Goal: Task Accomplishment & Management: Complete application form

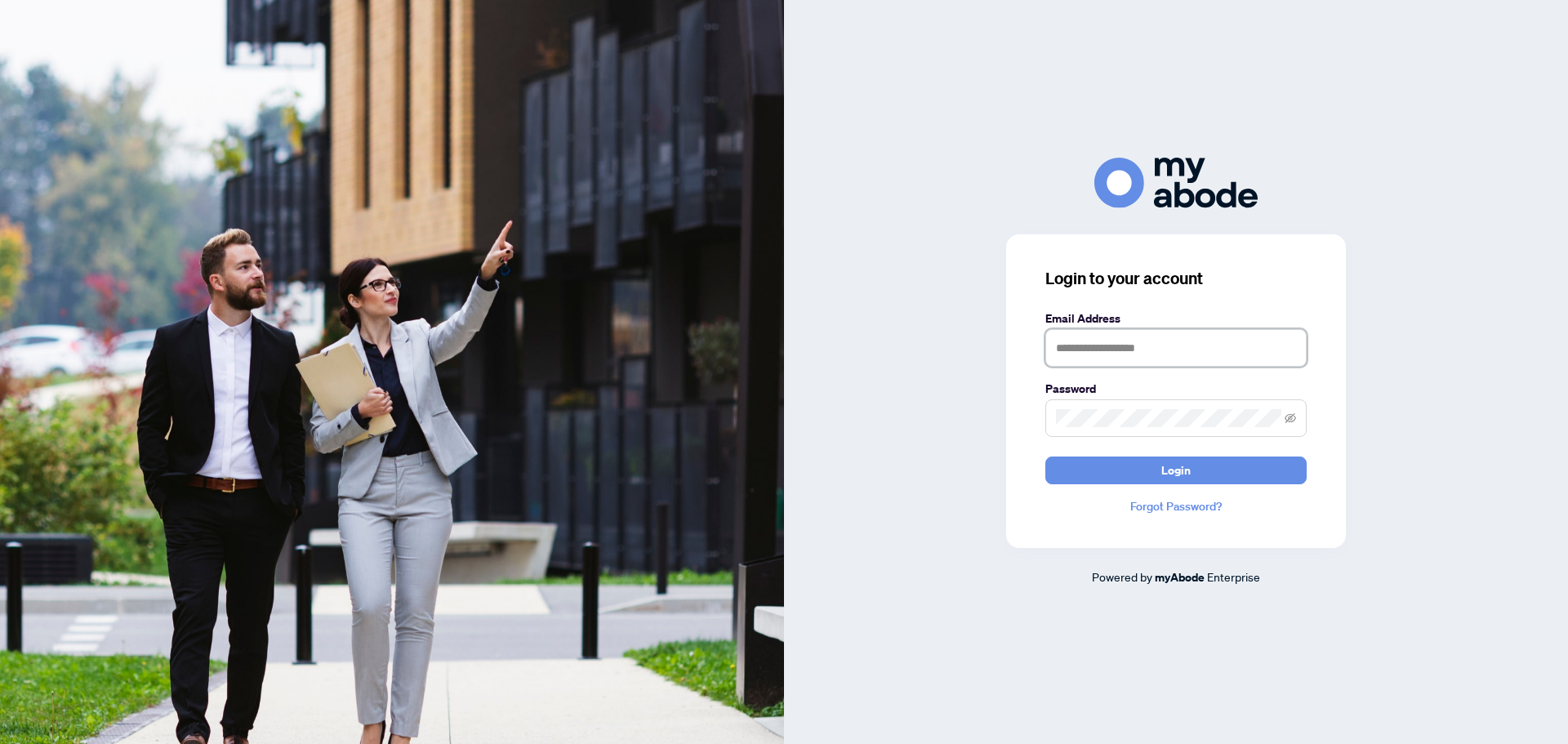
click at [1146, 358] on input "text" at bounding box center [1175, 348] width 261 height 38
type input "**********"
click at [1138, 428] on span at bounding box center [1175, 418] width 261 height 38
click at [1045, 456] on button "Login" at bounding box center [1175, 469] width 261 height 27
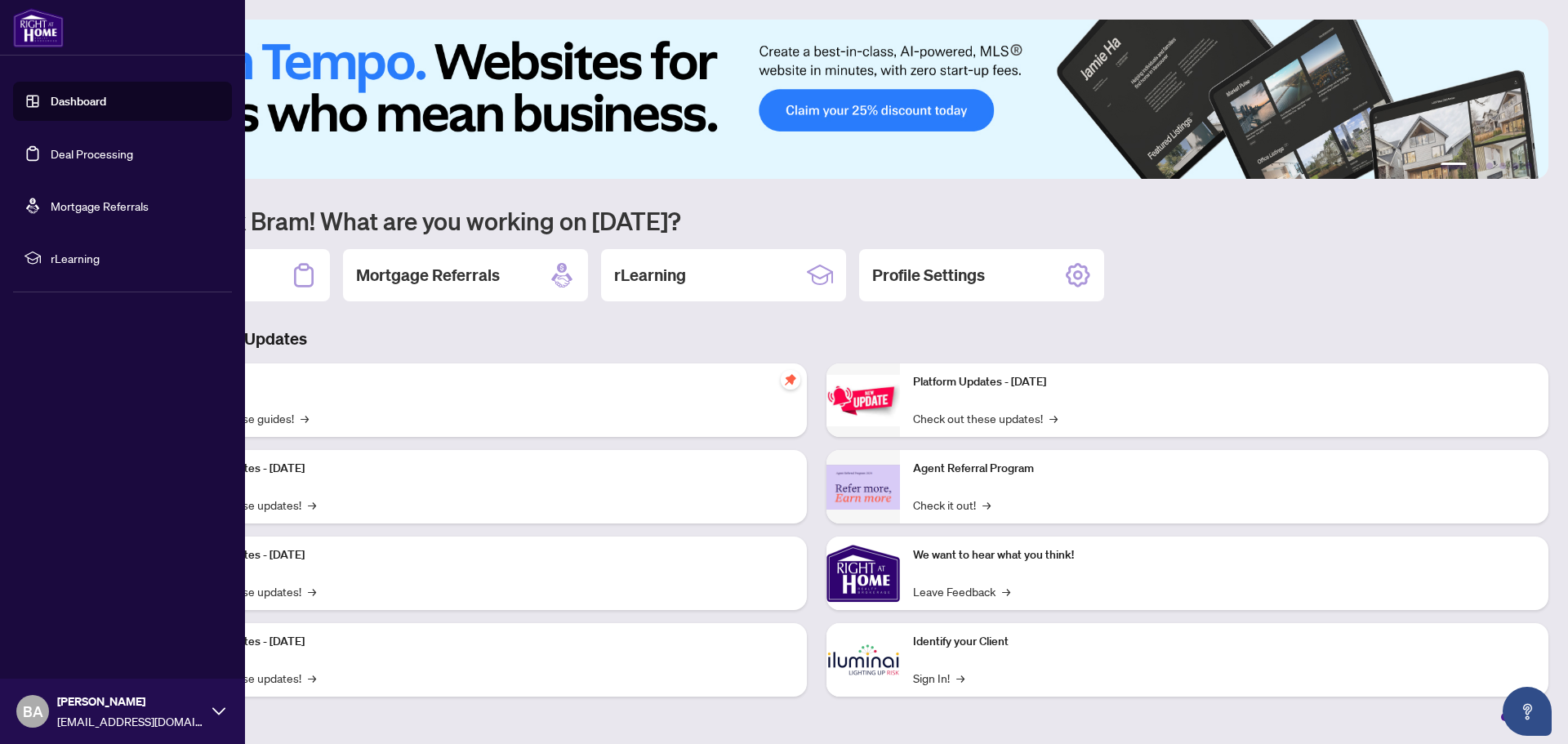
click at [51, 148] on link "Deal Processing" at bounding box center [92, 154] width 83 height 15
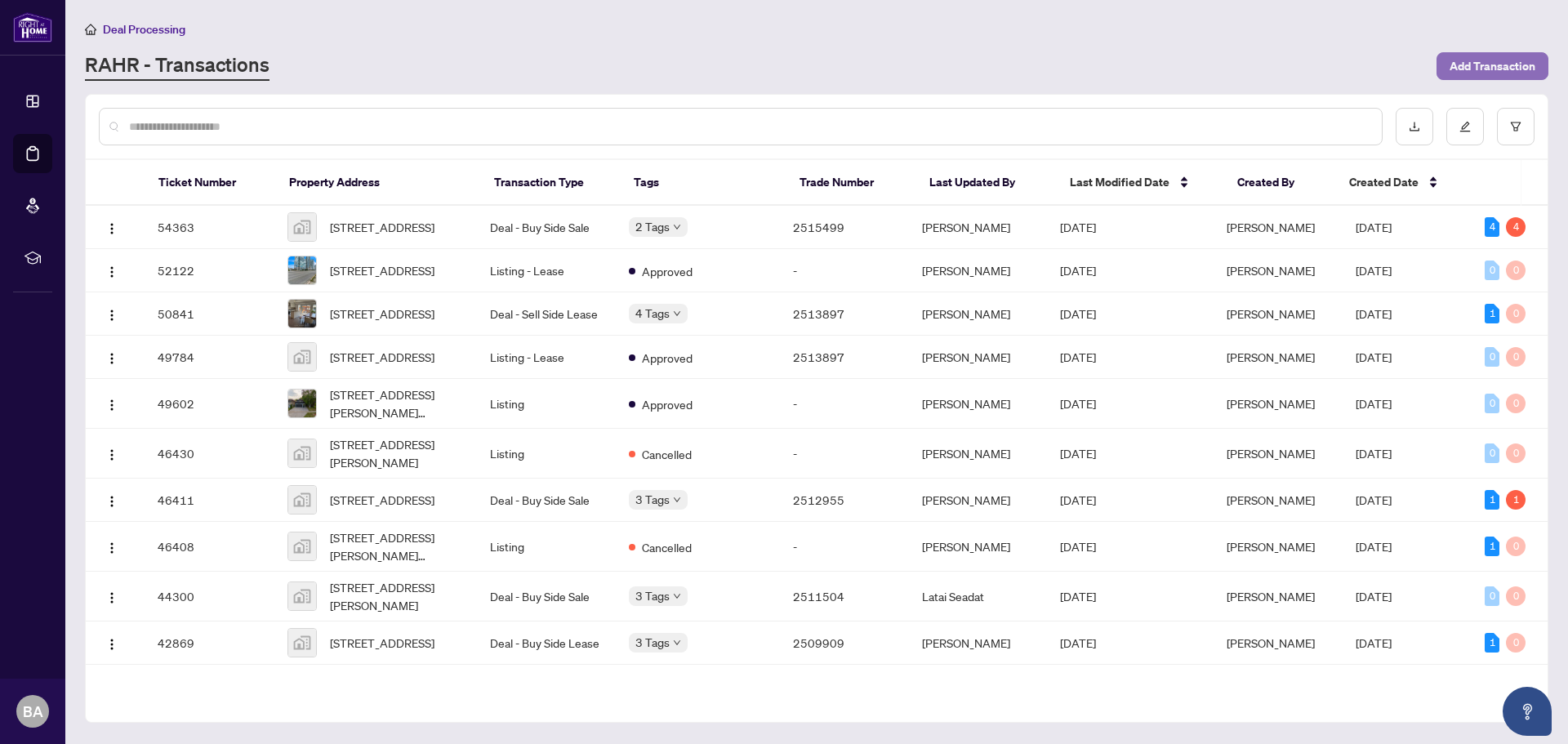
click at [1488, 66] on span "Add Transaction" at bounding box center [1492, 66] width 86 height 26
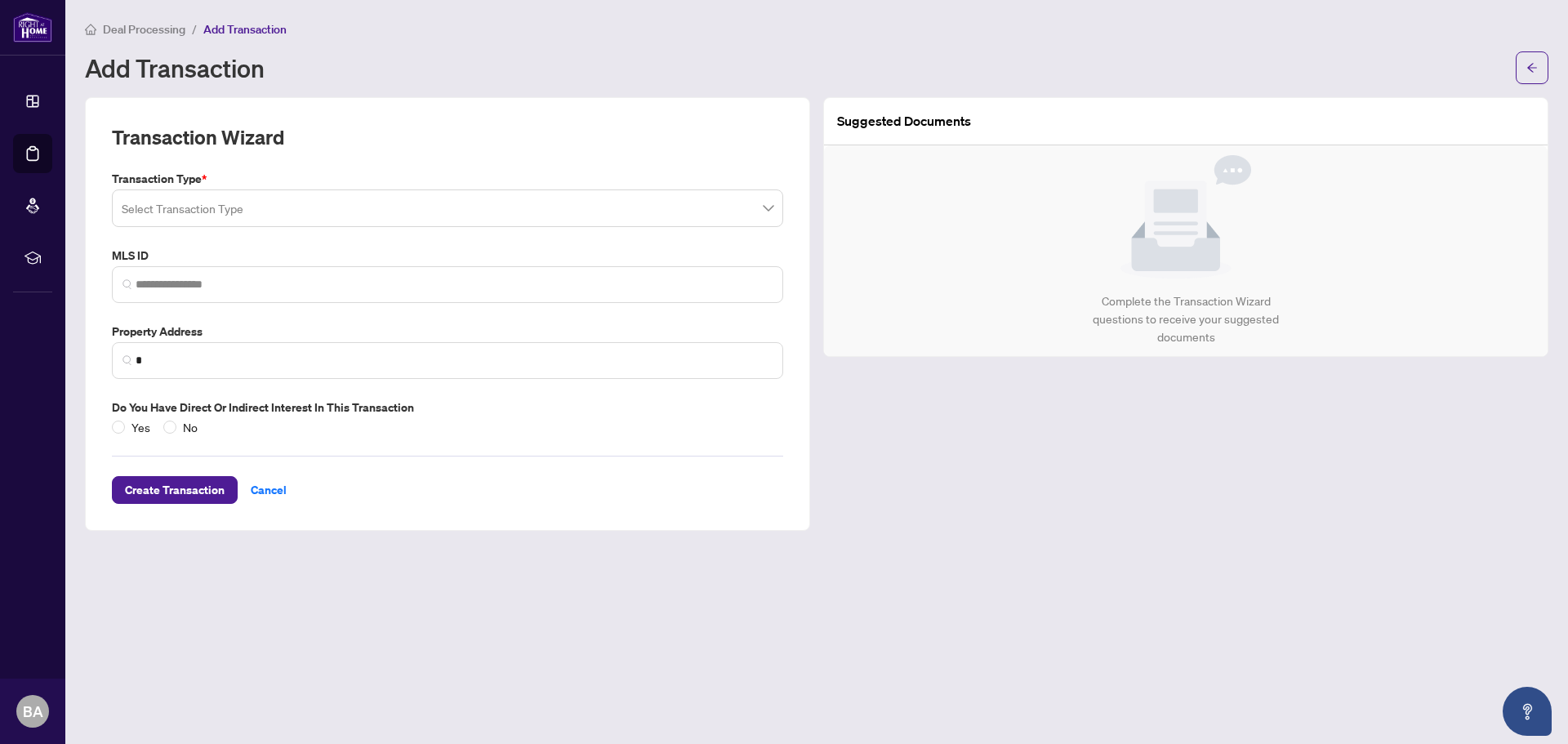
click at [238, 202] on input "search" at bounding box center [440, 211] width 637 height 36
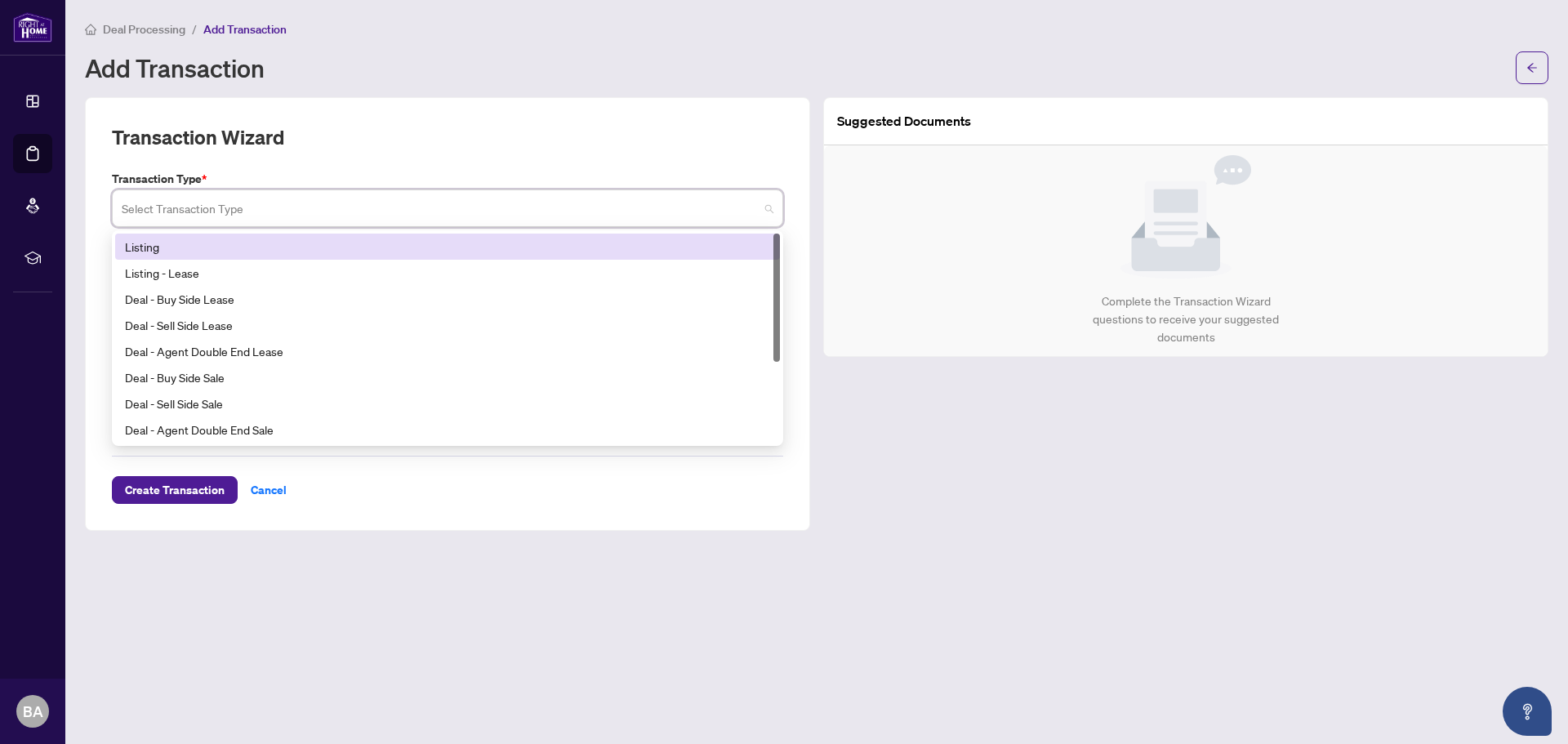
click at [168, 242] on div "Listing" at bounding box center [448, 246] width 645 height 18
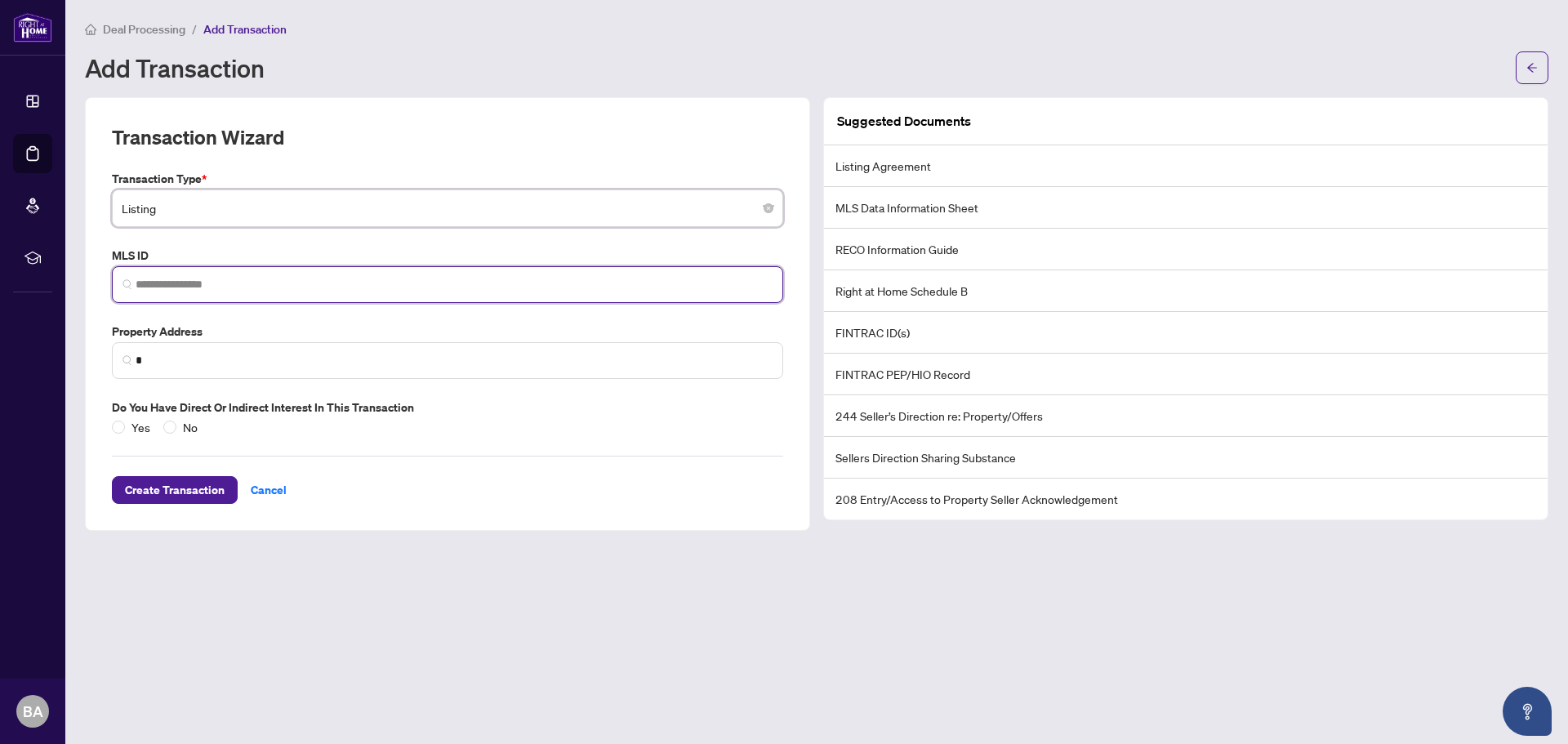
click at [188, 284] on input "search" at bounding box center [454, 284] width 637 height 17
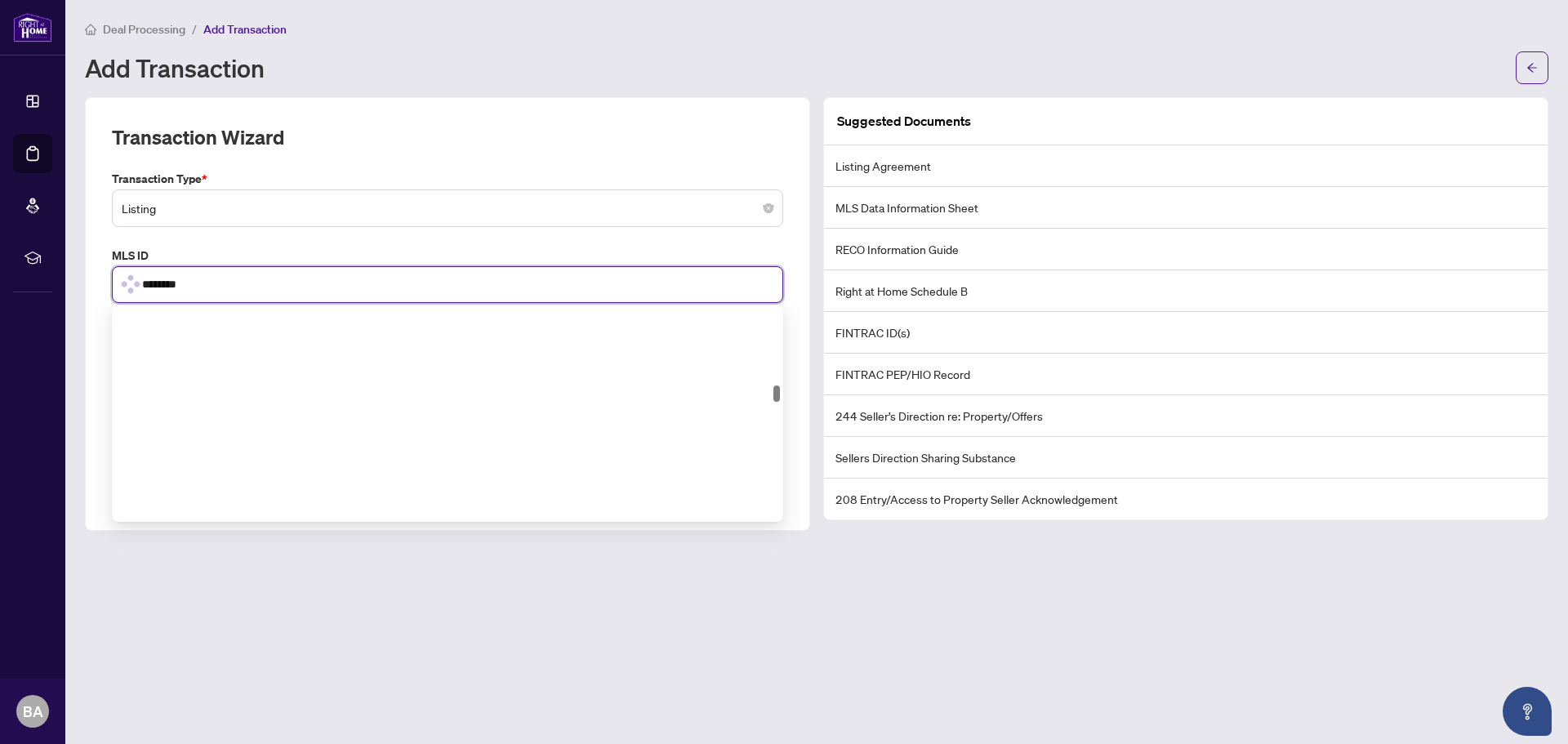
scroll to position [1061, 0]
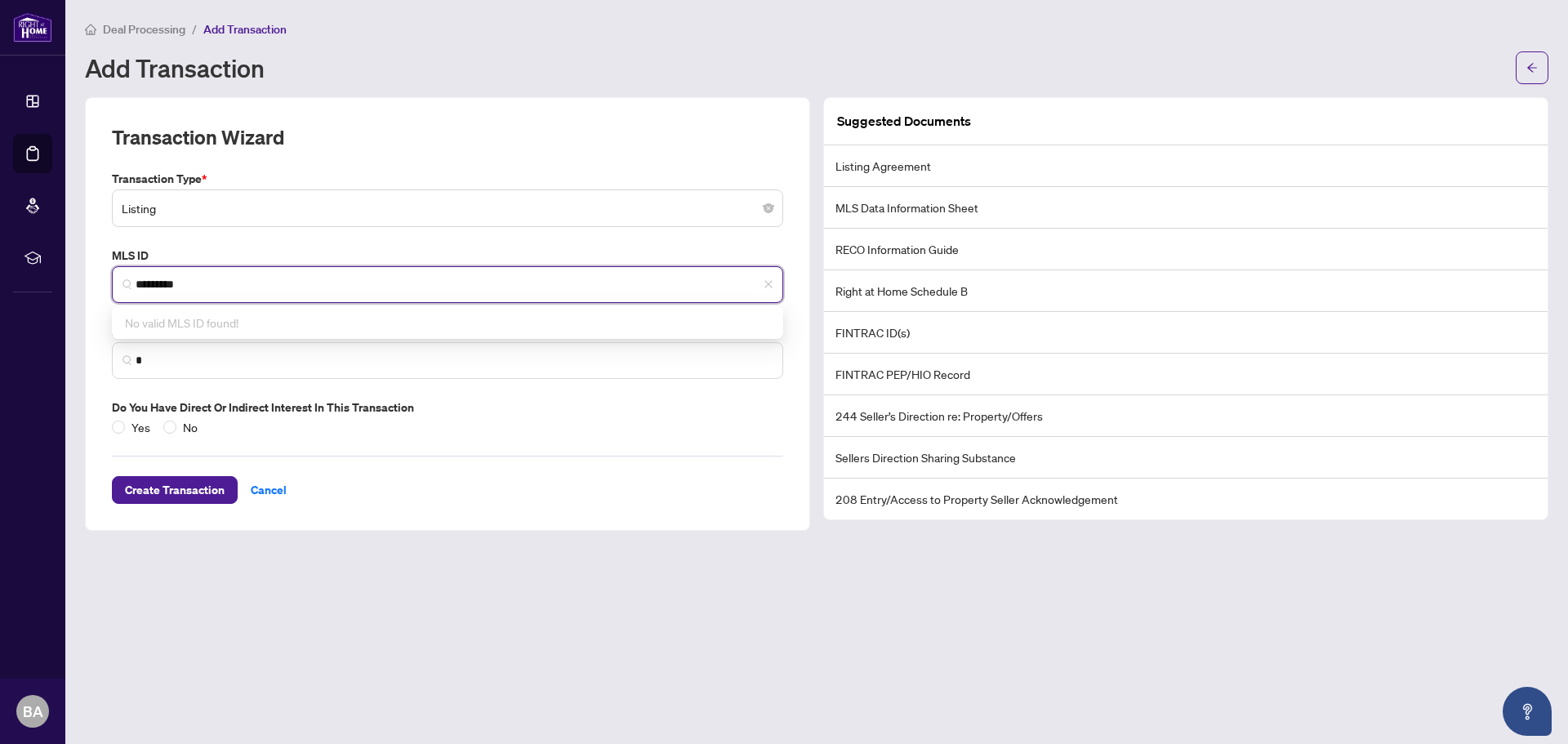
click at [190, 326] on span "No valid MLS ID found!" at bounding box center [182, 323] width 113 height 15
click at [173, 369] on span "*" at bounding box center [448, 360] width 671 height 37
type input "*********"
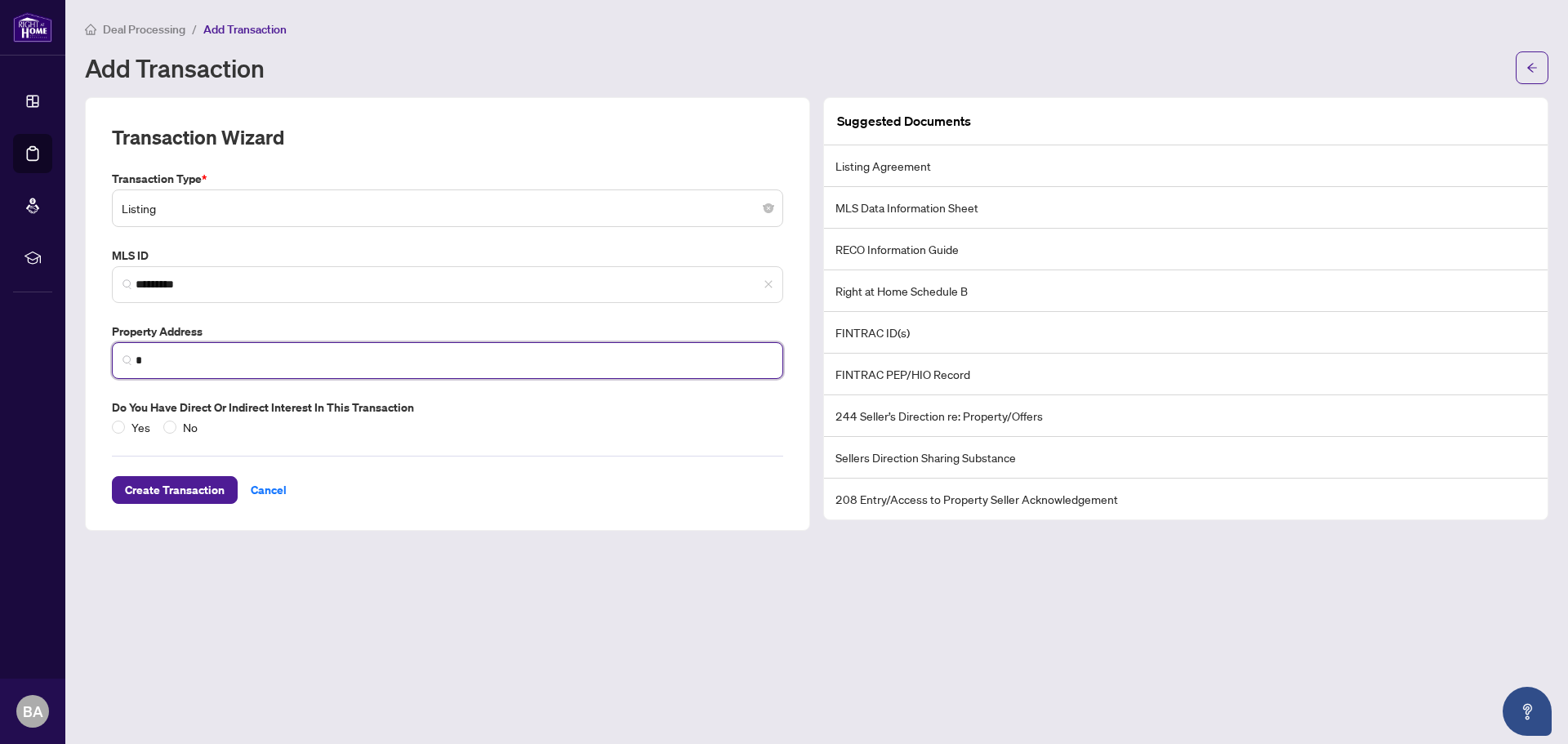
click at [250, 365] on input "*" at bounding box center [454, 361] width 637 height 17
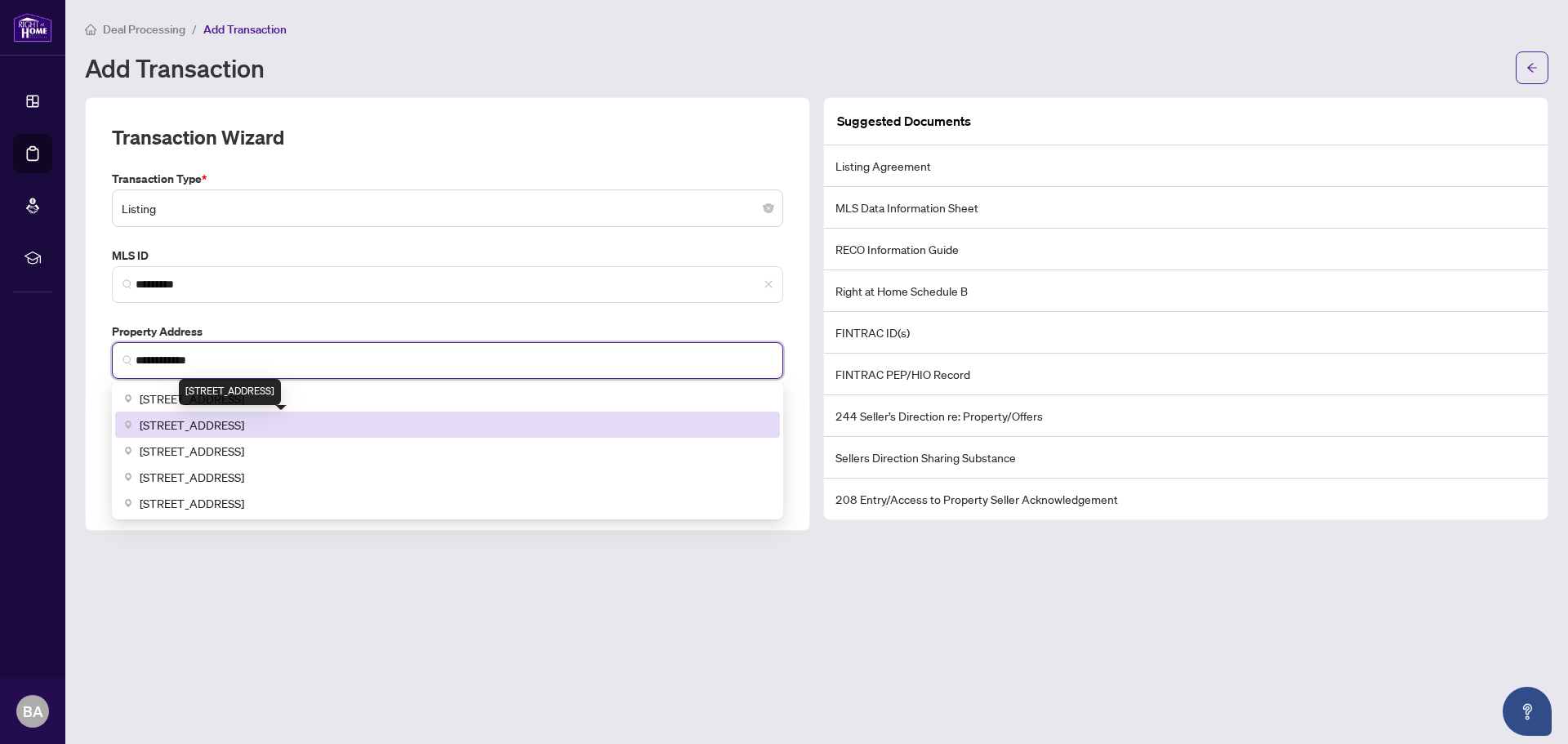
click at [242, 421] on span "[STREET_ADDRESS]" at bounding box center [191, 424] width 105 height 18
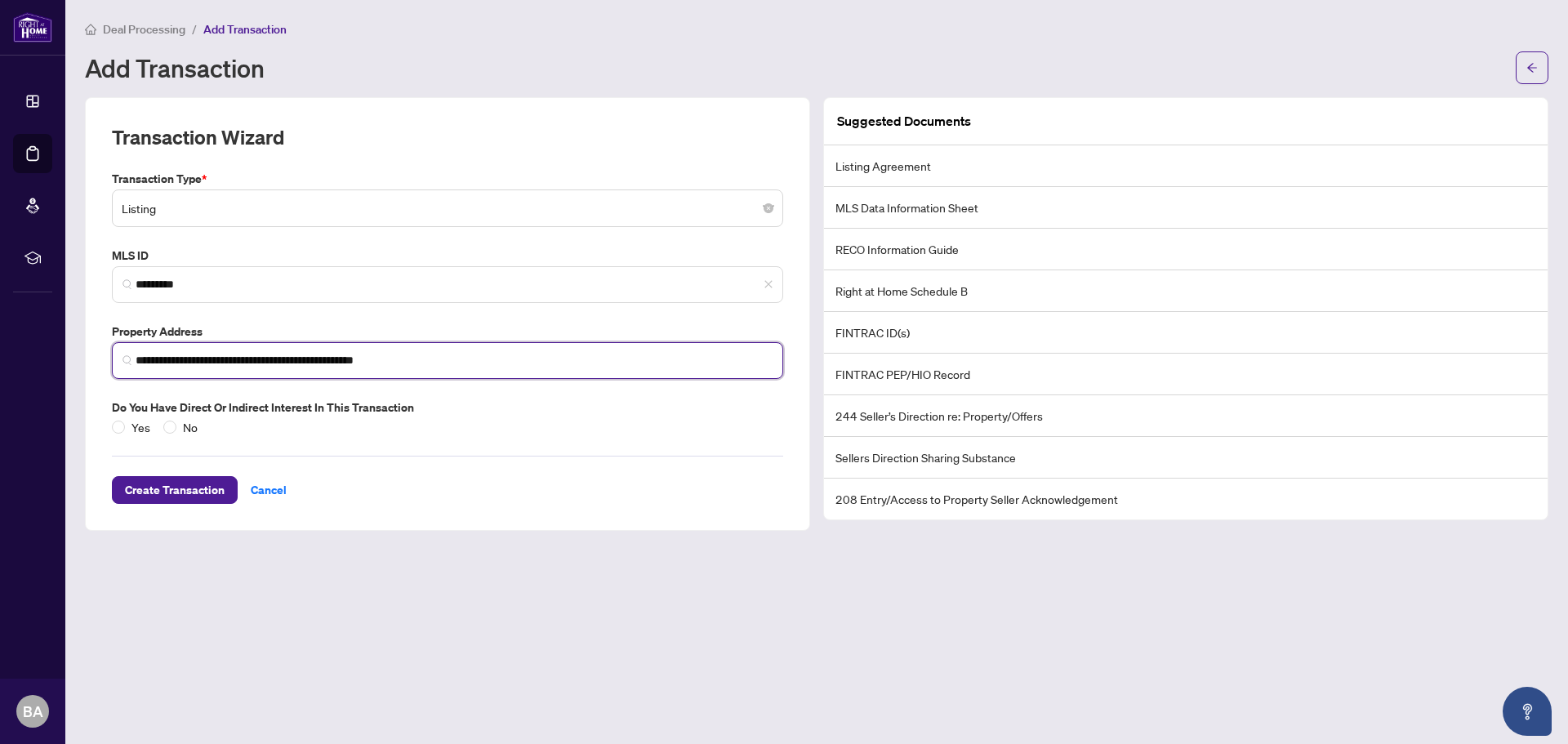
type input "**********"
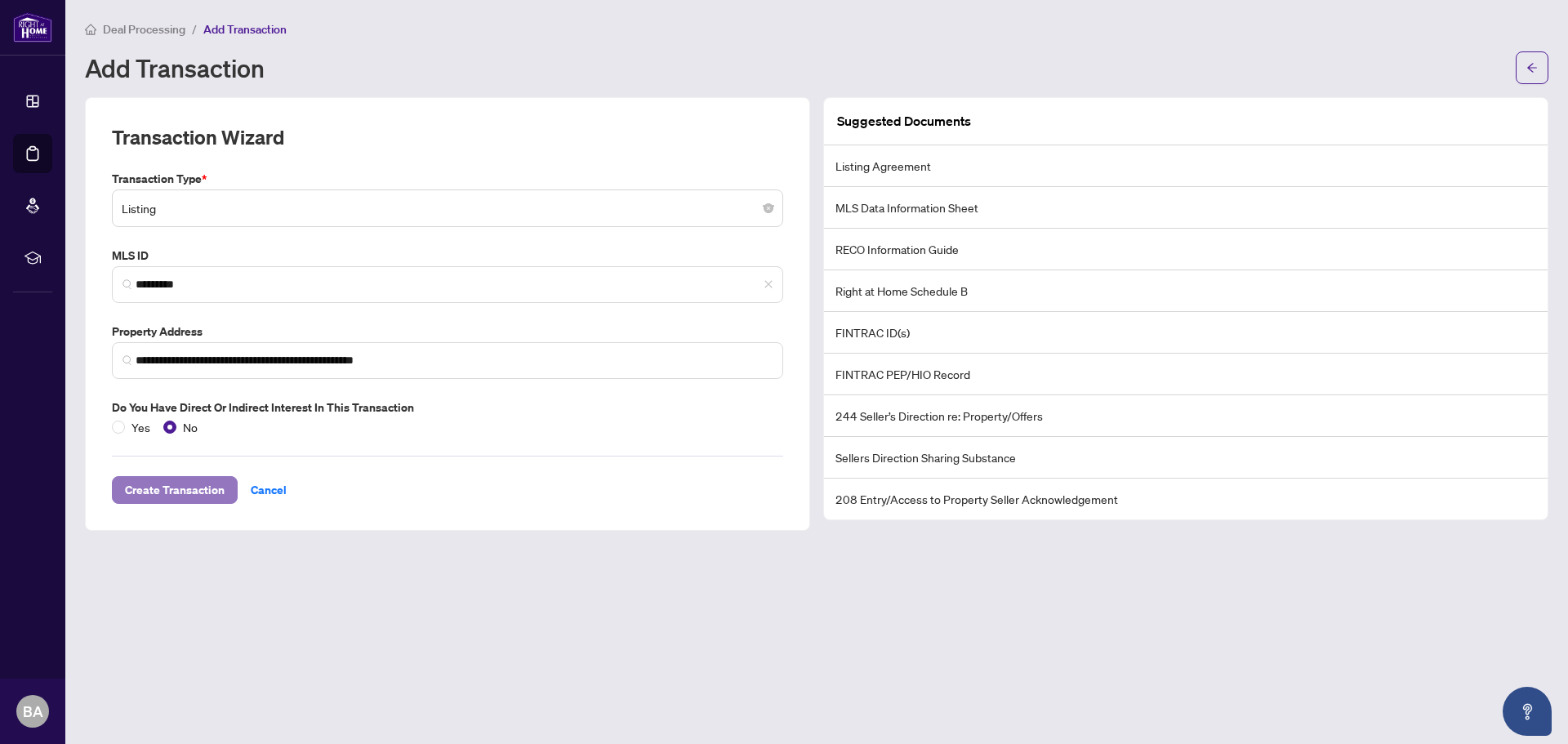
click at [174, 492] on span "Create Transaction" at bounding box center [175, 490] width 100 height 26
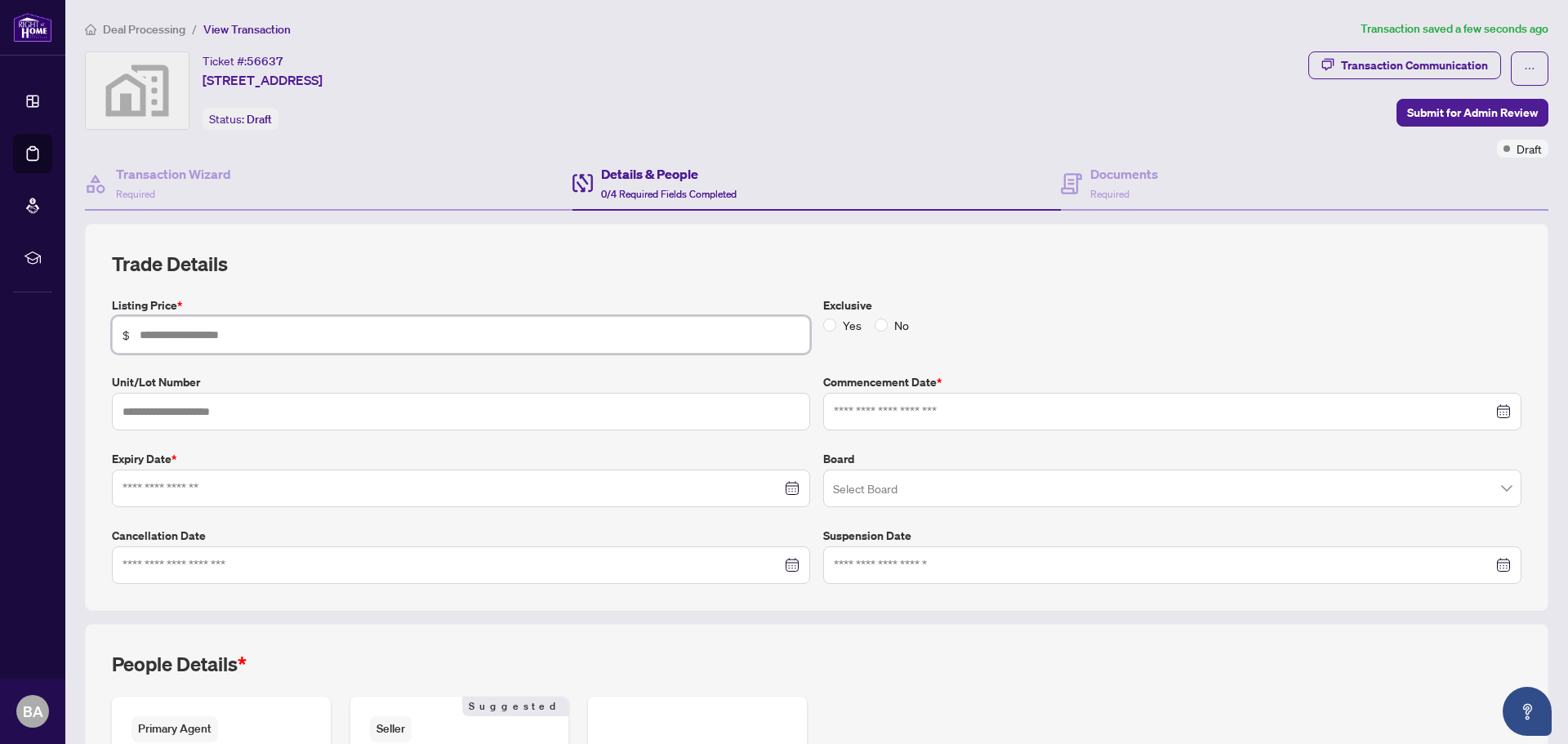
click at [244, 340] on input "text" at bounding box center [469, 334] width 660 height 18
type input "*********"
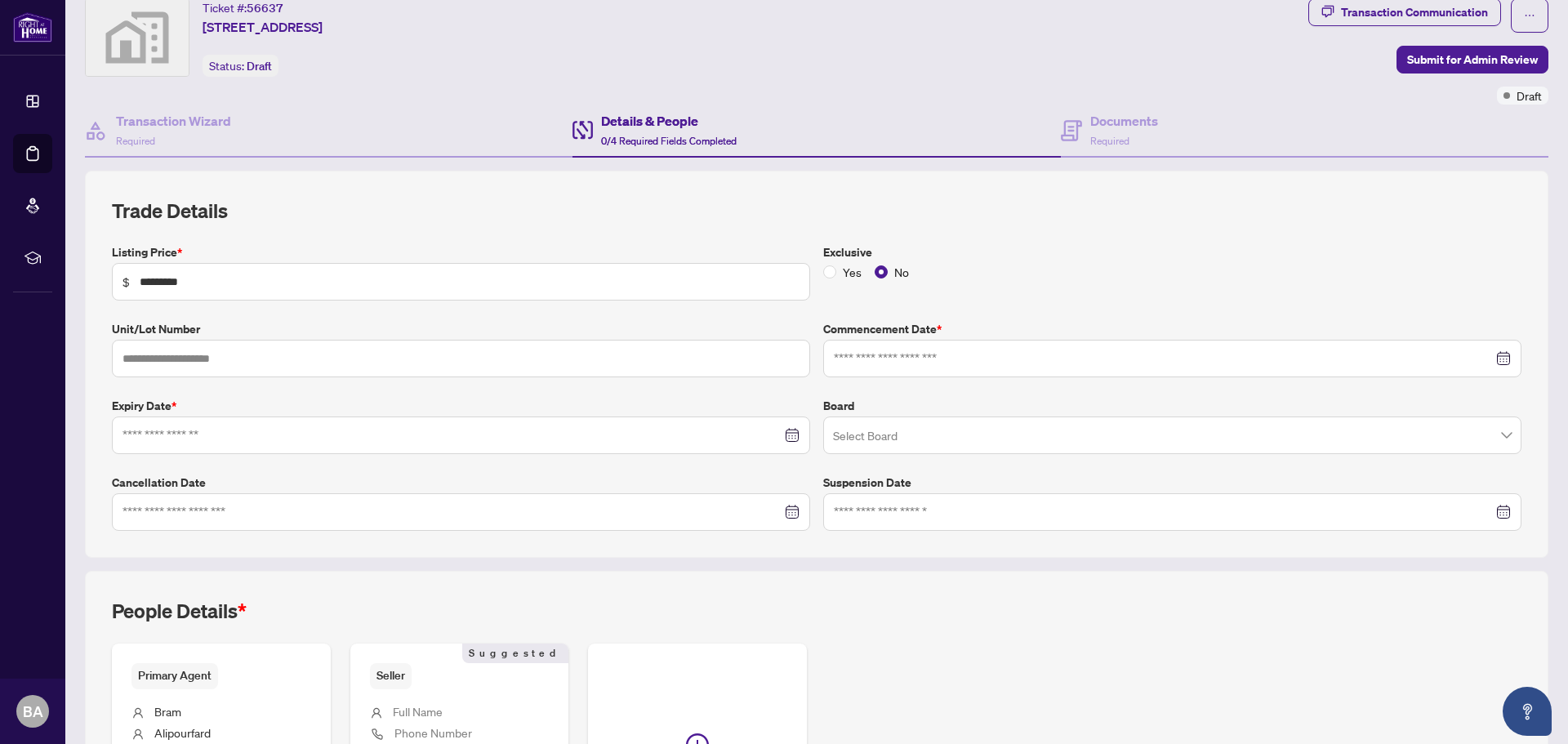
scroll to position [82, 0]
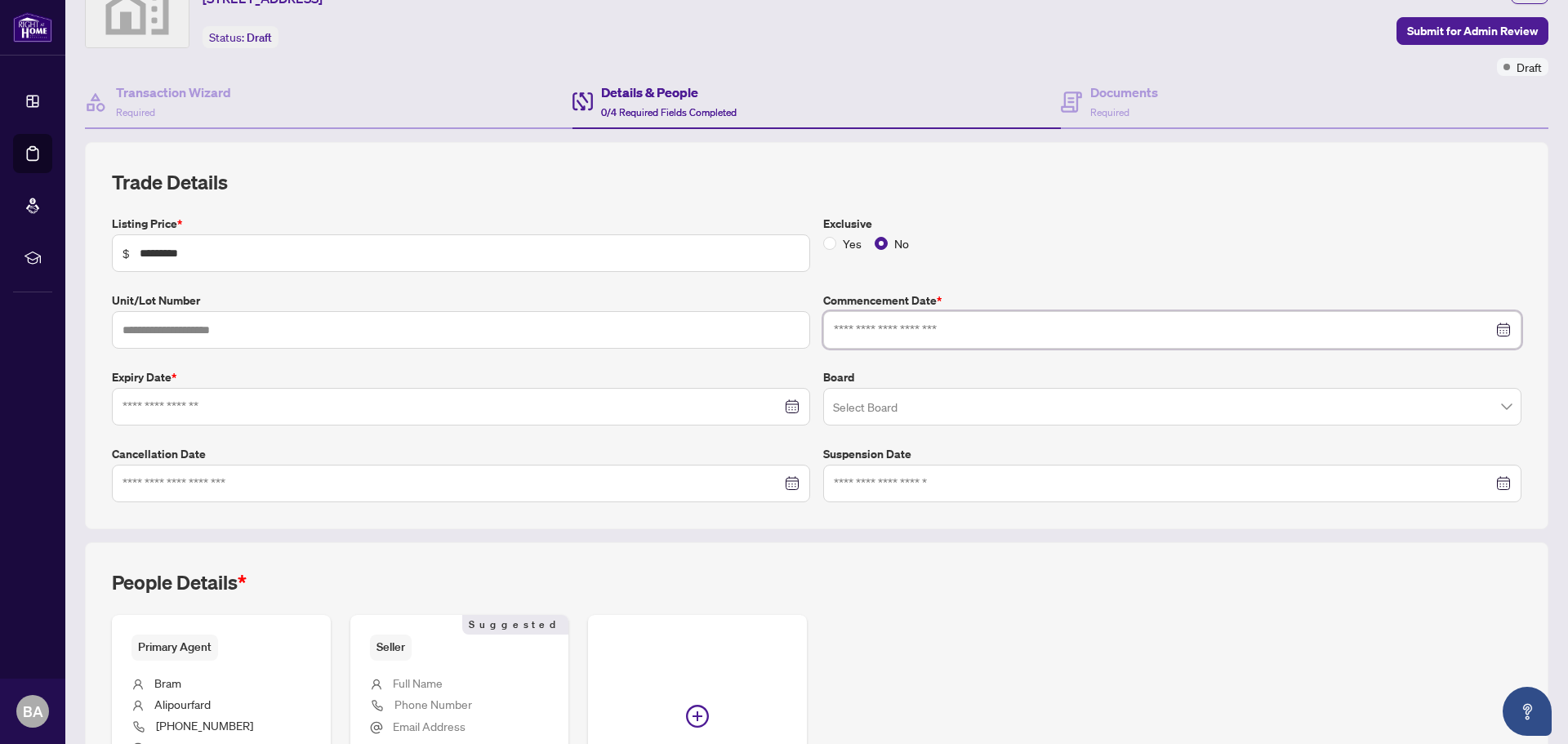
click at [914, 328] on input at bounding box center [1163, 330] width 659 height 18
type input "**********"
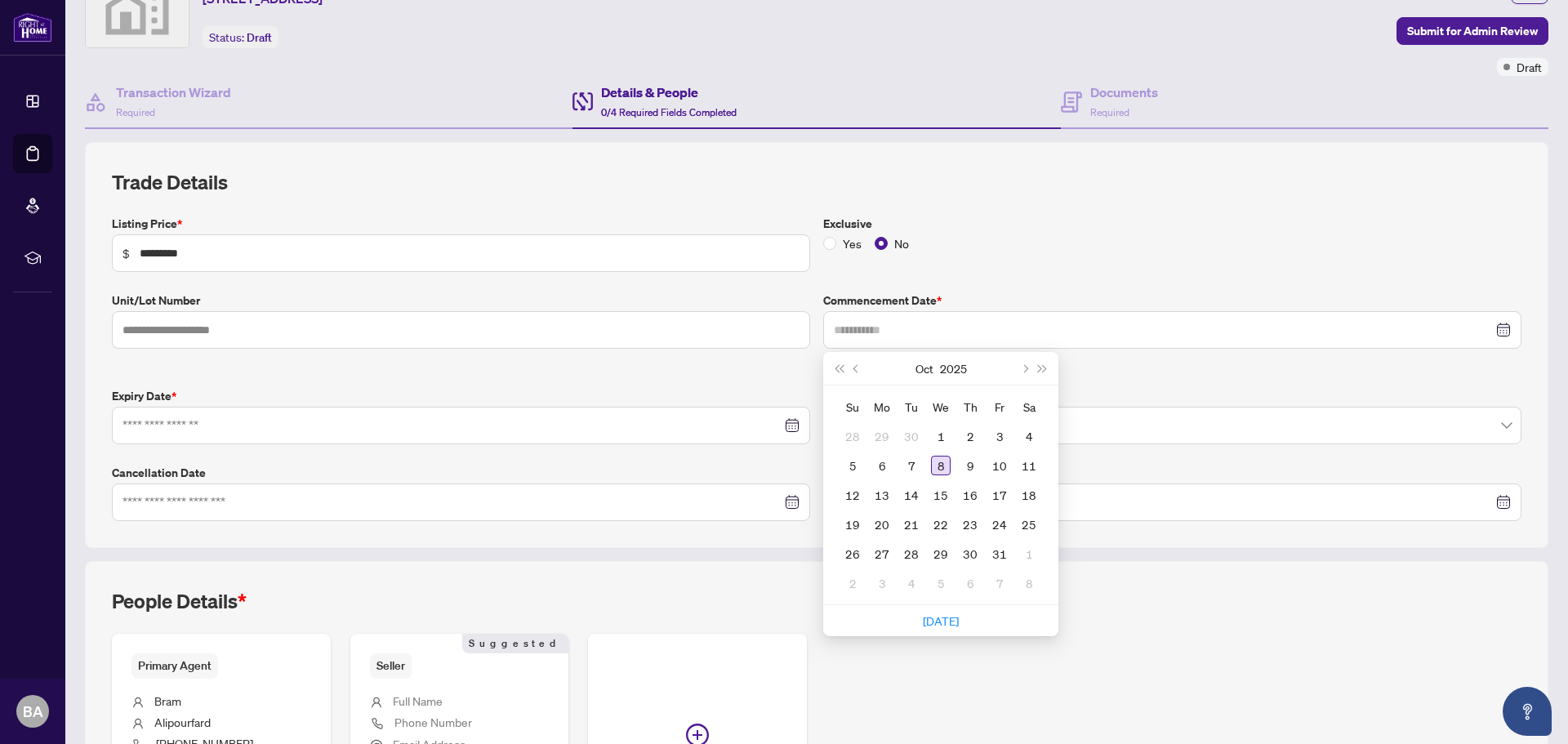
click at [939, 467] on div "8" at bounding box center [940, 465] width 20 height 20
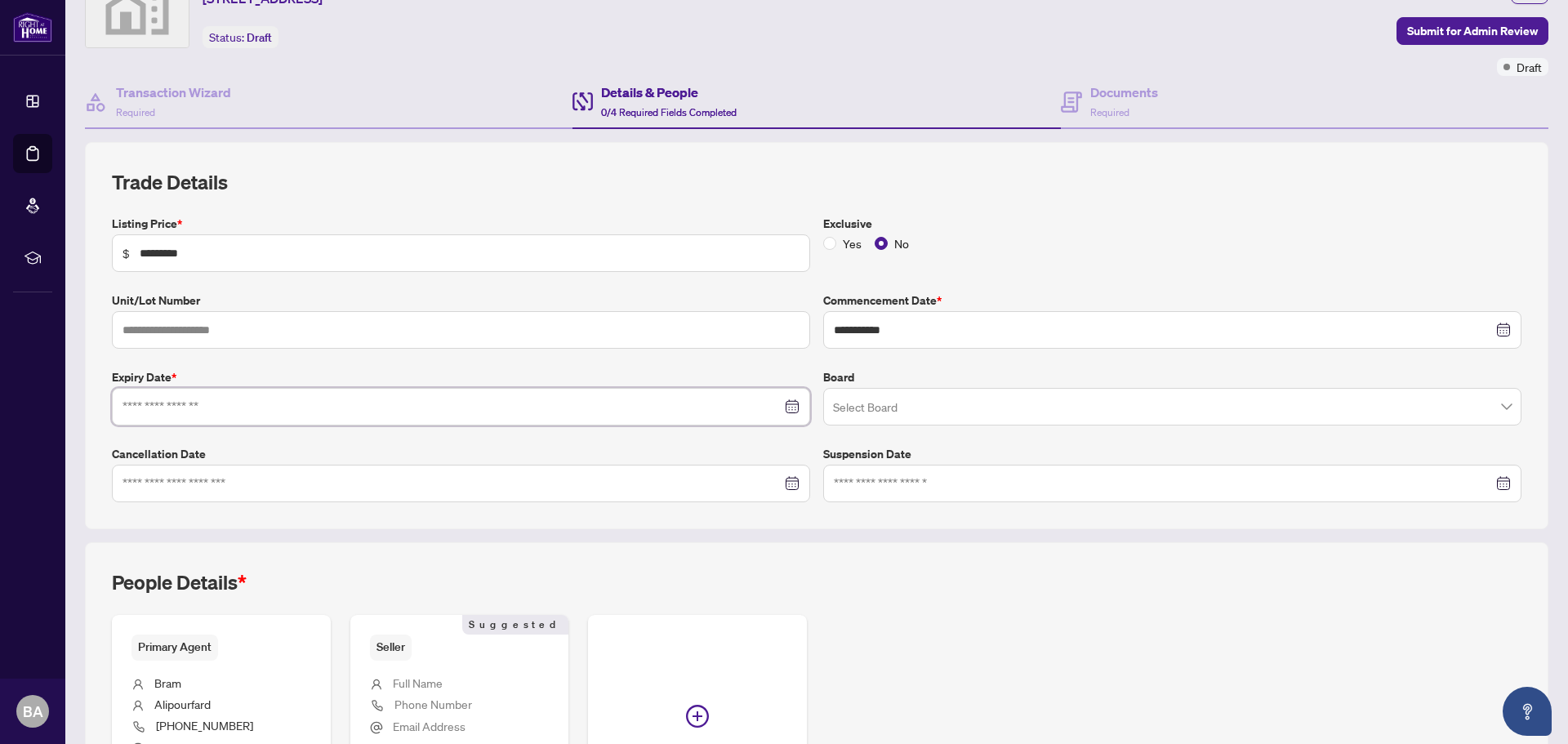
click at [225, 411] on input at bounding box center [451, 406] width 659 height 18
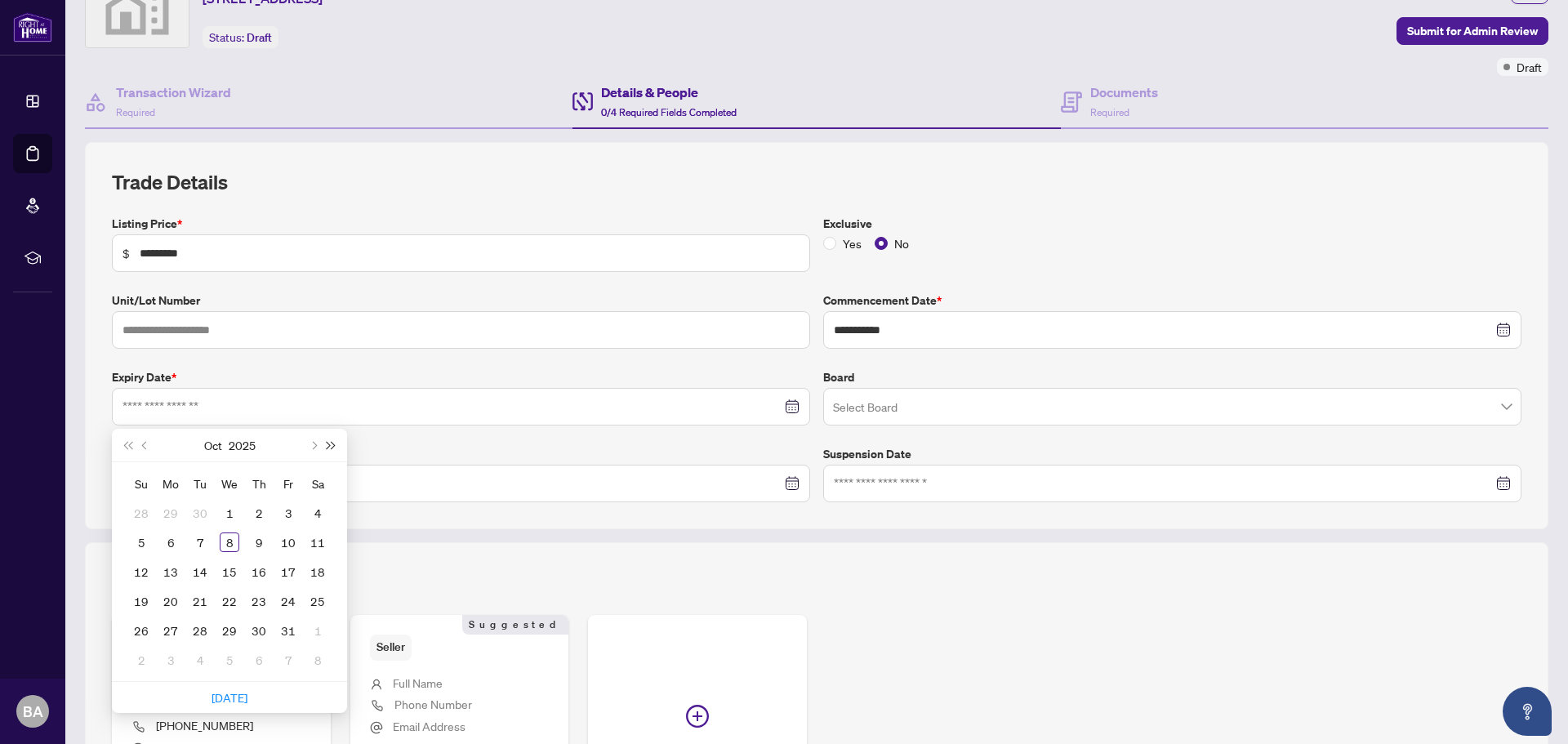
click at [335, 442] on button "Next year (Control + right)" at bounding box center [331, 445] width 18 height 33
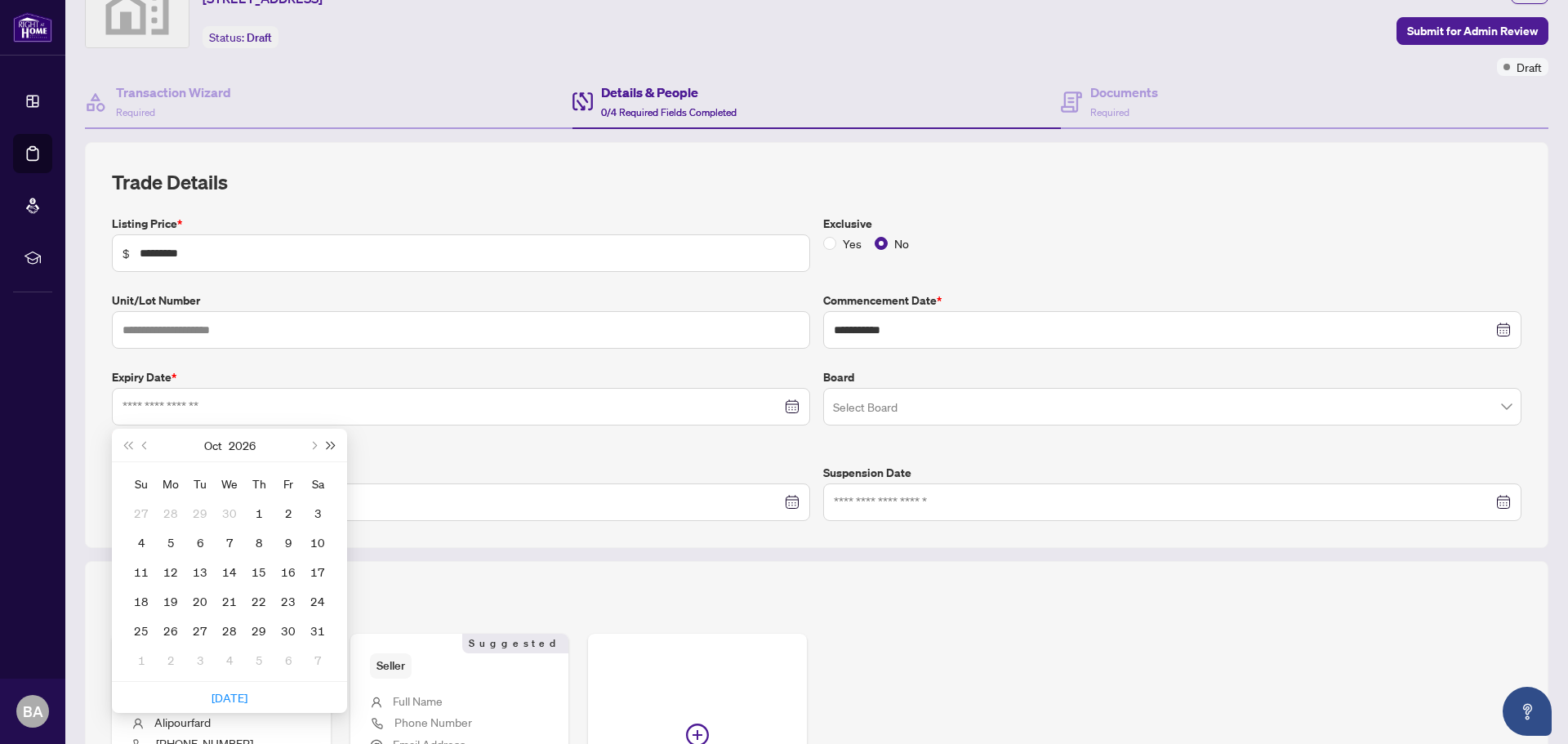
click at [334, 443] on span "Next year (Control + right)" at bounding box center [332, 445] width 8 height 8
click at [130, 441] on button "Last year (Control + left)" at bounding box center [127, 445] width 18 height 33
click at [313, 443] on span "Next month (PageDown)" at bounding box center [313, 445] width 8 height 8
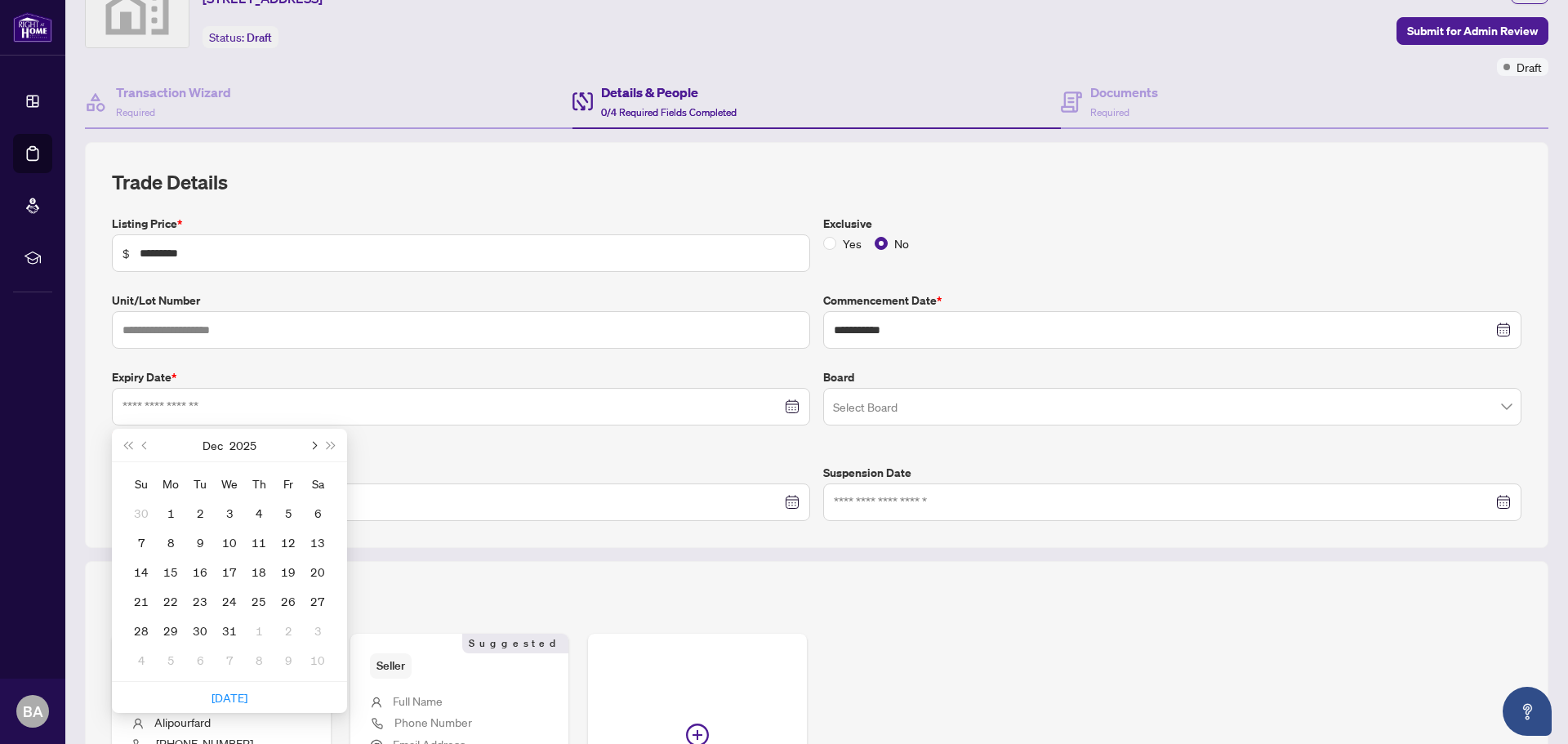
click at [313, 443] on span "Next month (PageDown)" at bounding box center [313, 445] width 8 height 8
type input "**********"
click at [325, 603] on div "28" at bounding box center [318, 600] width 20 height 20
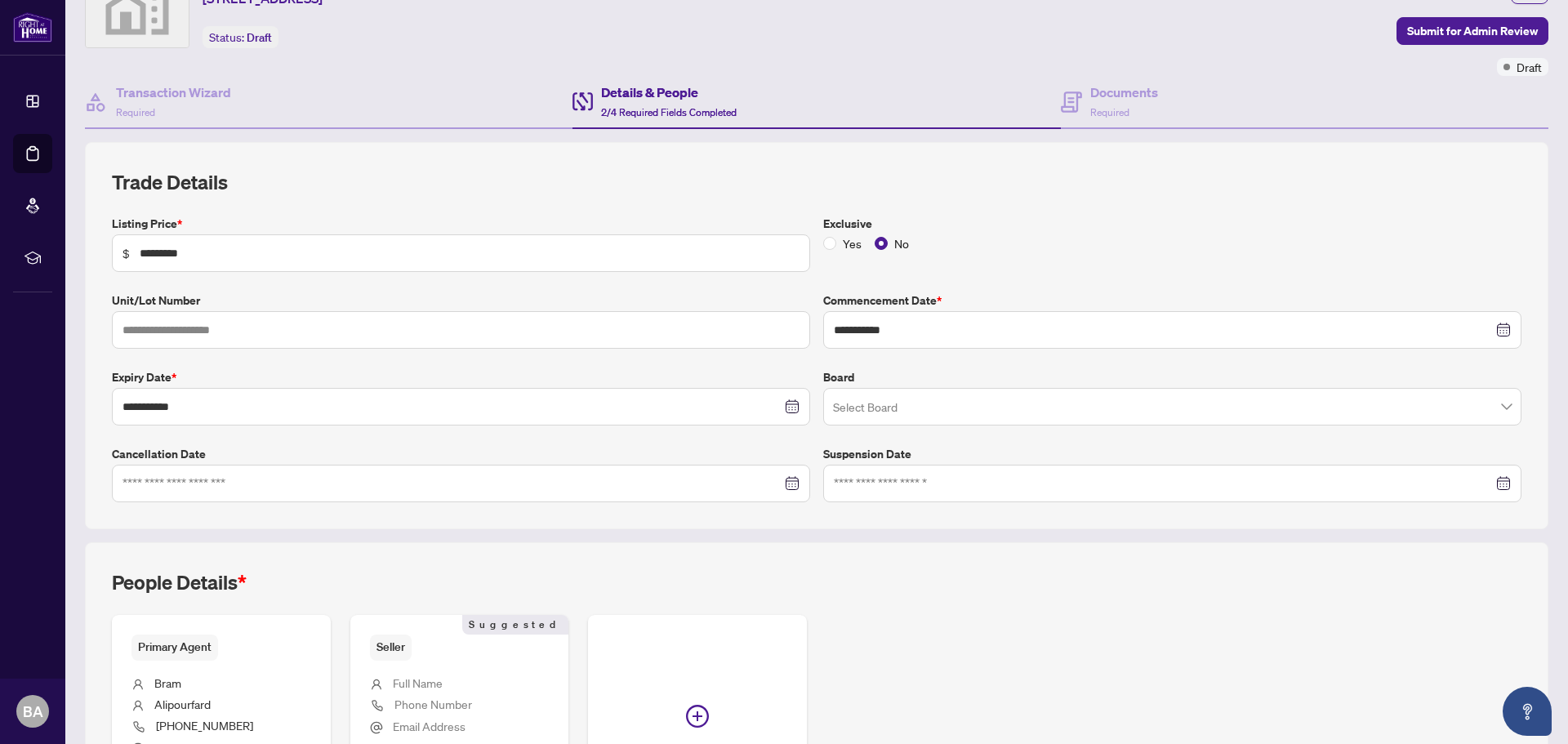
click at [937, 407] on input "search" at bounding box center [1165, 409] width 664 height 36
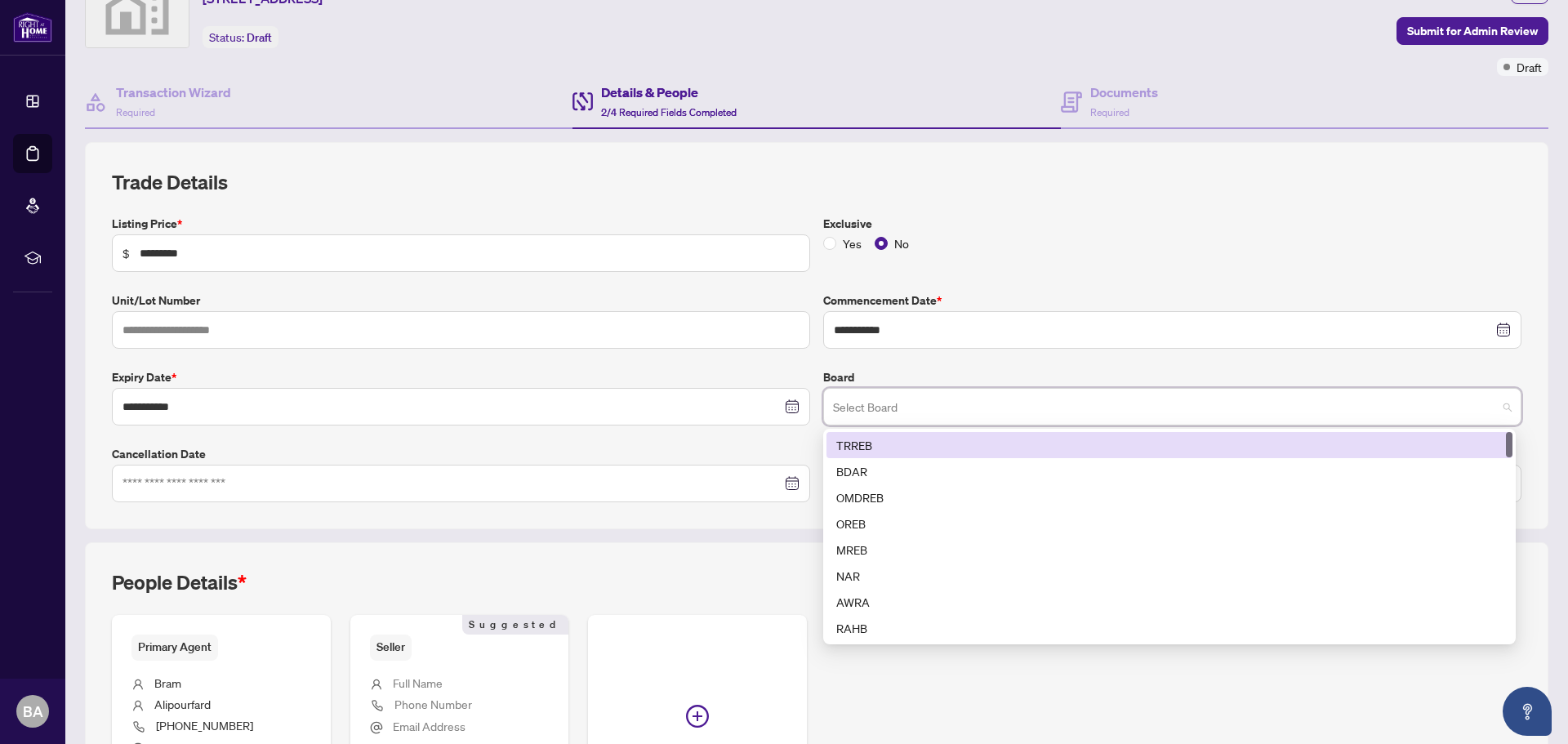
click at [908, 443] on div "TRREB" at bounding box center [1168, 445] width 666 height 18
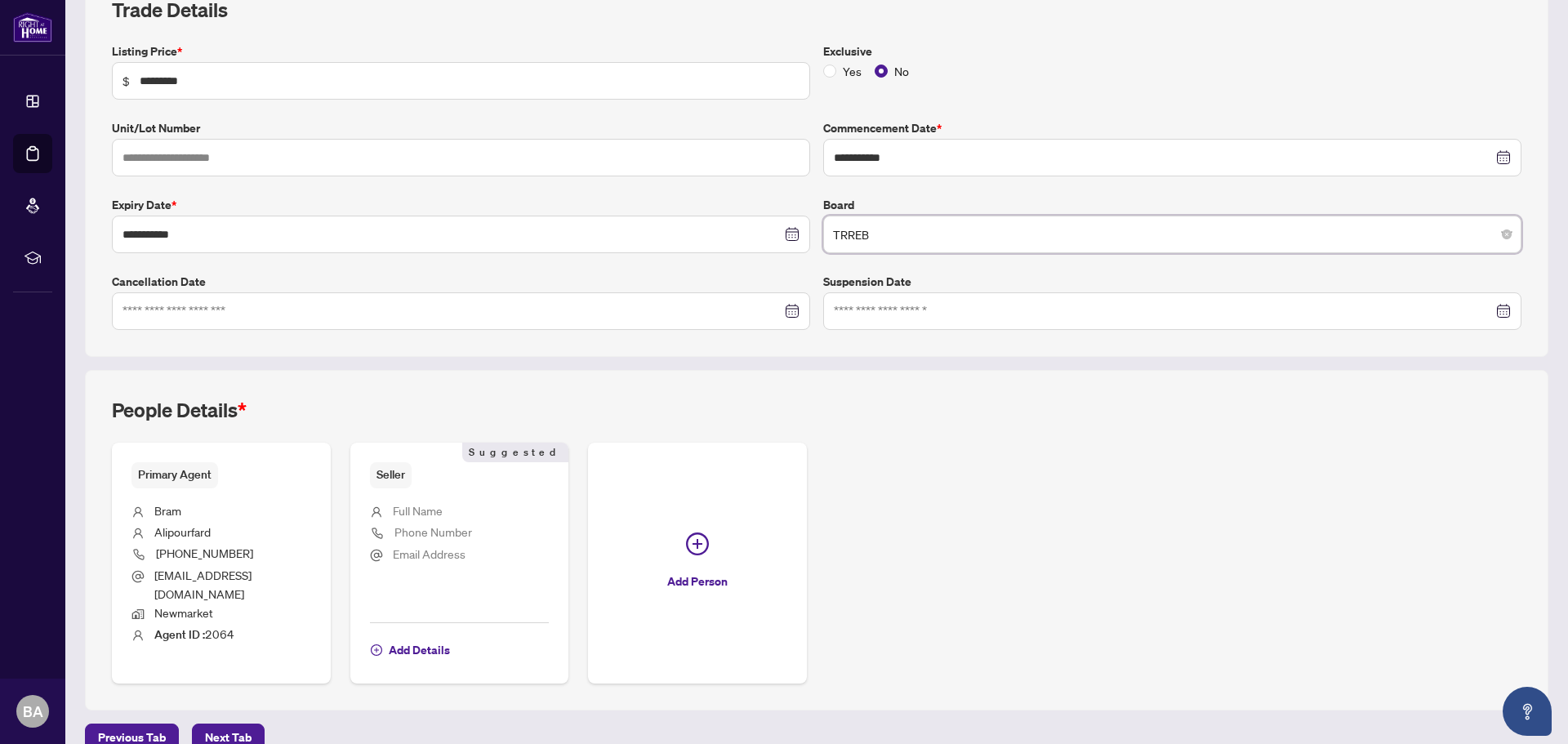
scroll to position [264, 0]
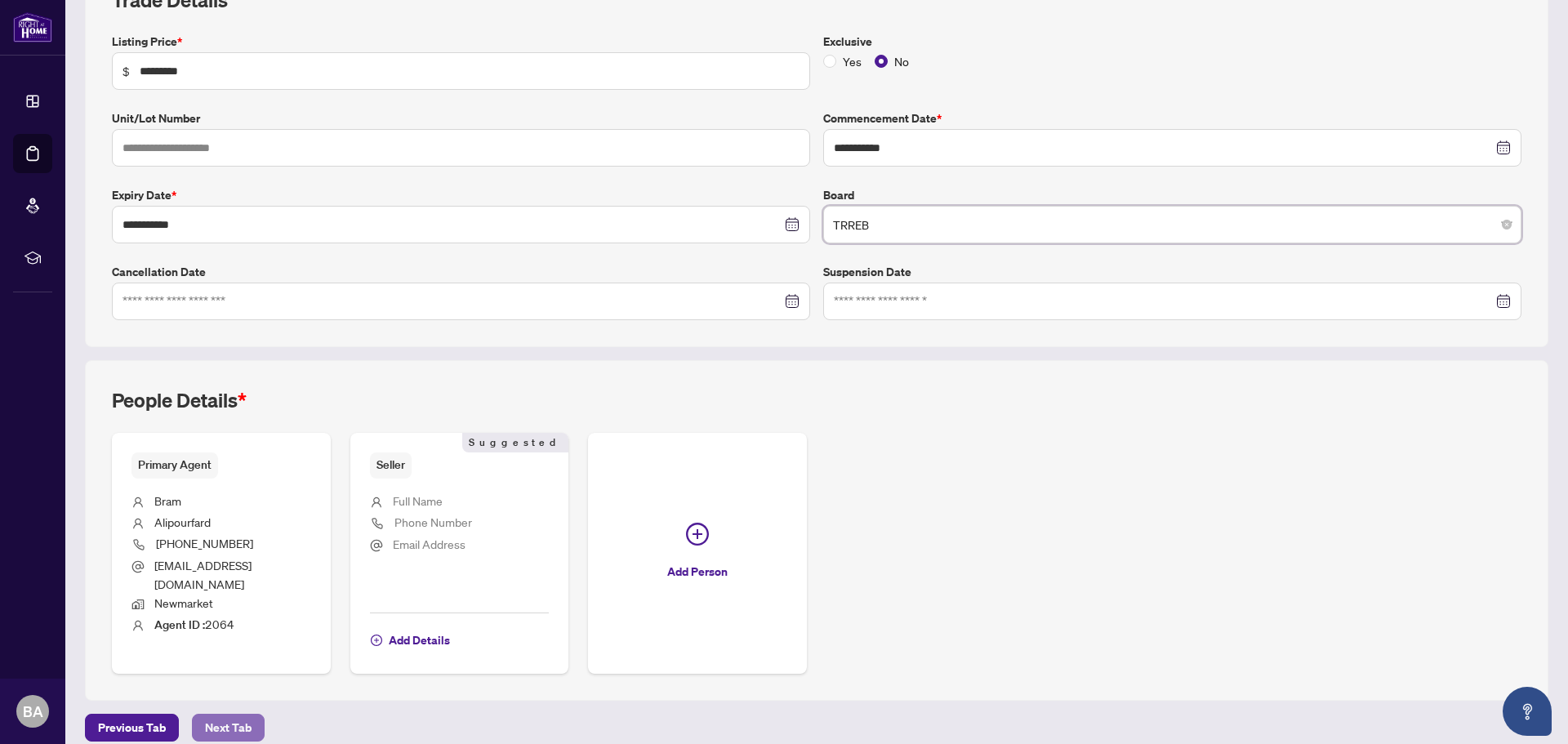
click at [221, 714] on span "Next Tab" at bounding box center [228, 727] width 46 height 26
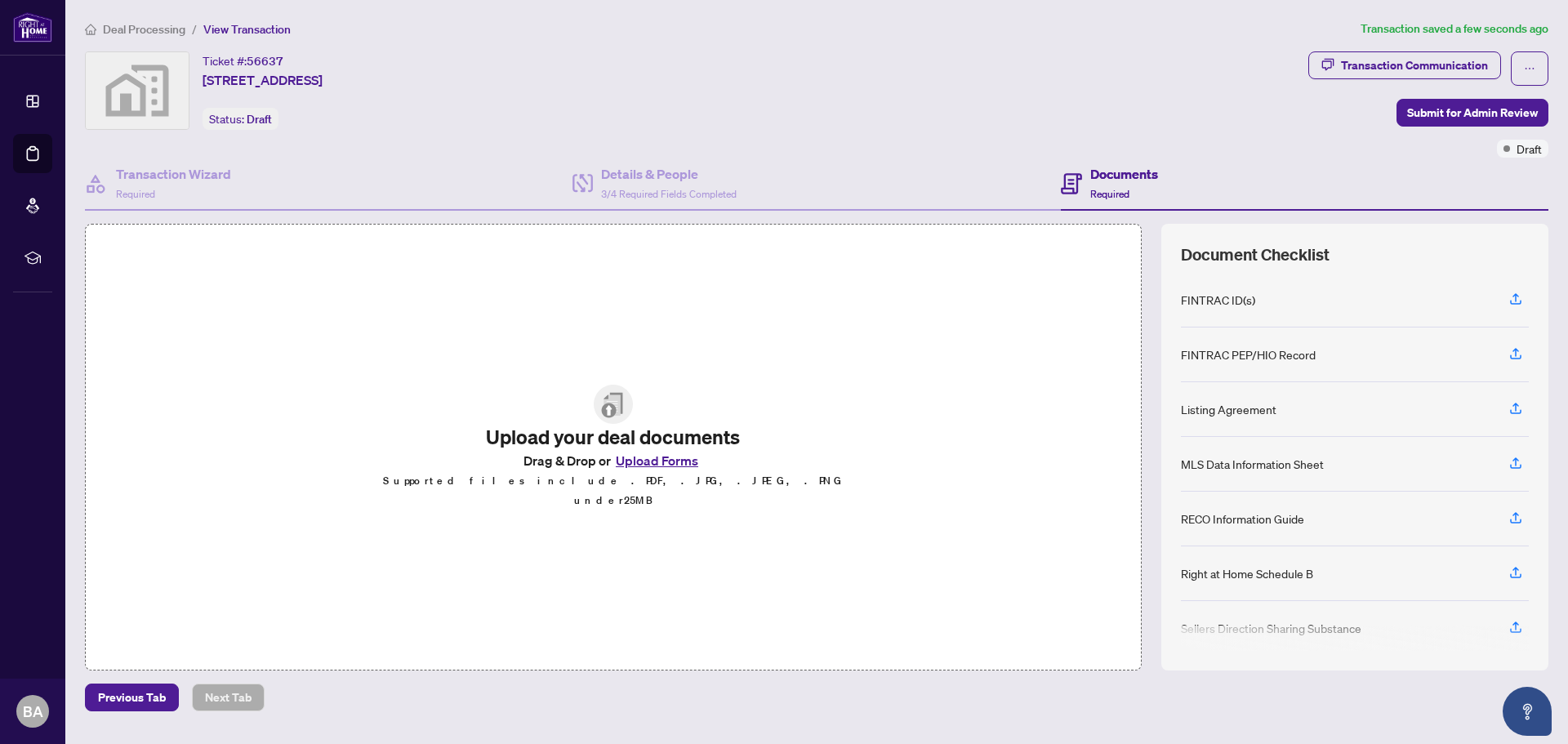
click at [677, 466] on button "Upload Forms" at bounding box center [657, 461] width 92 height 22
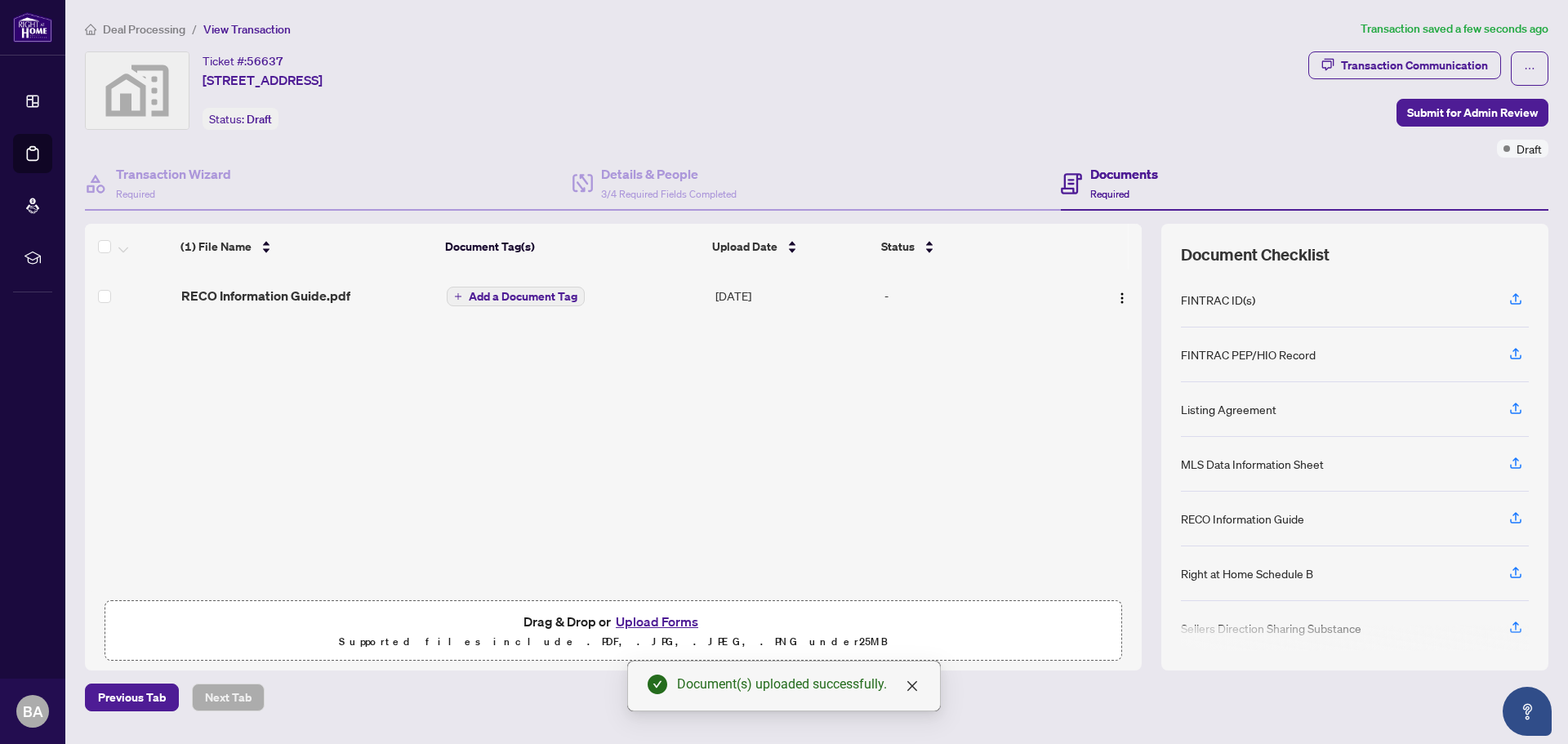
click at [548, 296] on span "Add a Document Tag" at bounding box center [522, 297] width 108 height 11
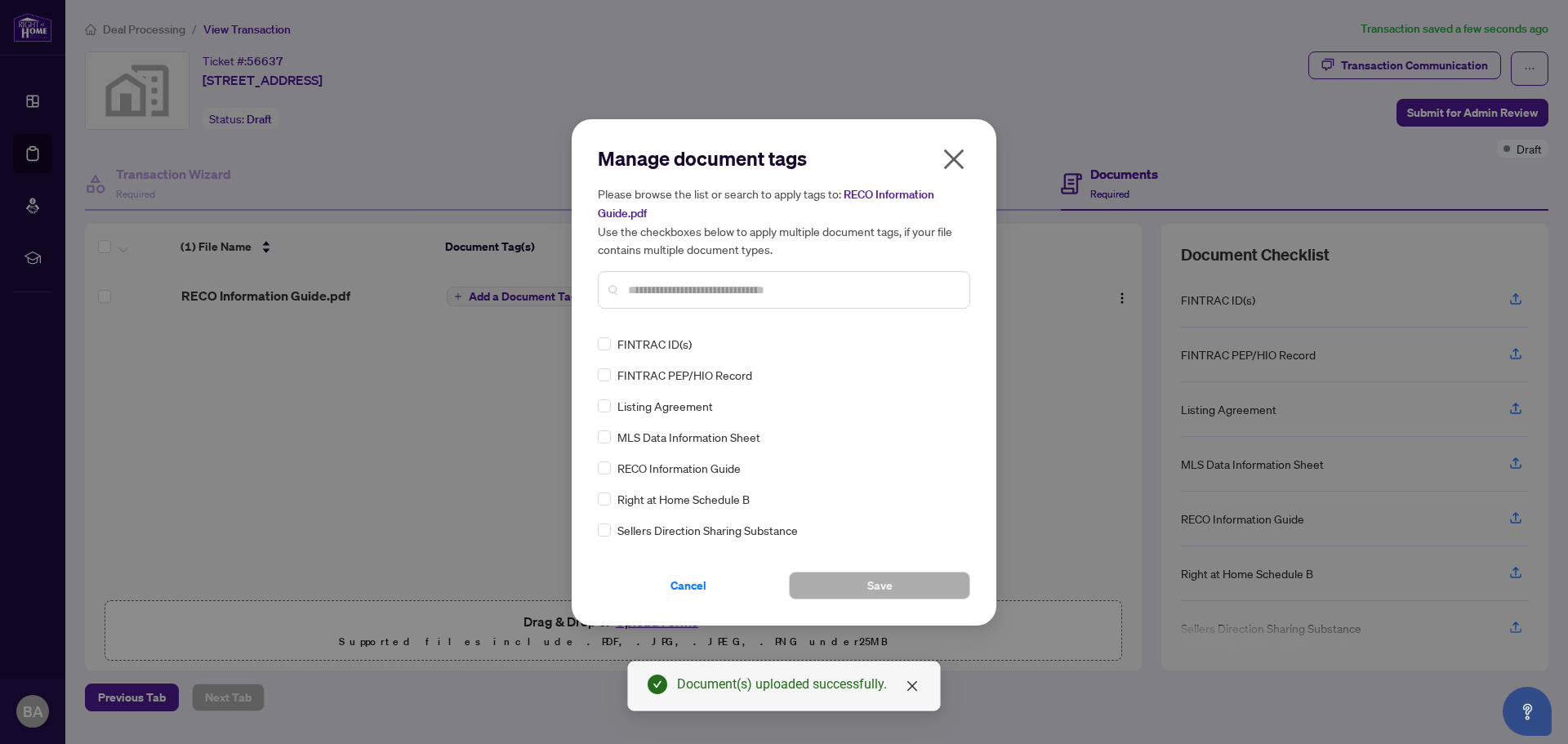
click at [678, 291] on input "text" at bounding box center [792, 289] width 328 height 18
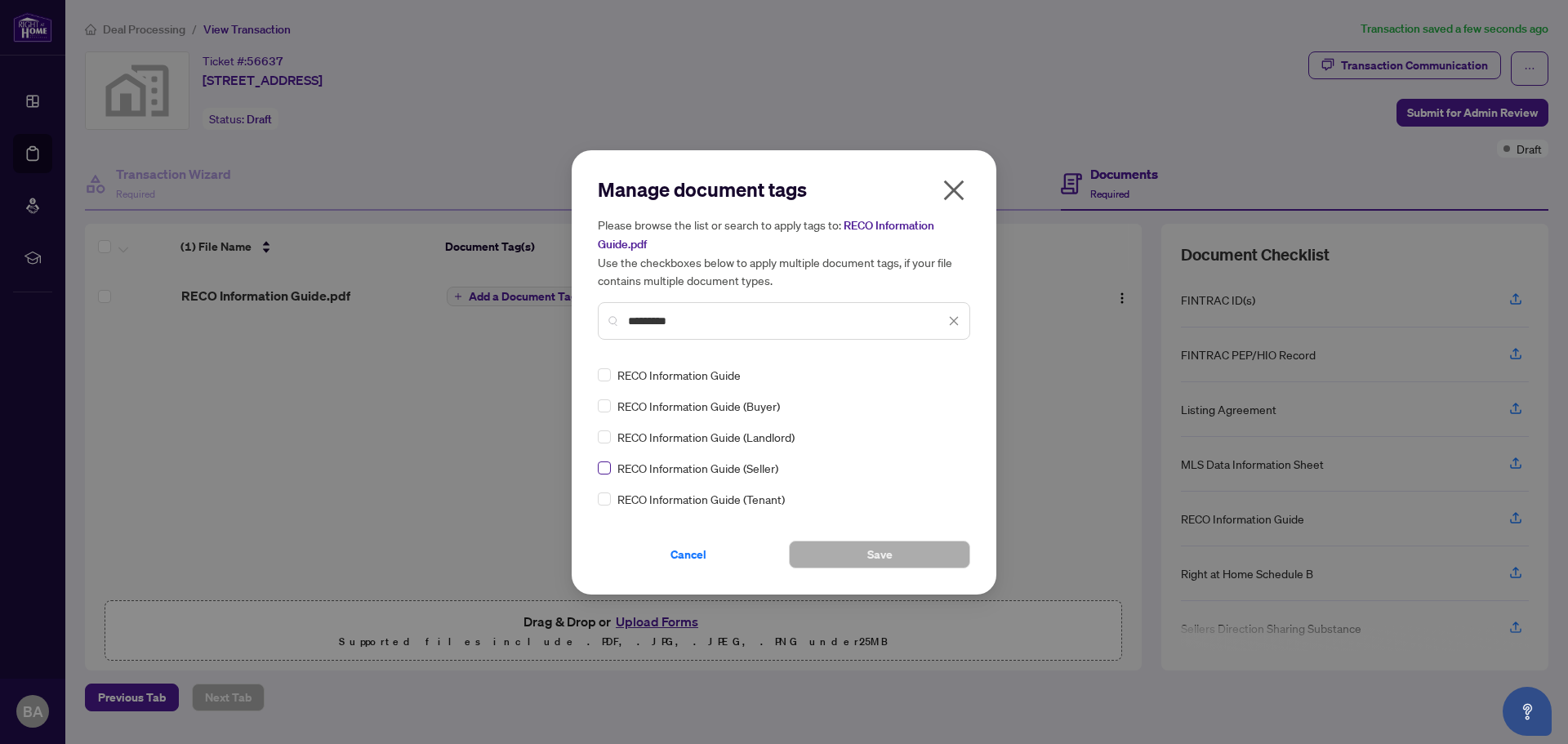
type input "*********"
click at [873, 556] on span "Save" at bounding box center [879, 555] width 25 height 26
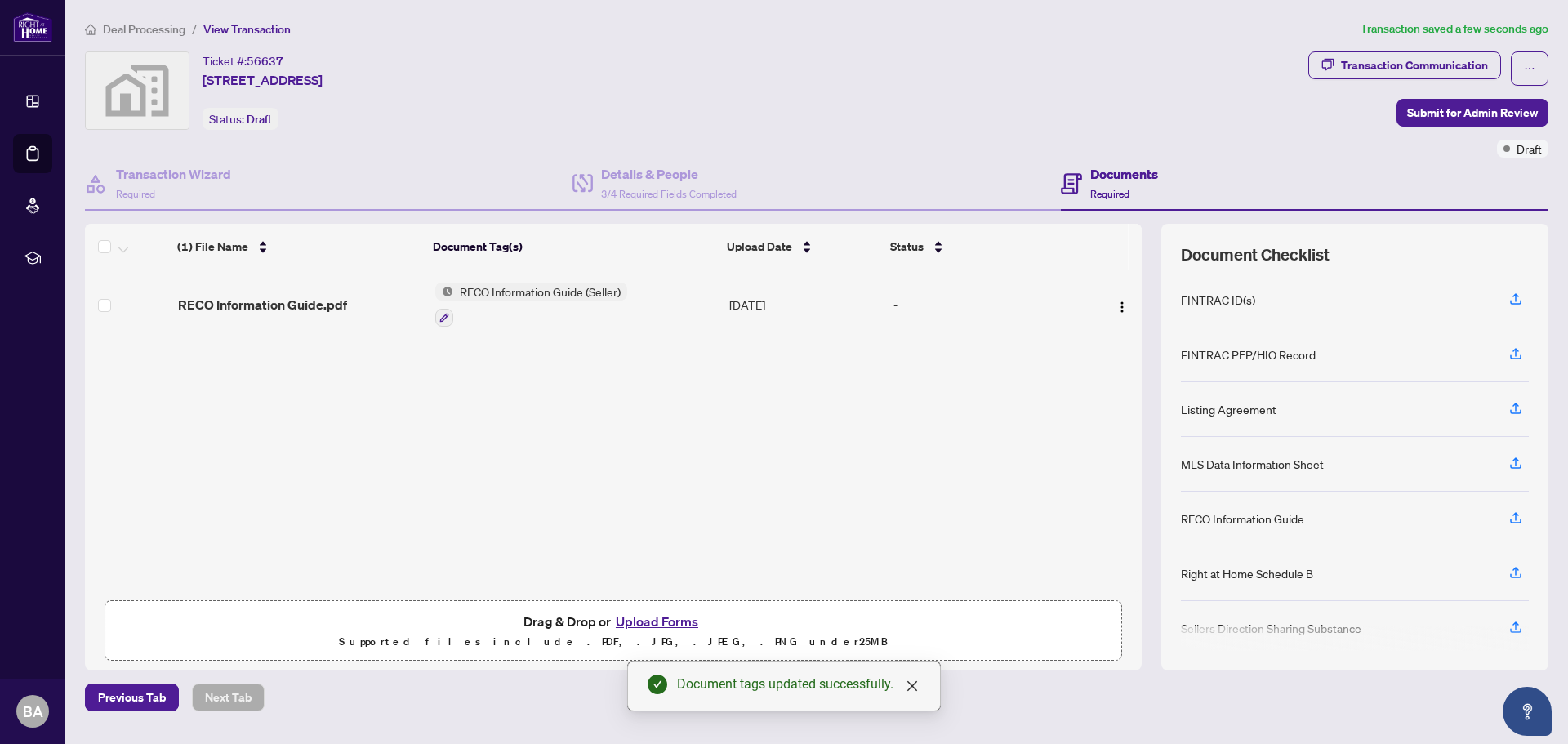
click at [644, 622] on button "Upload Forms" at bounding box center [657, 621] width 92 height 22
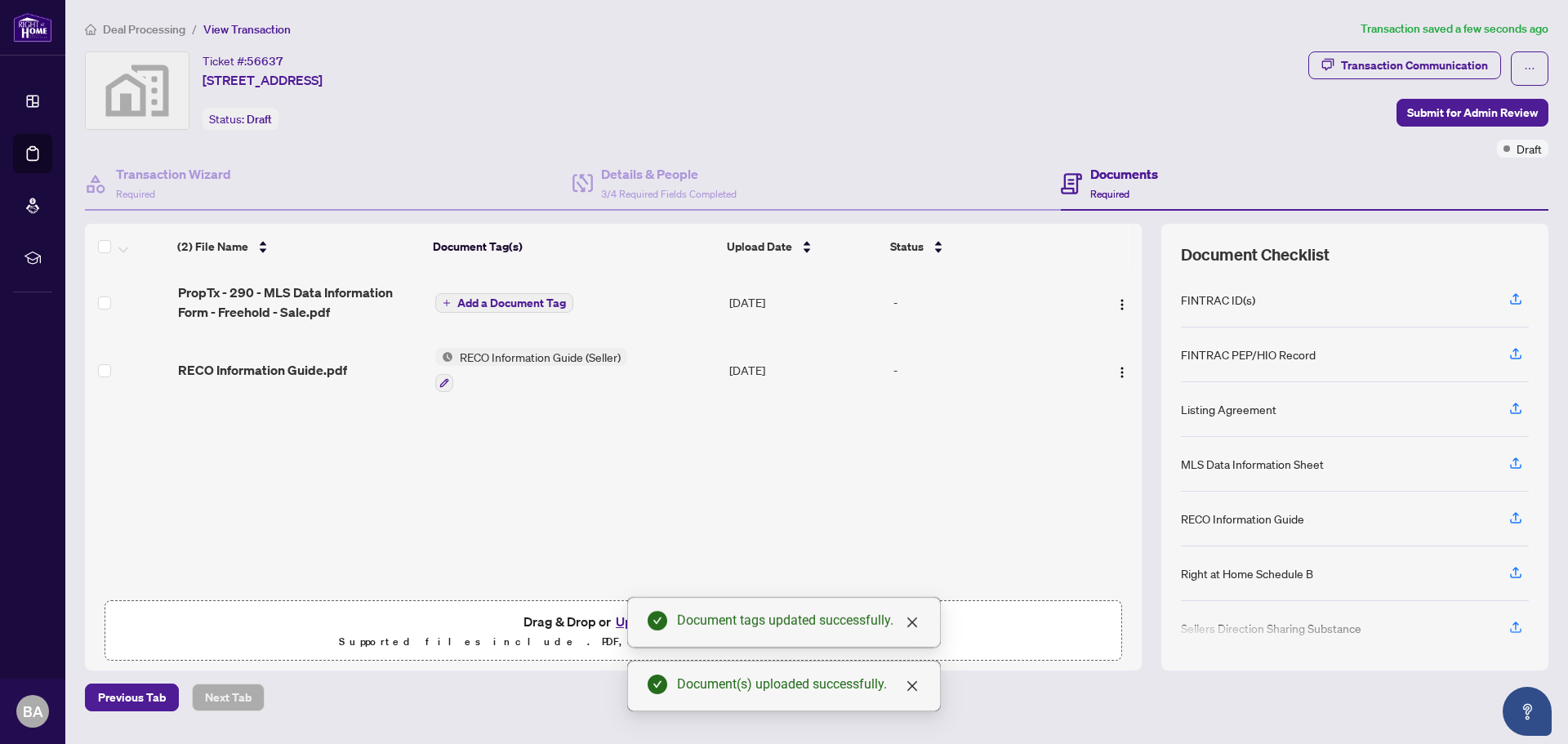
click at [498, 303] on span "Add a Document Tag" at bounding box center [511, 302] width 108 height 11
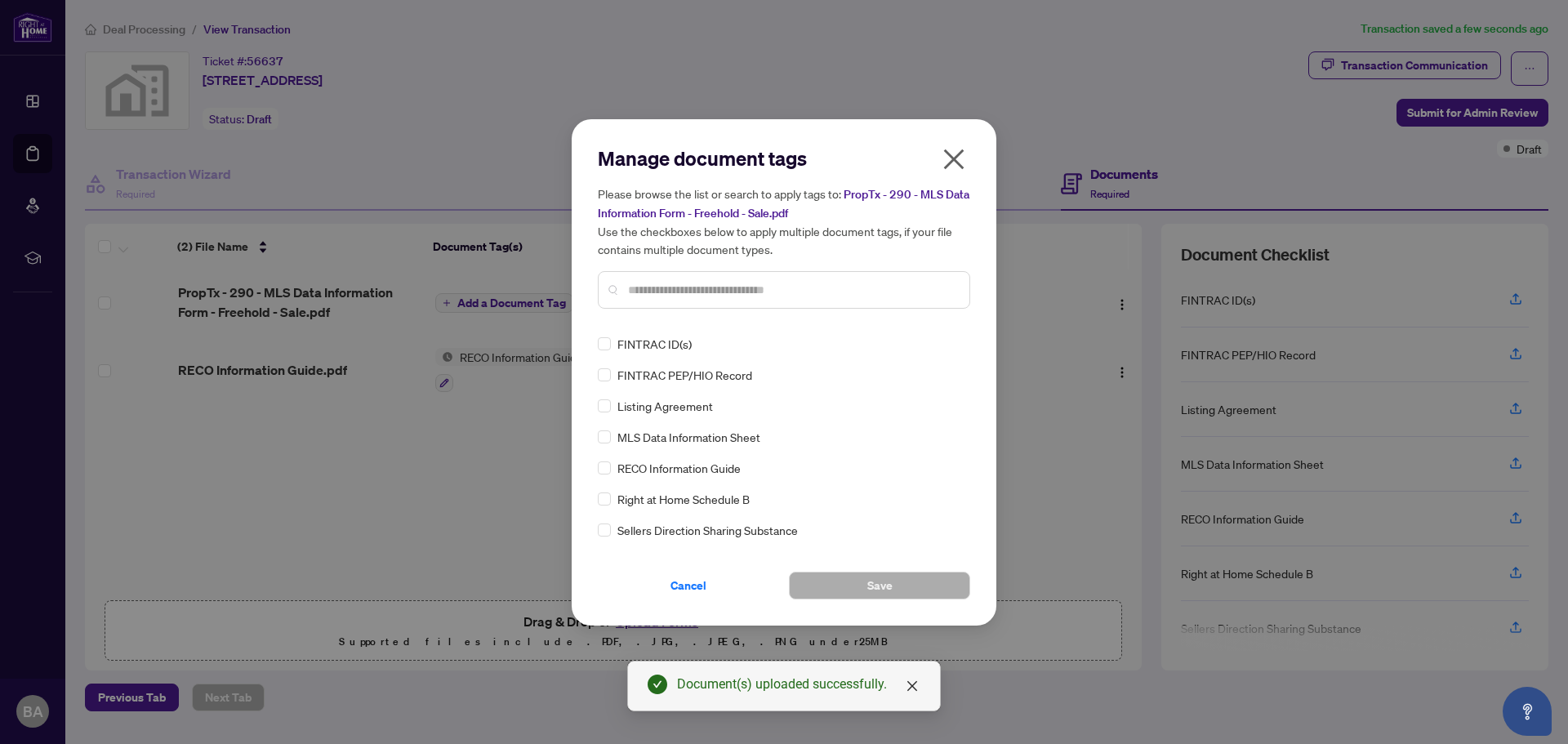
click at [682, 281] on input "text" at bounding box center [792, 289] width 328 height 18
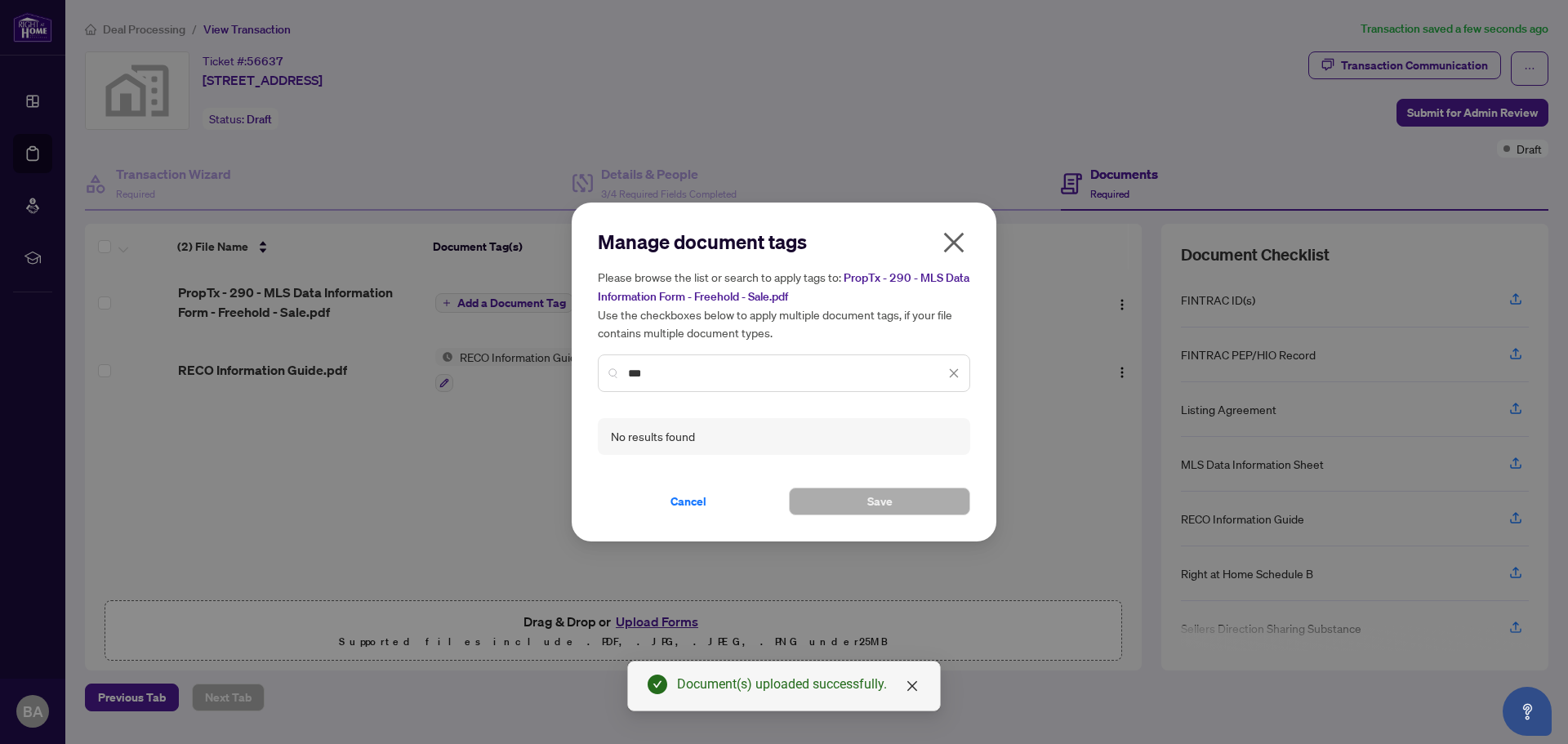
drag, startPoint x: 665, startPoint y: 374, endPoint x: 619, endPoint y: 370, distance: 46.2
click at [619, 370] on div "***" at bounding box center [783, 373] width 372 height 38
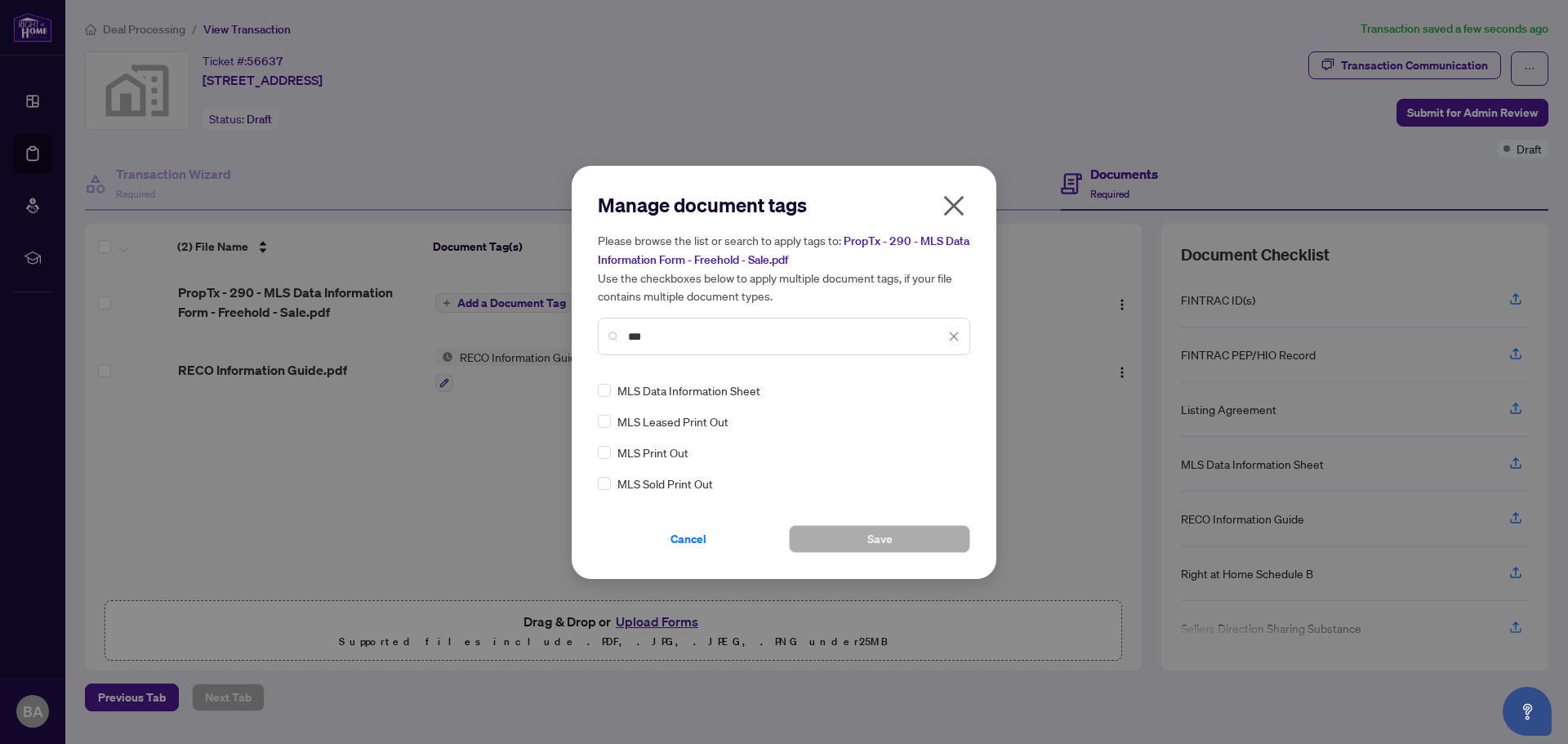
type input "***"
click at [860, 530] on button "Save" at bounding box center [879, 538] width 181 height 27
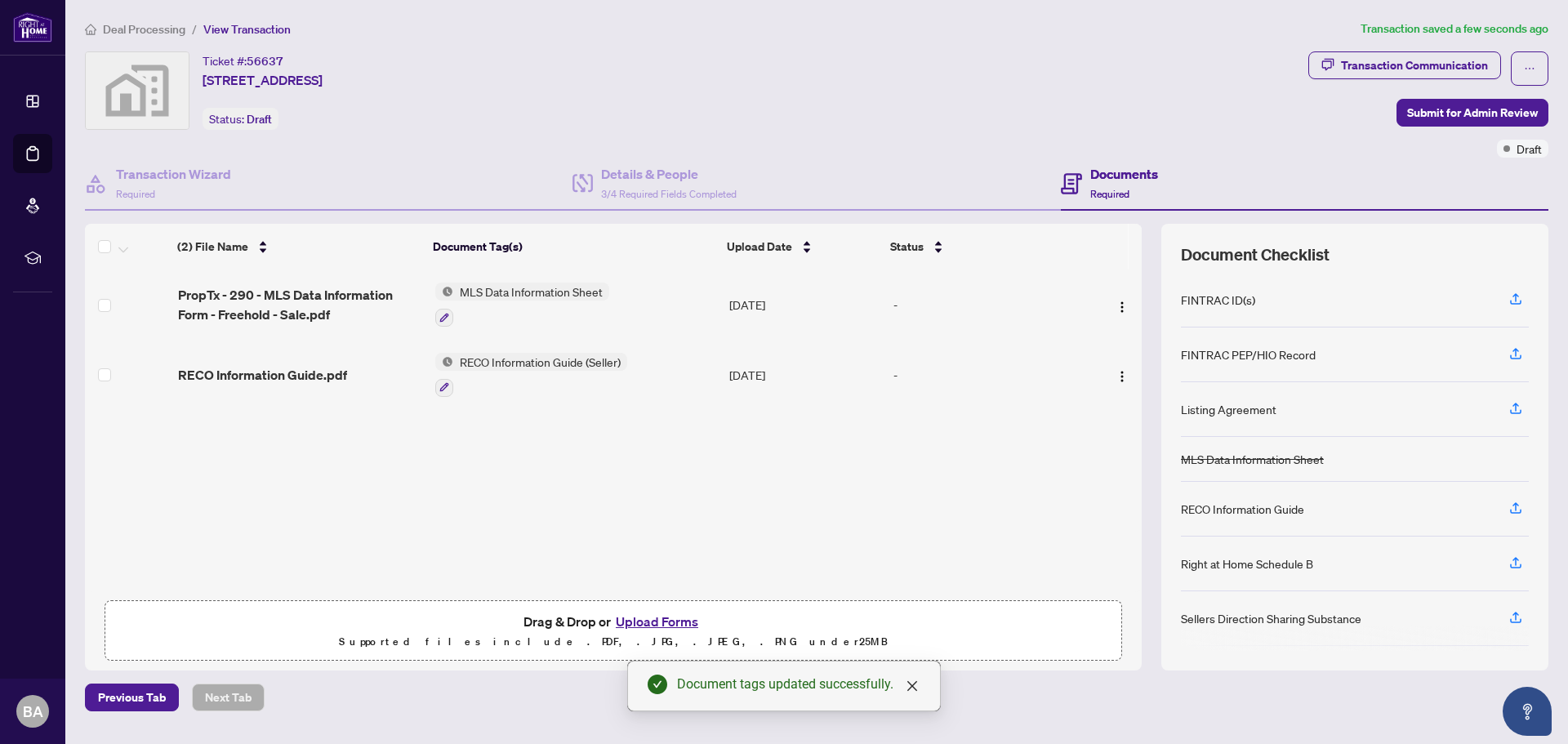
click at [668, 617] on button "Upload Forms" at bounding box center [657, 621] width 92 height 22
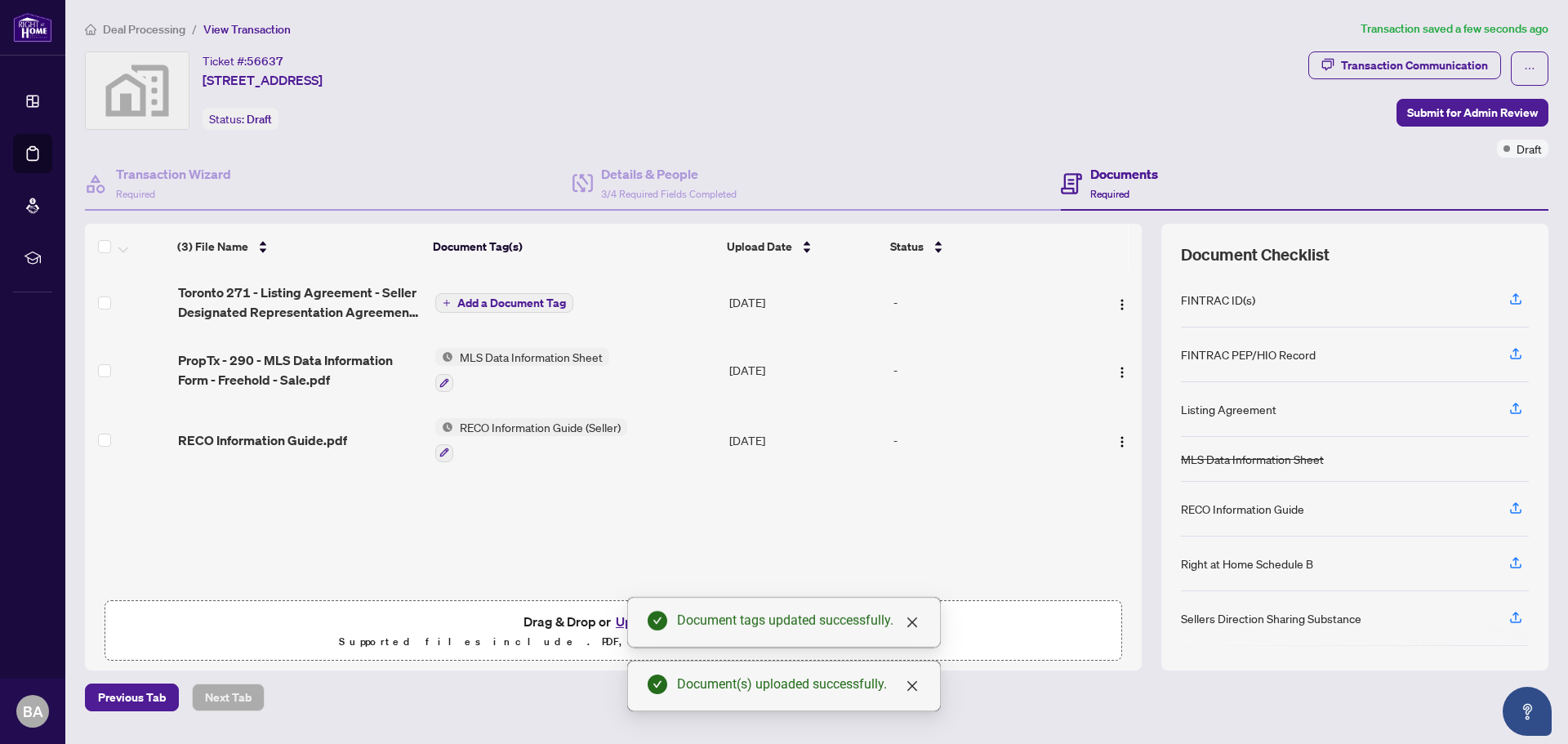
click at [497, 301] on span "Add a Document Tag" at bounding box center [511, 302] width 108 height 11
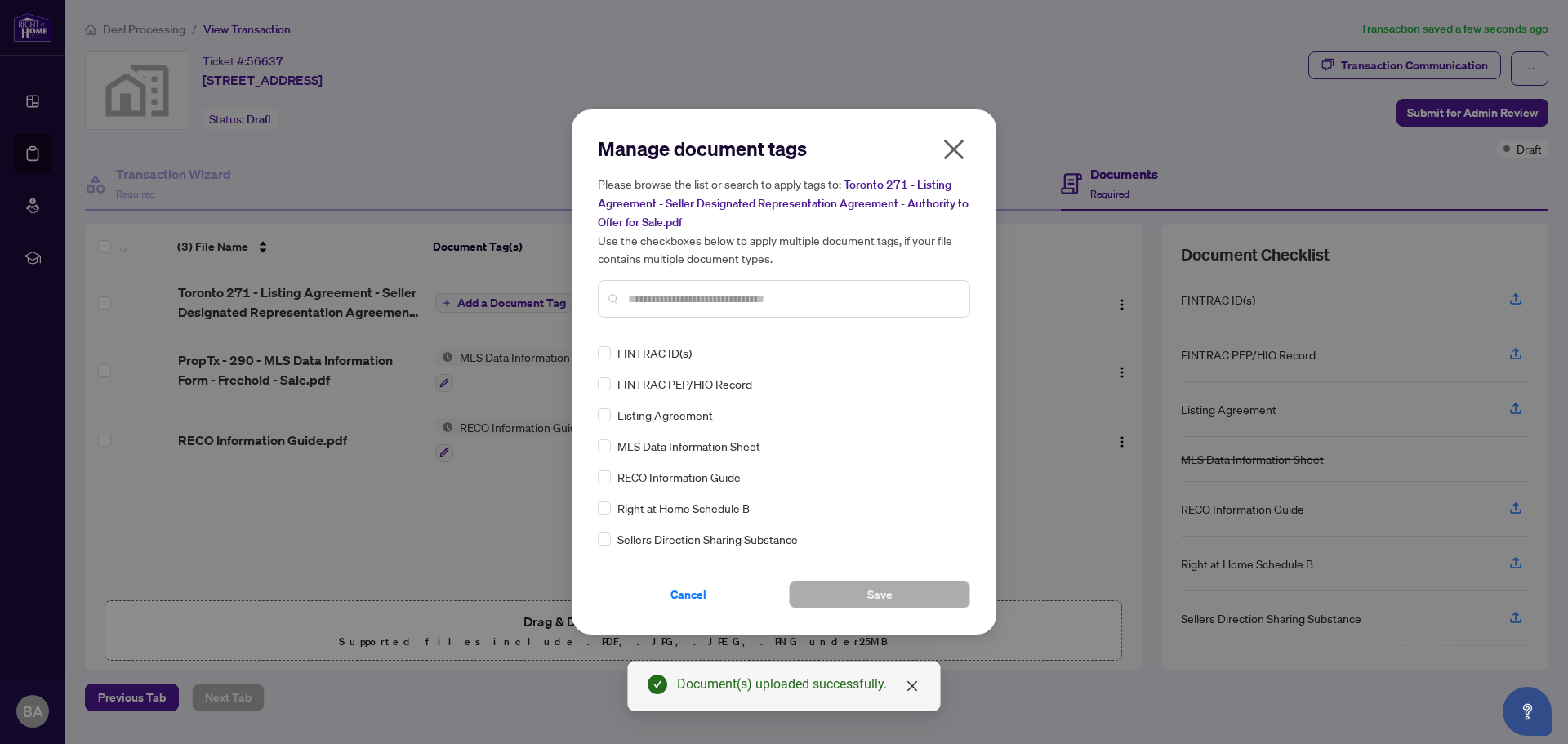
click at [672, 291] on input "text" at bounding box center [792, 299] width 328 height 18
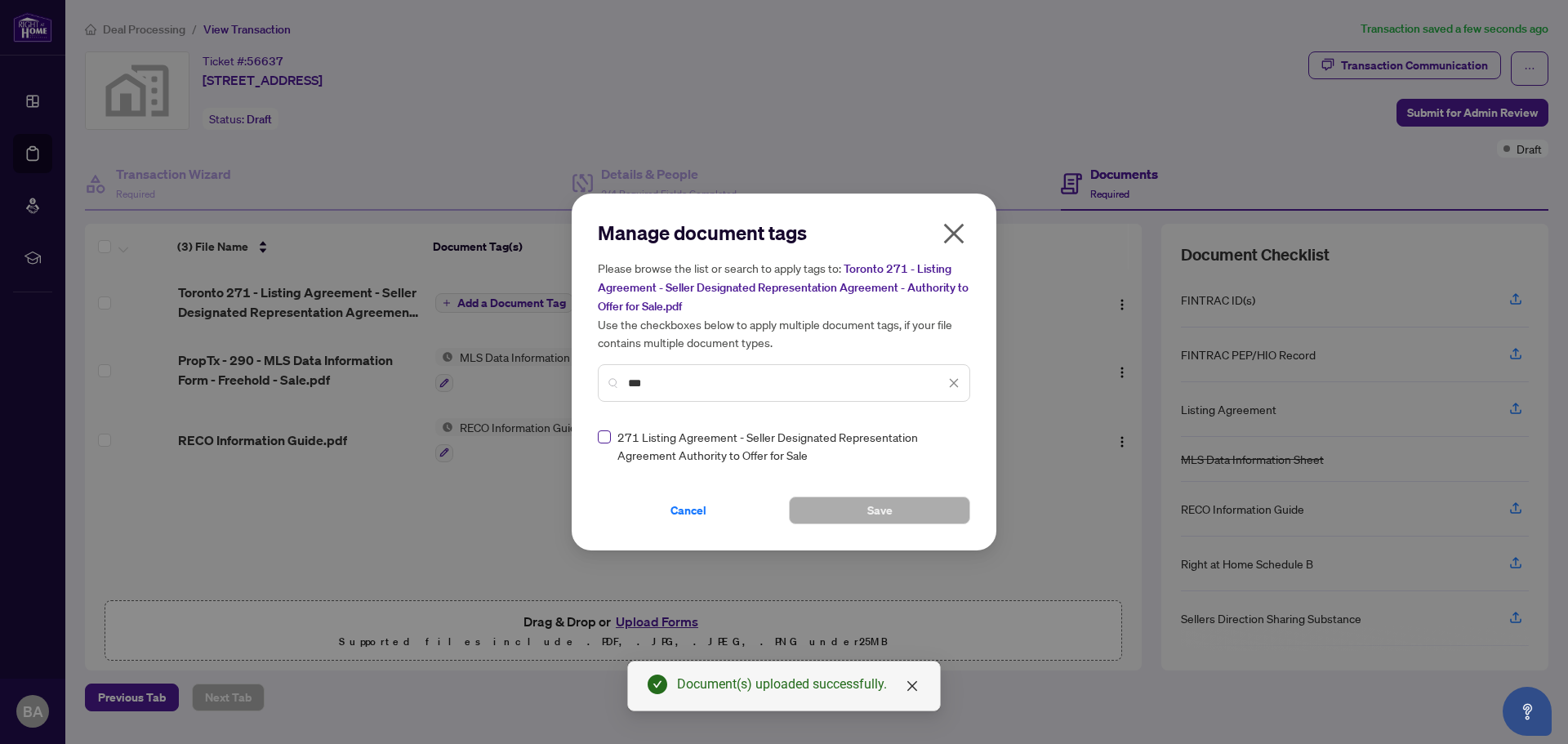
type input "***"
click at [855, 501] on button "Save" at bounding box center [879, 509] width 181 height 27
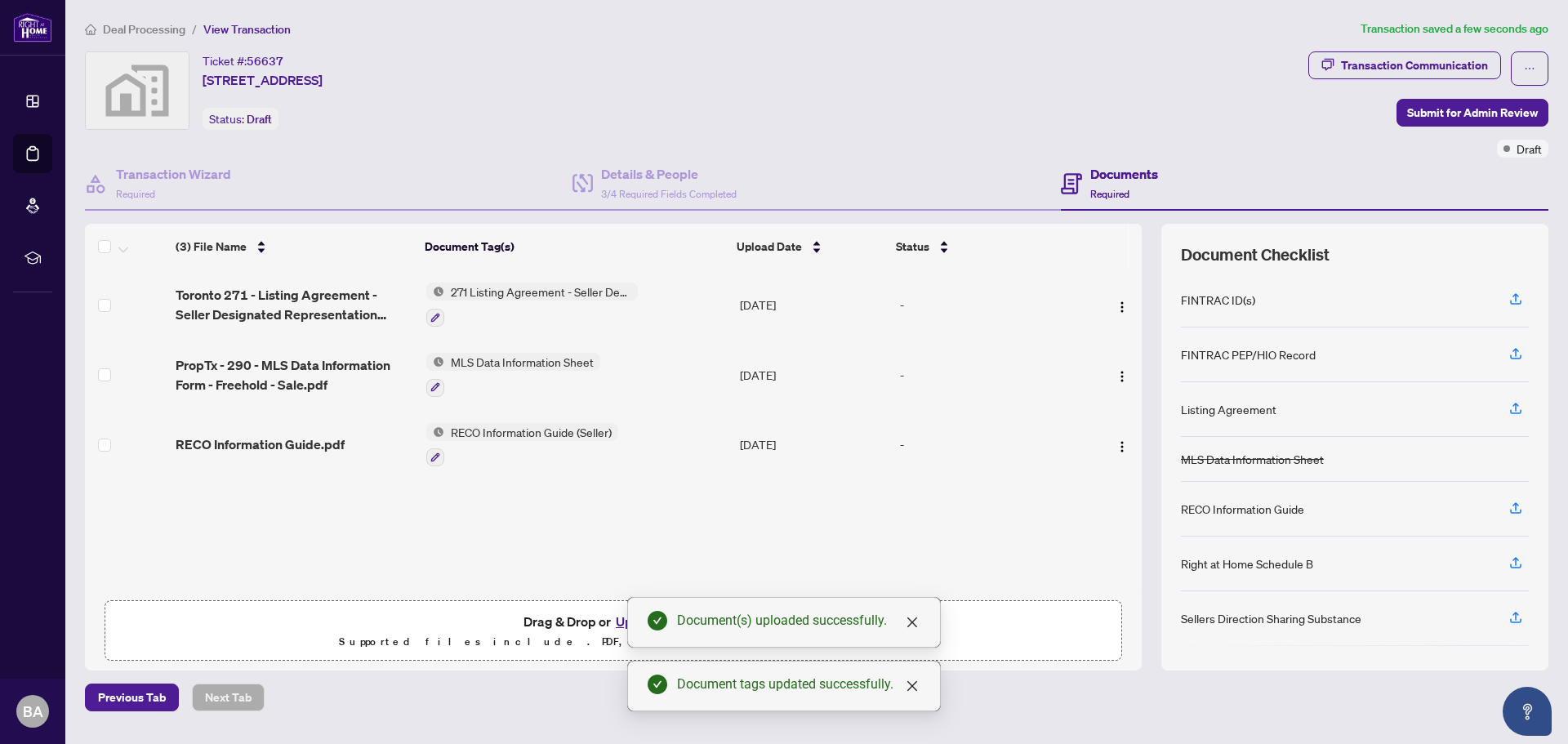
click at [619, 619] on button "Upload Forms" at bounding box center [657, 621] width 92 height 22
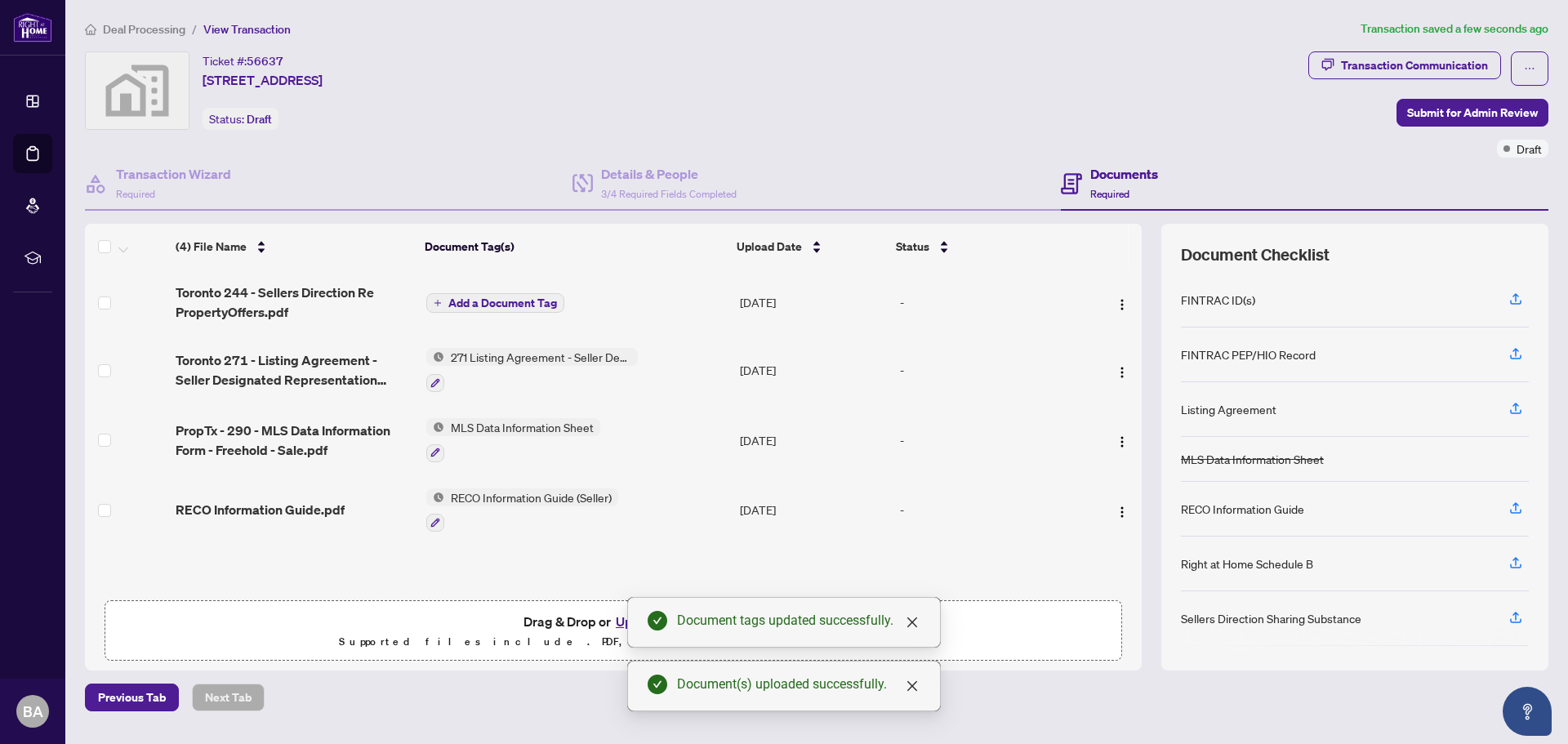
click at [466, 297] on span "Add a Document Tag" at bounding box center [502, 302] width 108 height 11
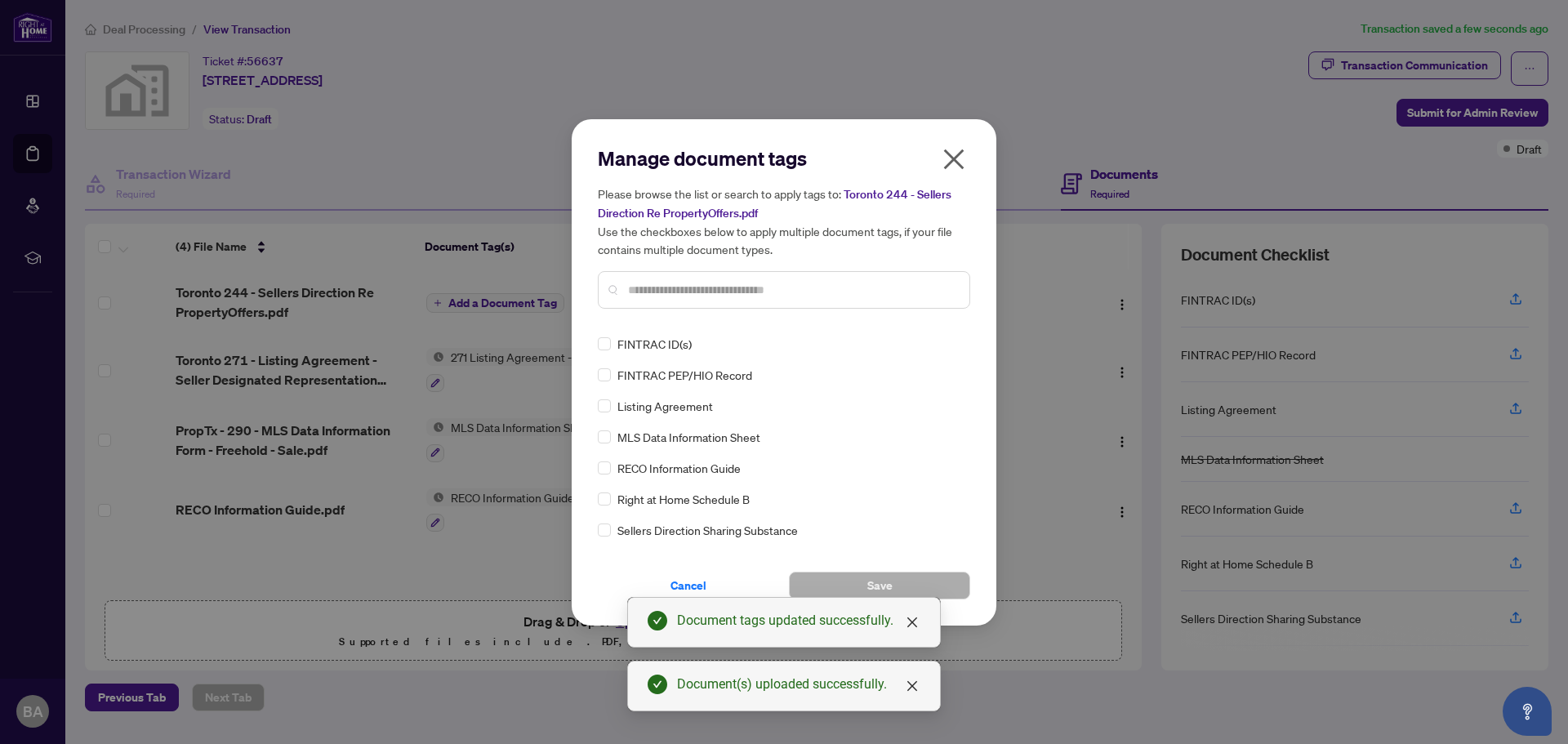
click at [701, 287] on input "text" at bounding box center [792, 289] width 328 height 18
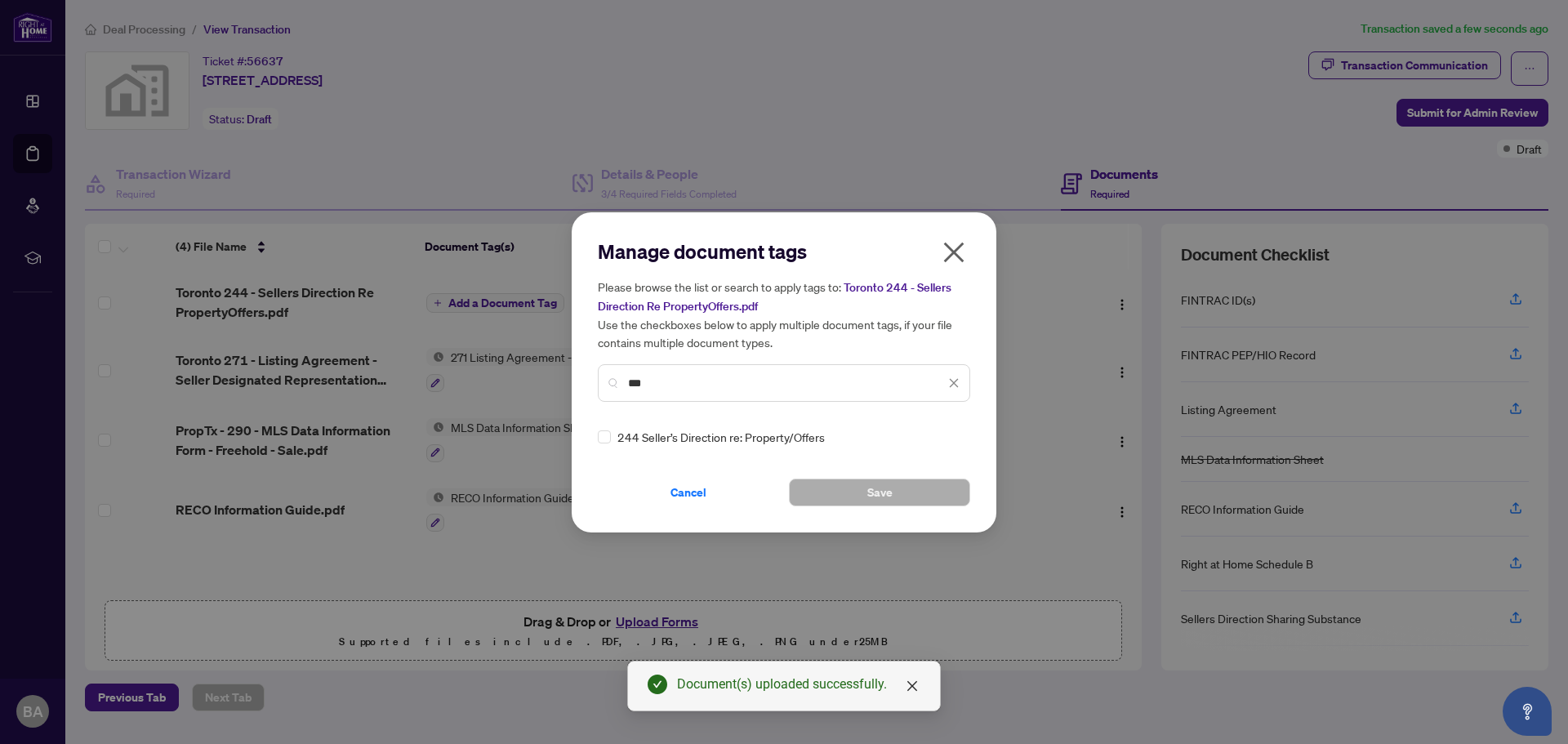
type input "***"
click at [840, 496] on button "Save" at bounding box center [879, 492] width 181 height 27
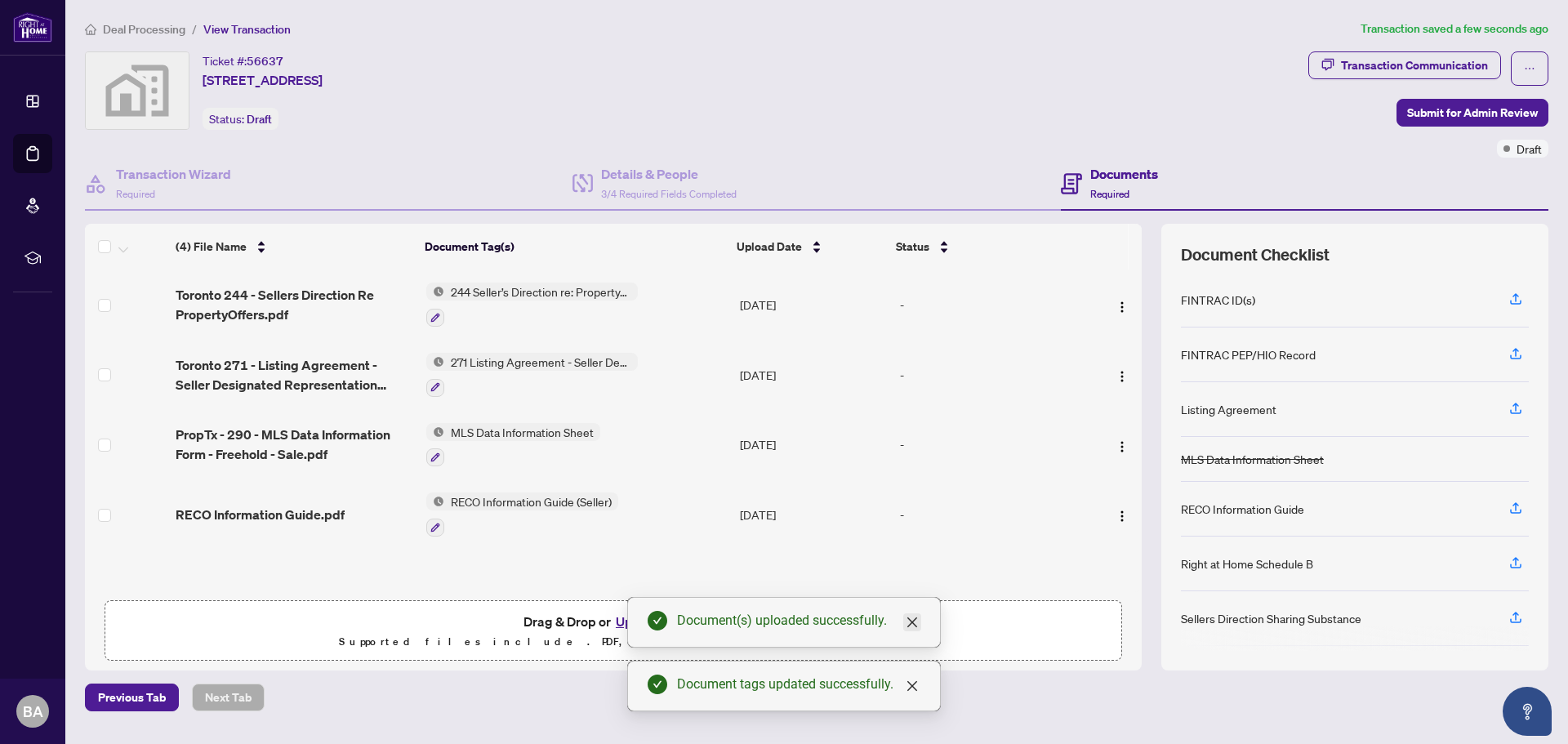
click at [915, 620] on icon "close" at bounding box center [912, 622] width 9 height 9
click at [664, 616] on button "Upload Forms" at bounding box center [657, 621] width 92 height 22
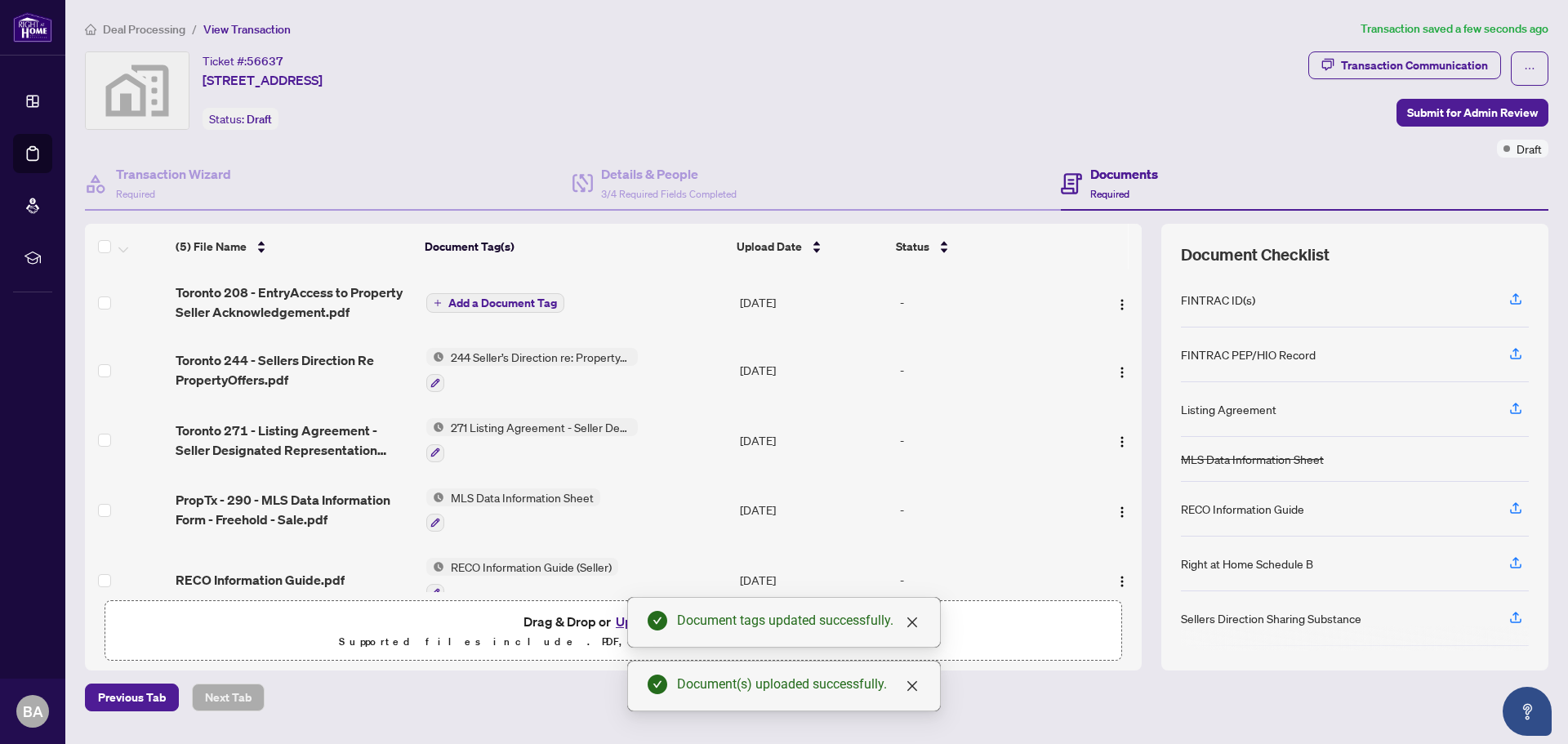
click at [498, 299] on span "Add a Document Tag" at bounding box center [502, 302] width 108 height 11
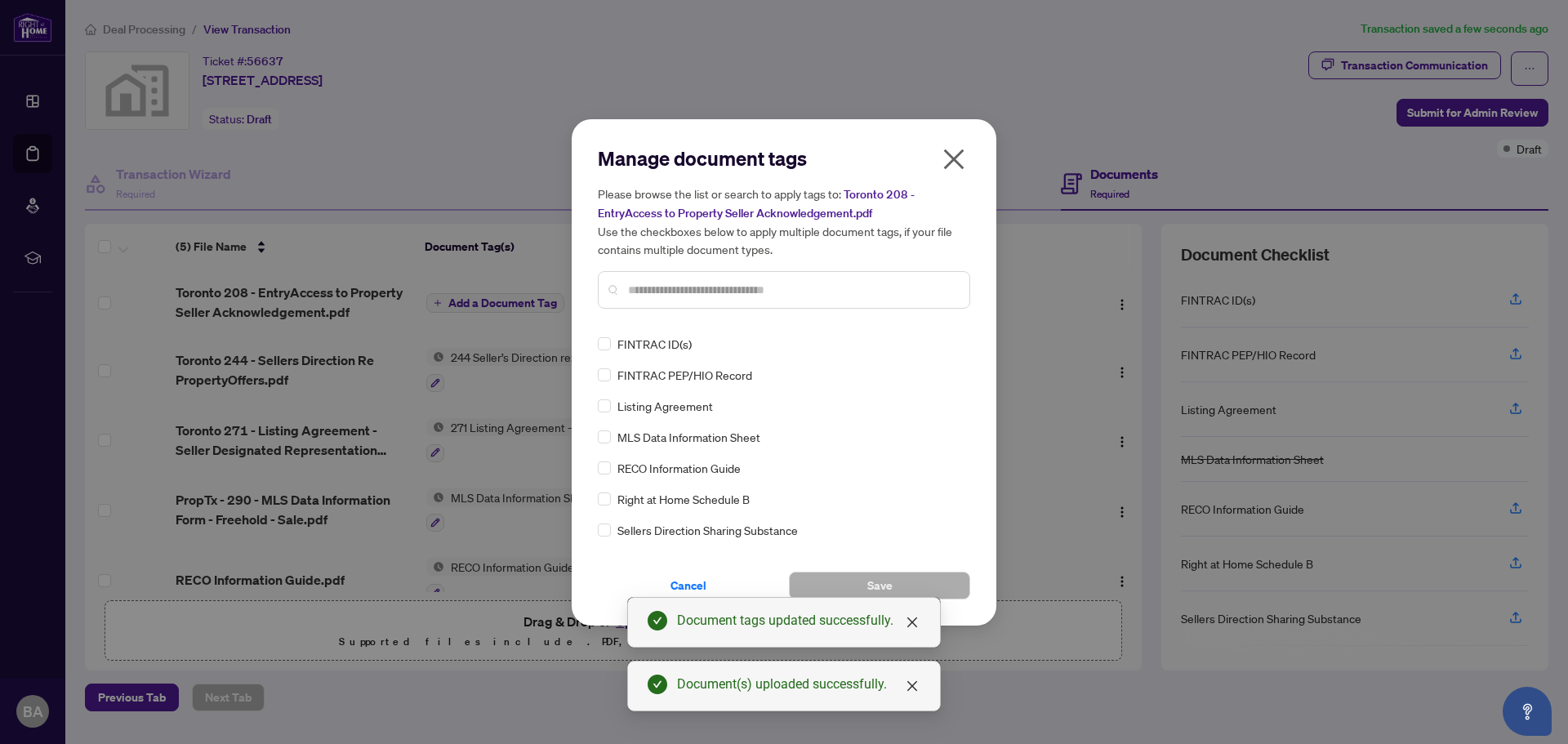
click at [672, 282] on input "text" at bounding box center [792, 289] width 328 height 18
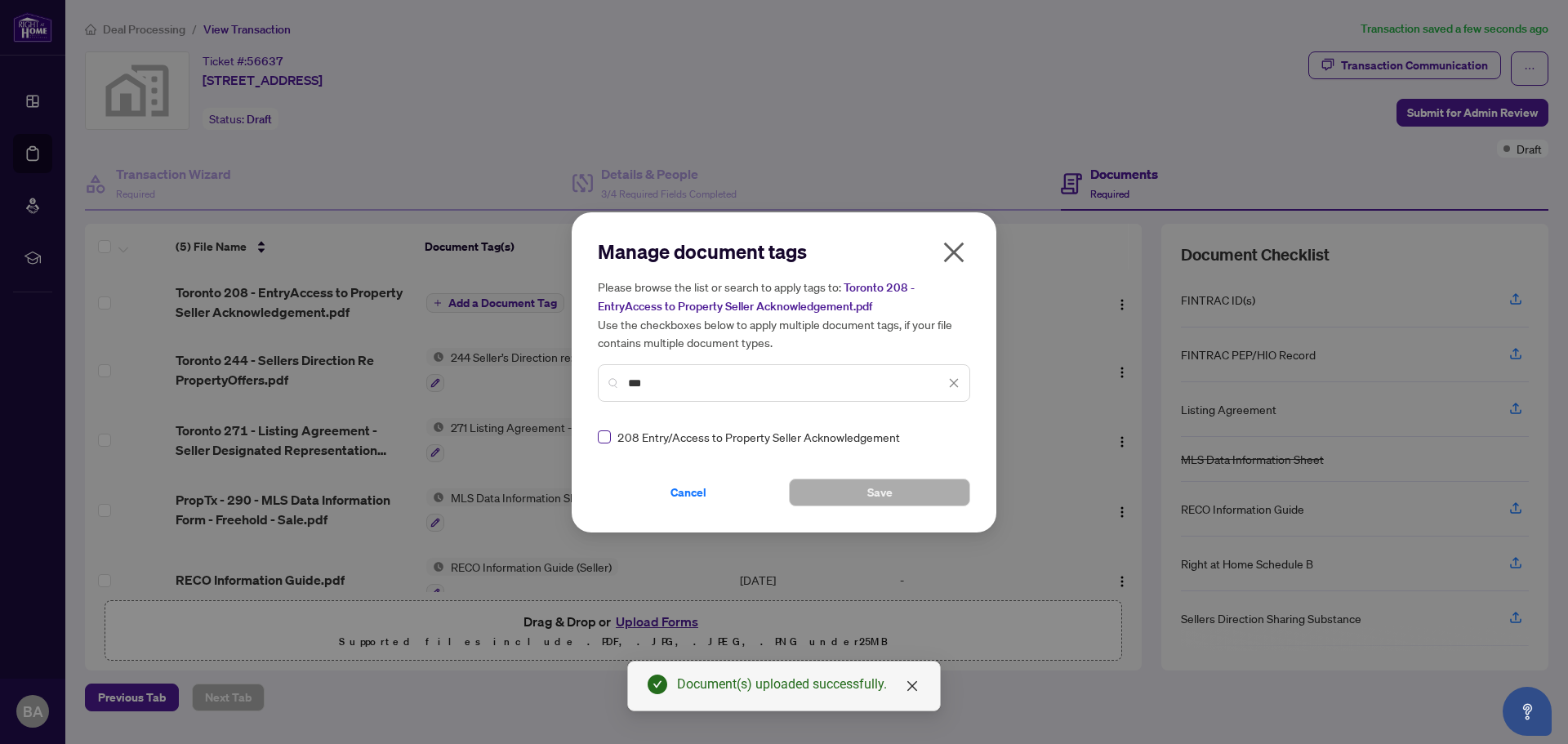
type input "***"
click at [848, 492] on button "Save" at bounding box center [879, 492] width 181 height 27
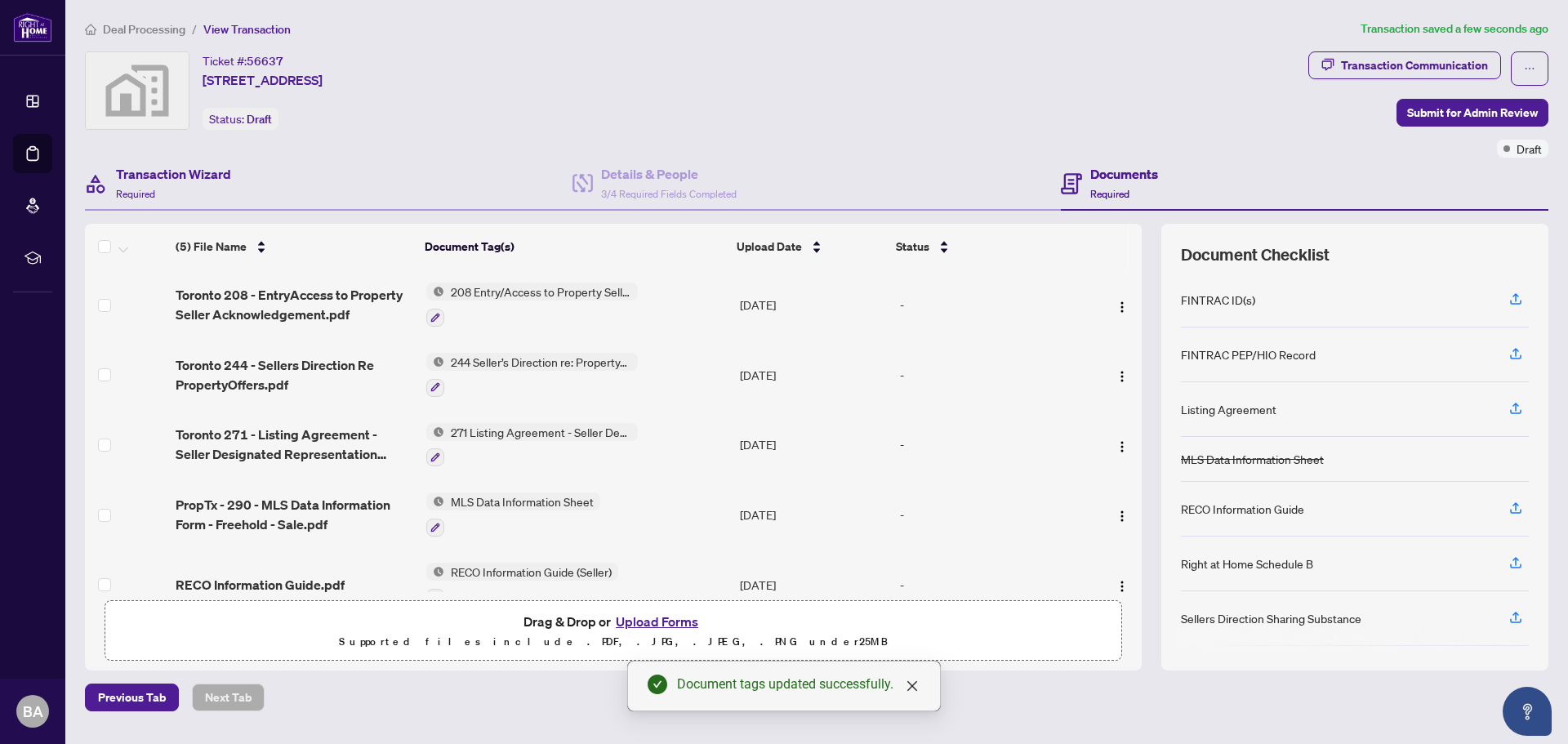
click at [163, 159] on div "Transaction Wizard Required" at bounding box center [328, 184] width 487 height 53
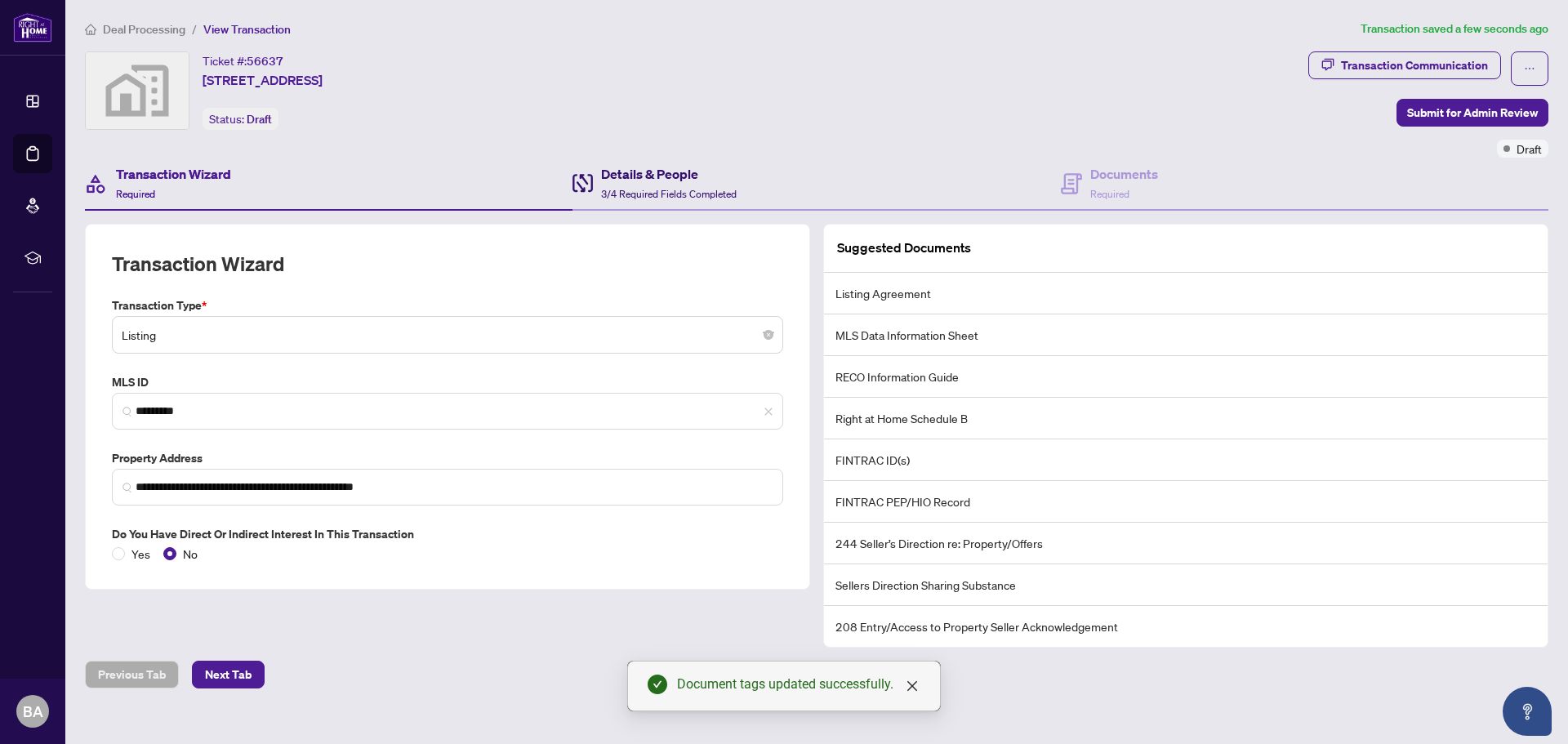
click at [657, 186] on div "Details & People 3/4 Required Fields Completed" at bounding box center [669, 183] width 136 height 39
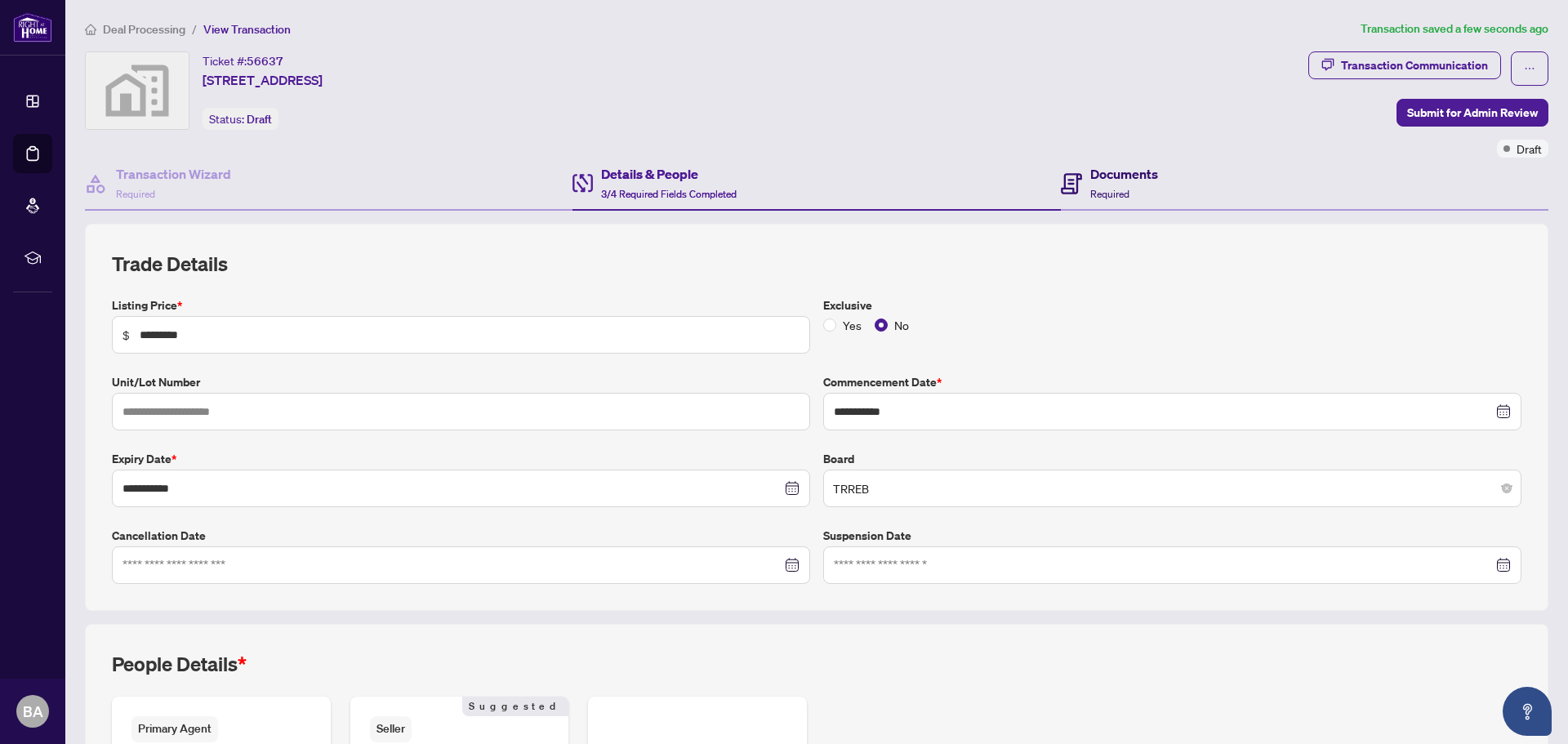
click at [1095, 182] on h4 "Documents" at bounding box center [1124, 173] width 68 height 20
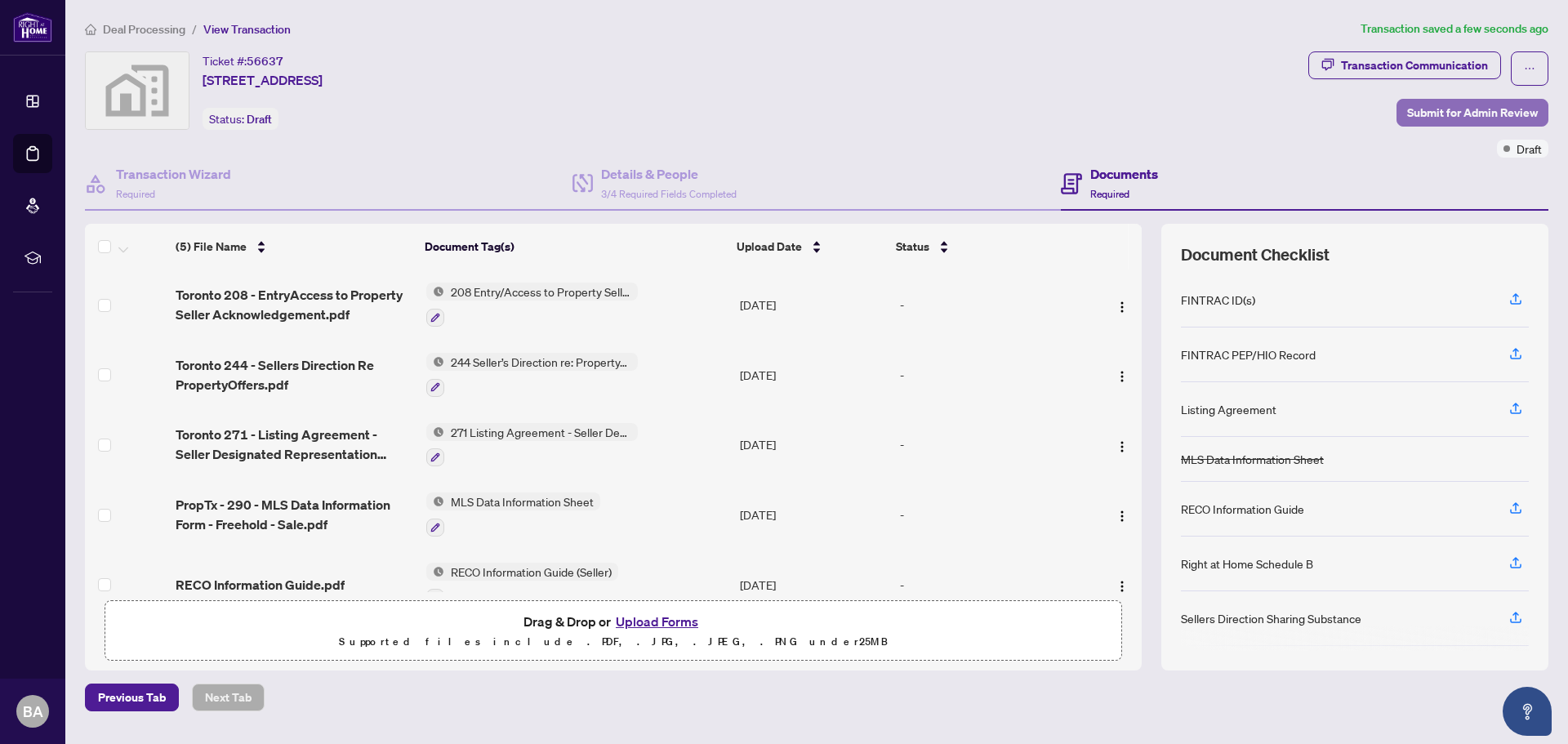
click at [1442, 113] on span "Submit for Admin Review" at bounding box center [1472, 113] width 131 height 26
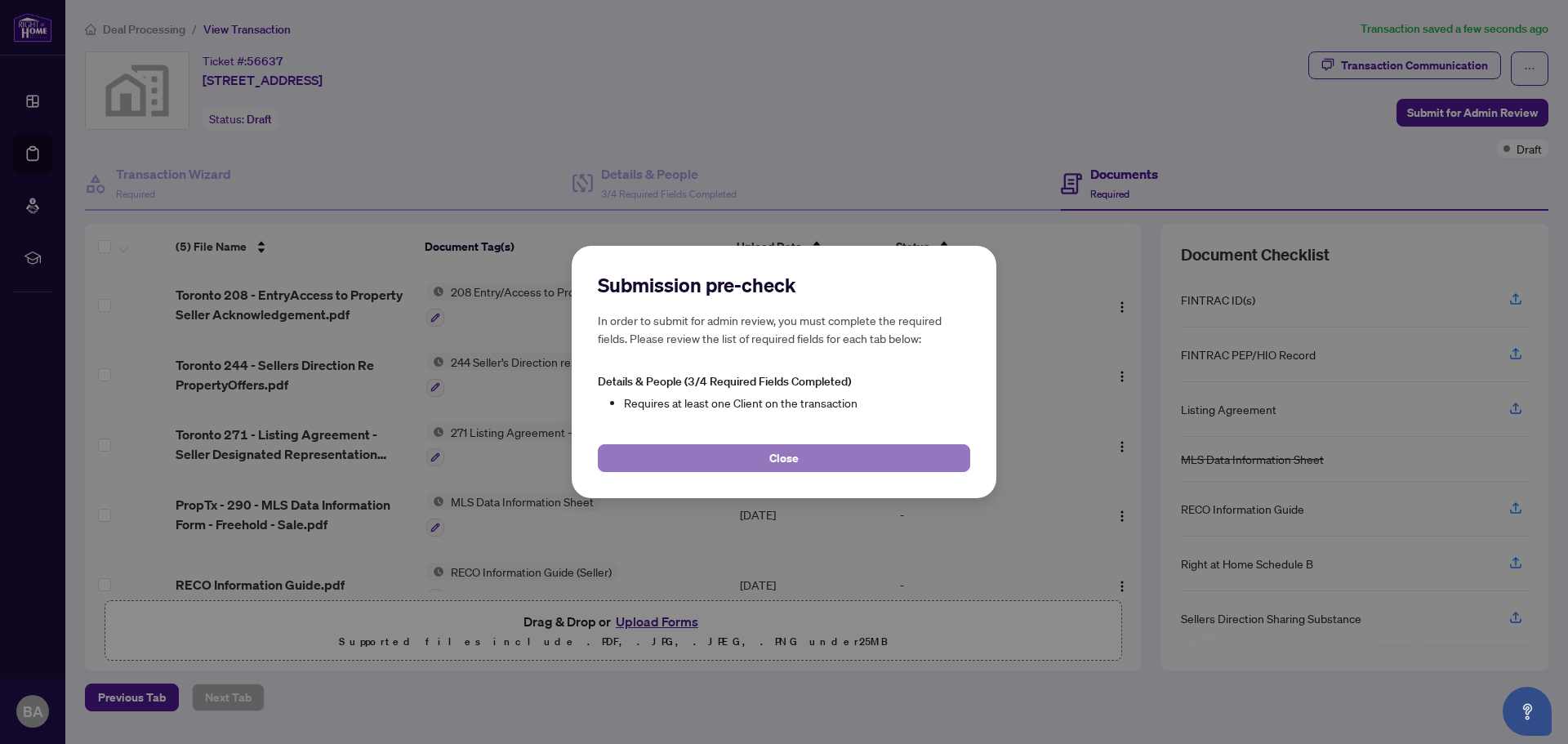
click at [787, 456] on span "Close" at bounding box center [783, 458] width 29 height 26
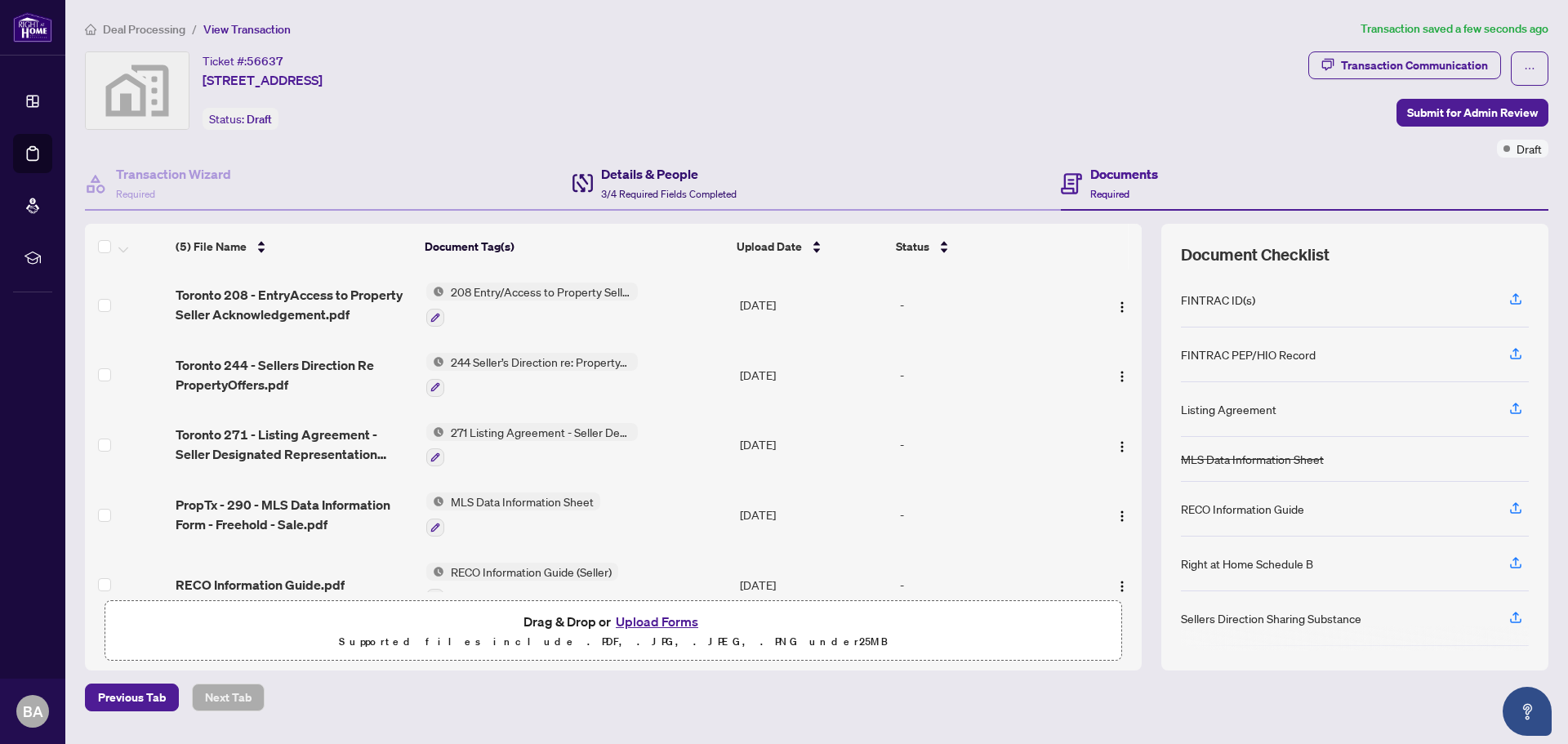
click at [603, 181] on h4 "Details & People" at bounding box center [669, 173] width 136 height 20
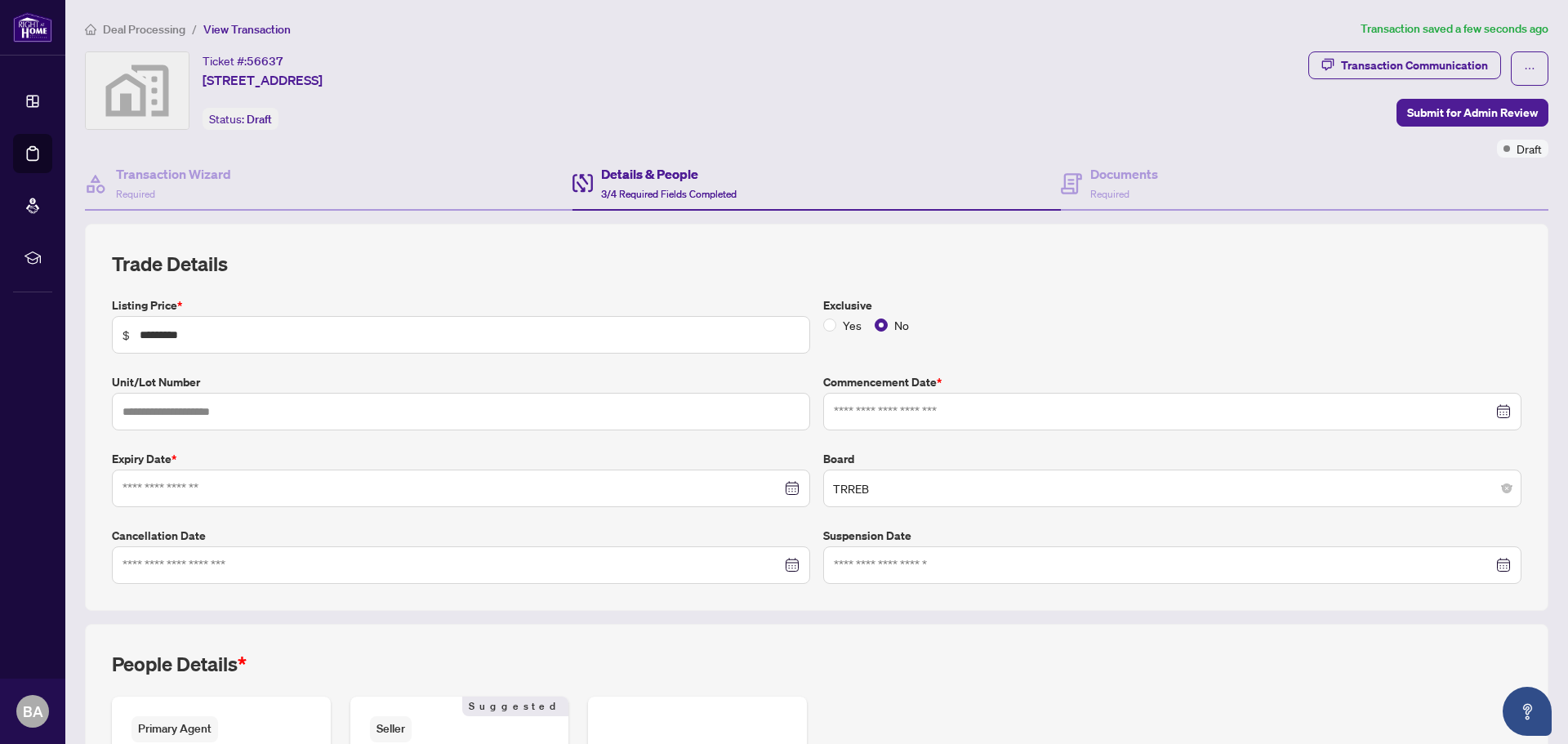
type input "**********"
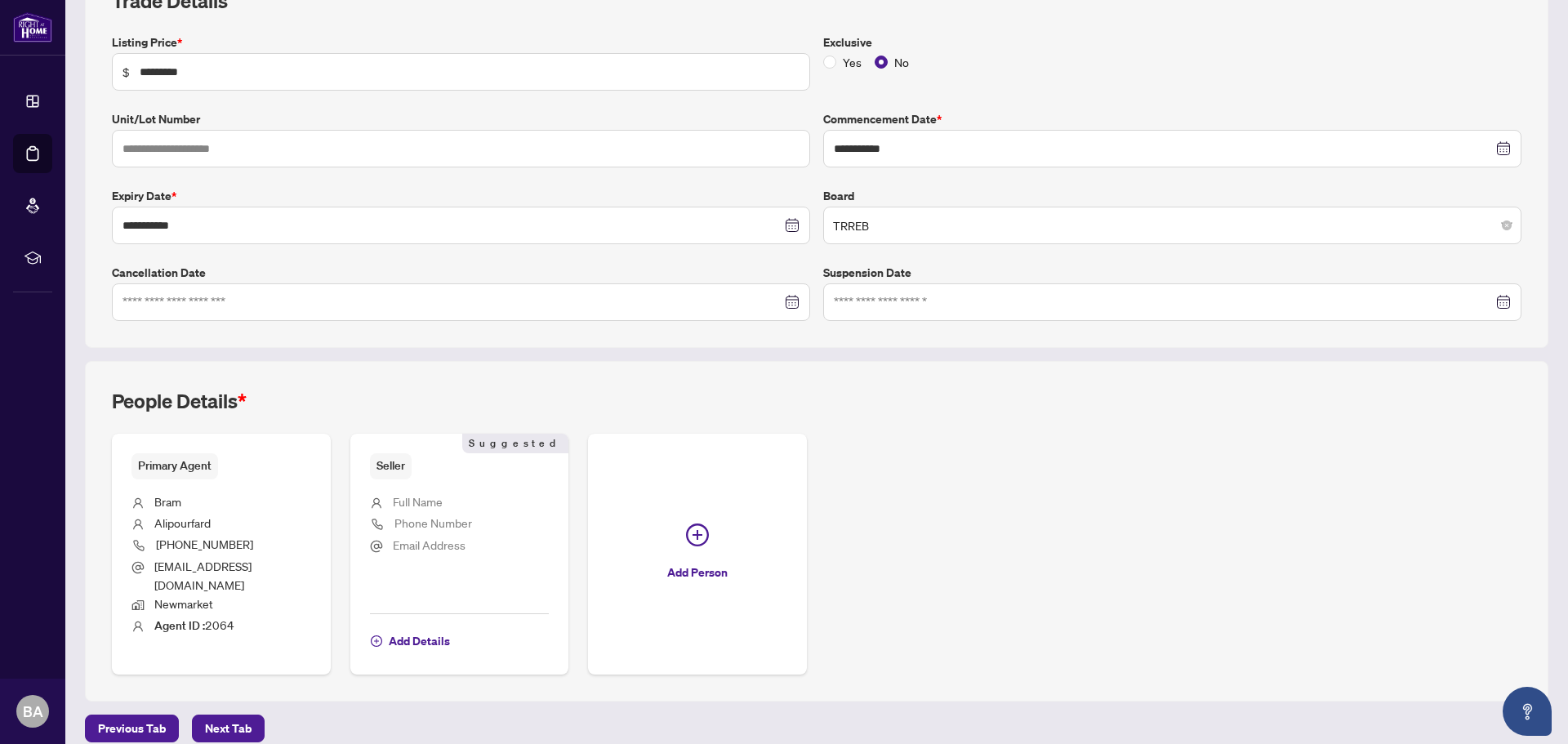
scroll to position [264, 0]
click at [406, 627] on span "Add Details" at bounding box center [419, 640] width 61 height 26
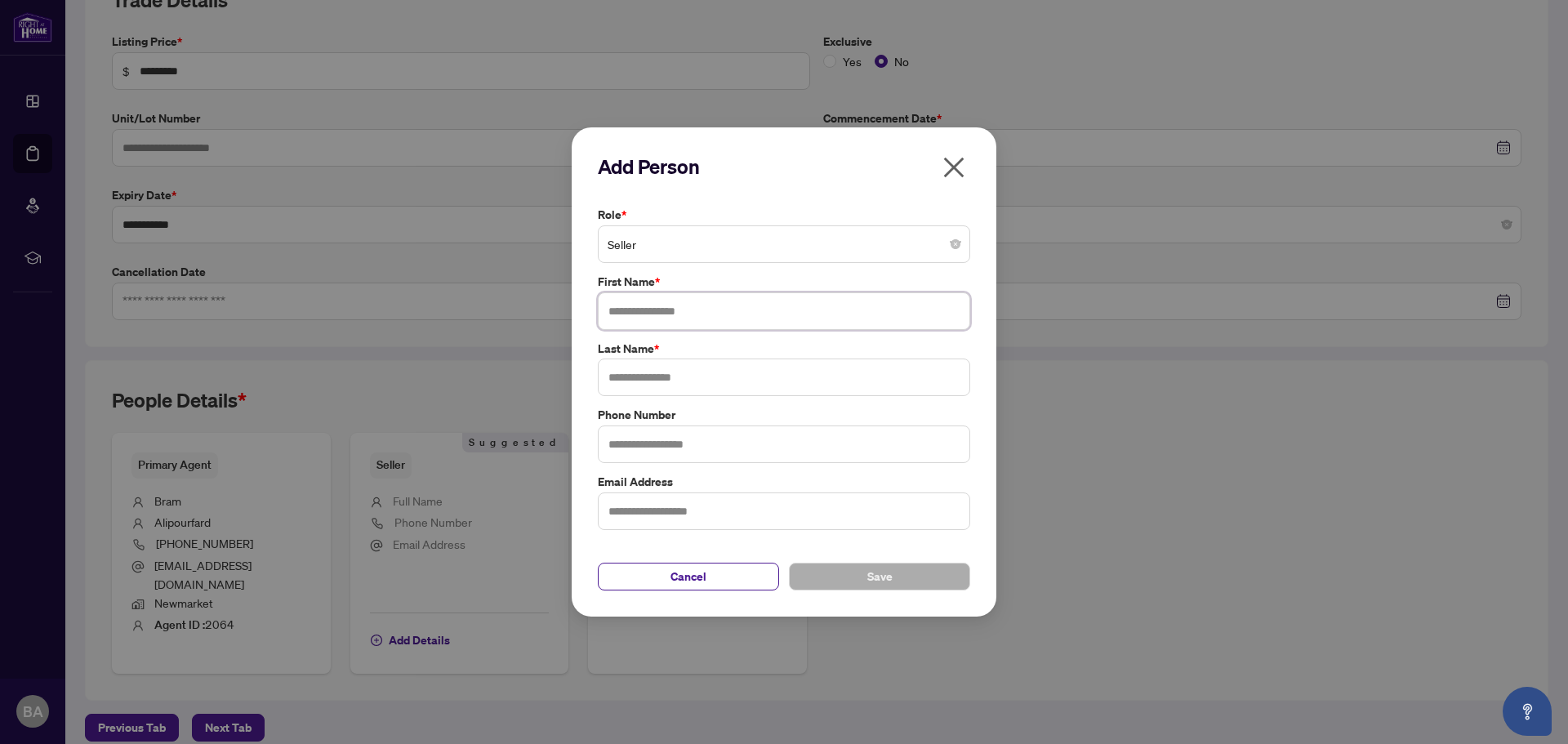
click at [665, 313] on input "text" at bounding box center [783, 311] width 372 height 38
type input "*******"
click at [691, 370] on input "text" at bounding box center [783, 377] width 372 height 38
type input "**********"
click at [892, 580] on button "Save" at bounding box center [879, 575] width 181 height 27
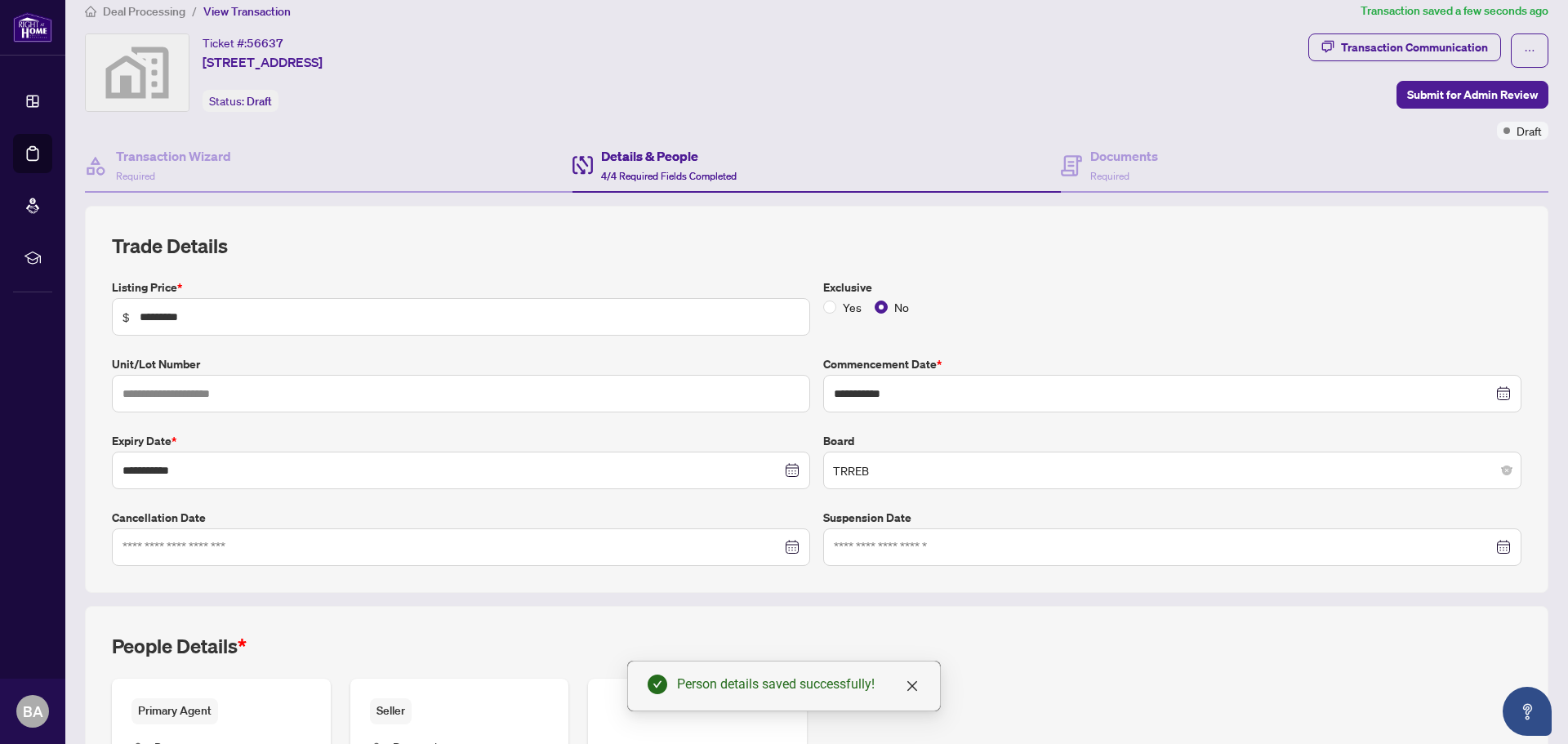
scroll to position [0, 0]
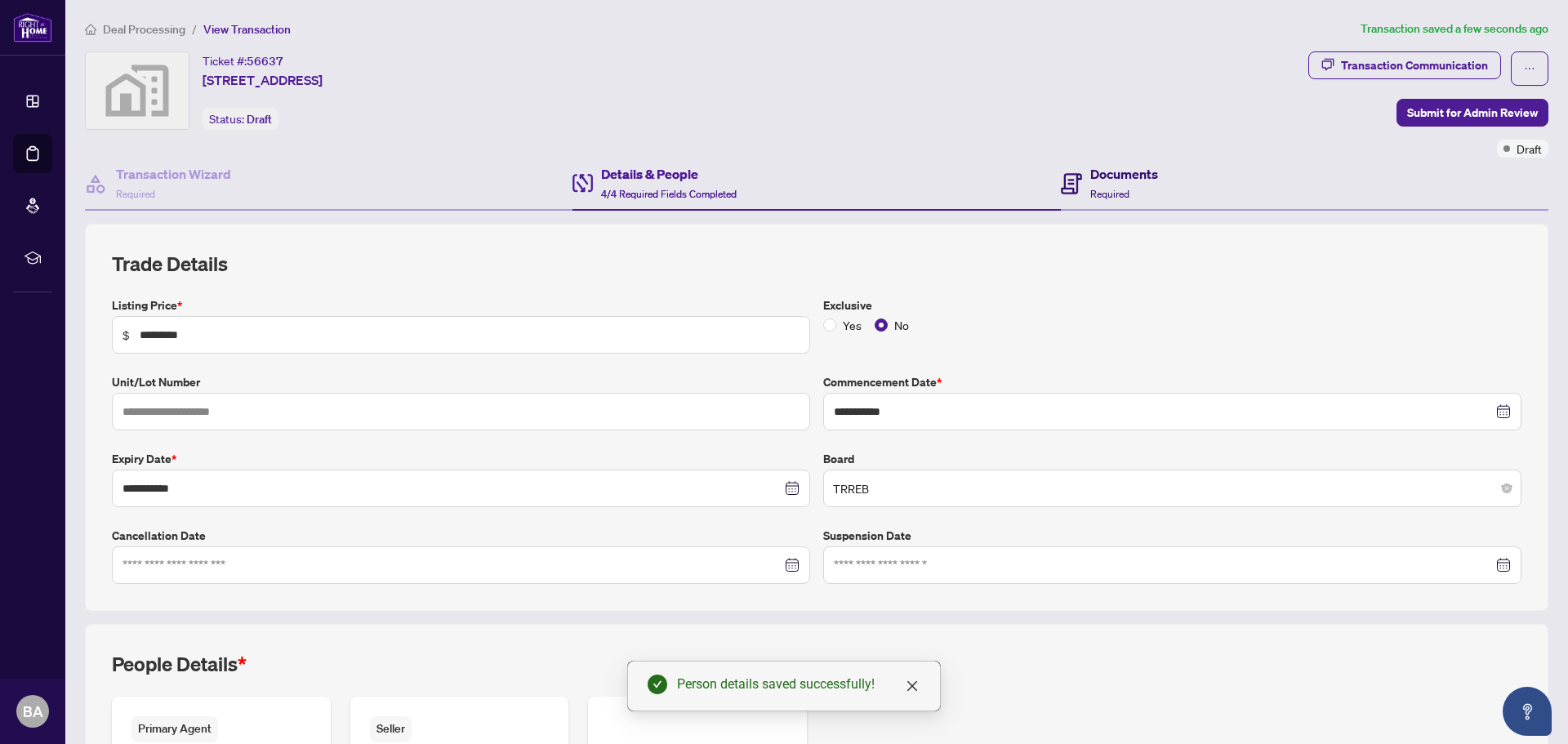
click at [1111, 174] on h4 "Documents" at bounding box center [1124, 173] width 68 height 20
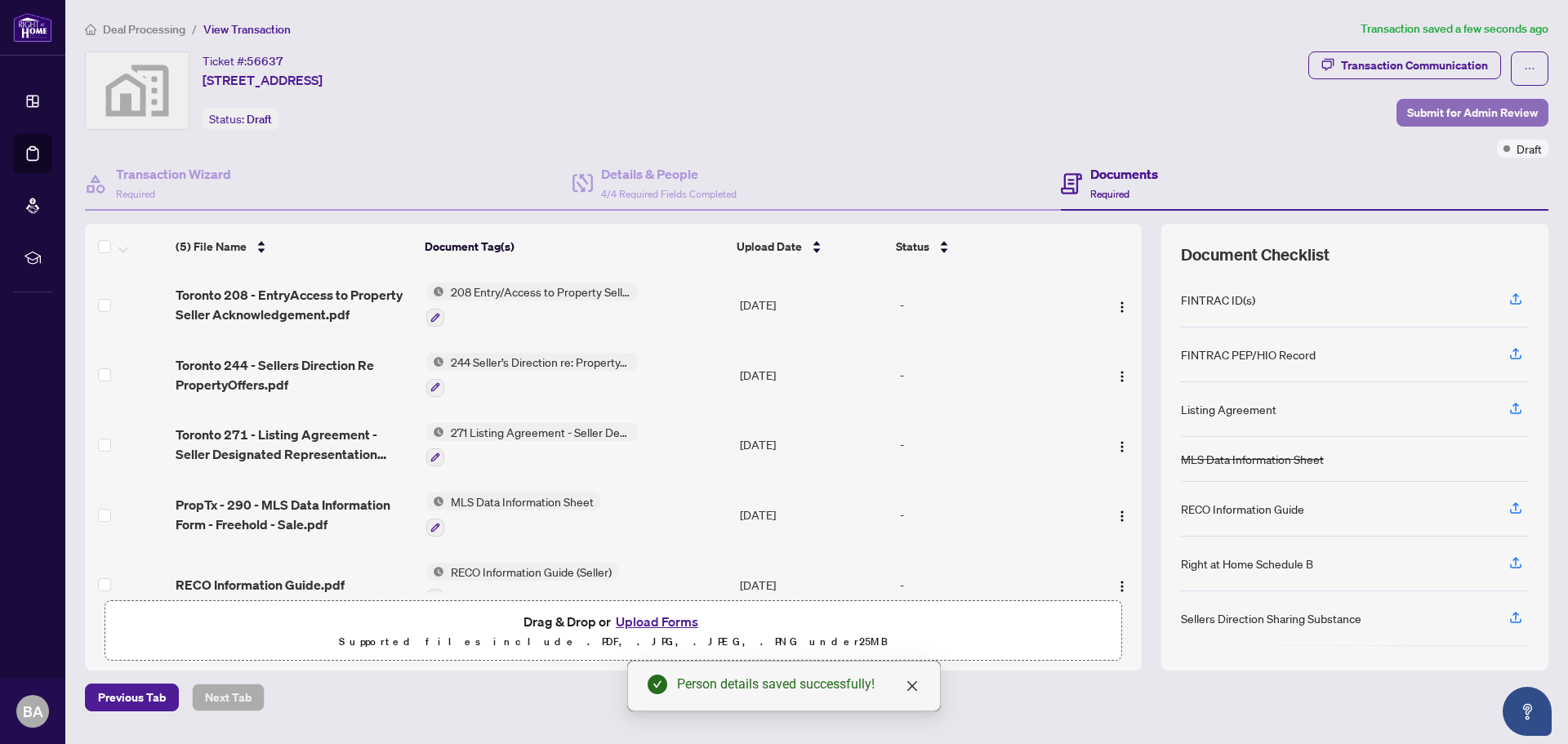
click at [1468, 109] on span "Submit for Admin Review" at bounding box center [1472, 113] width 131 height 26
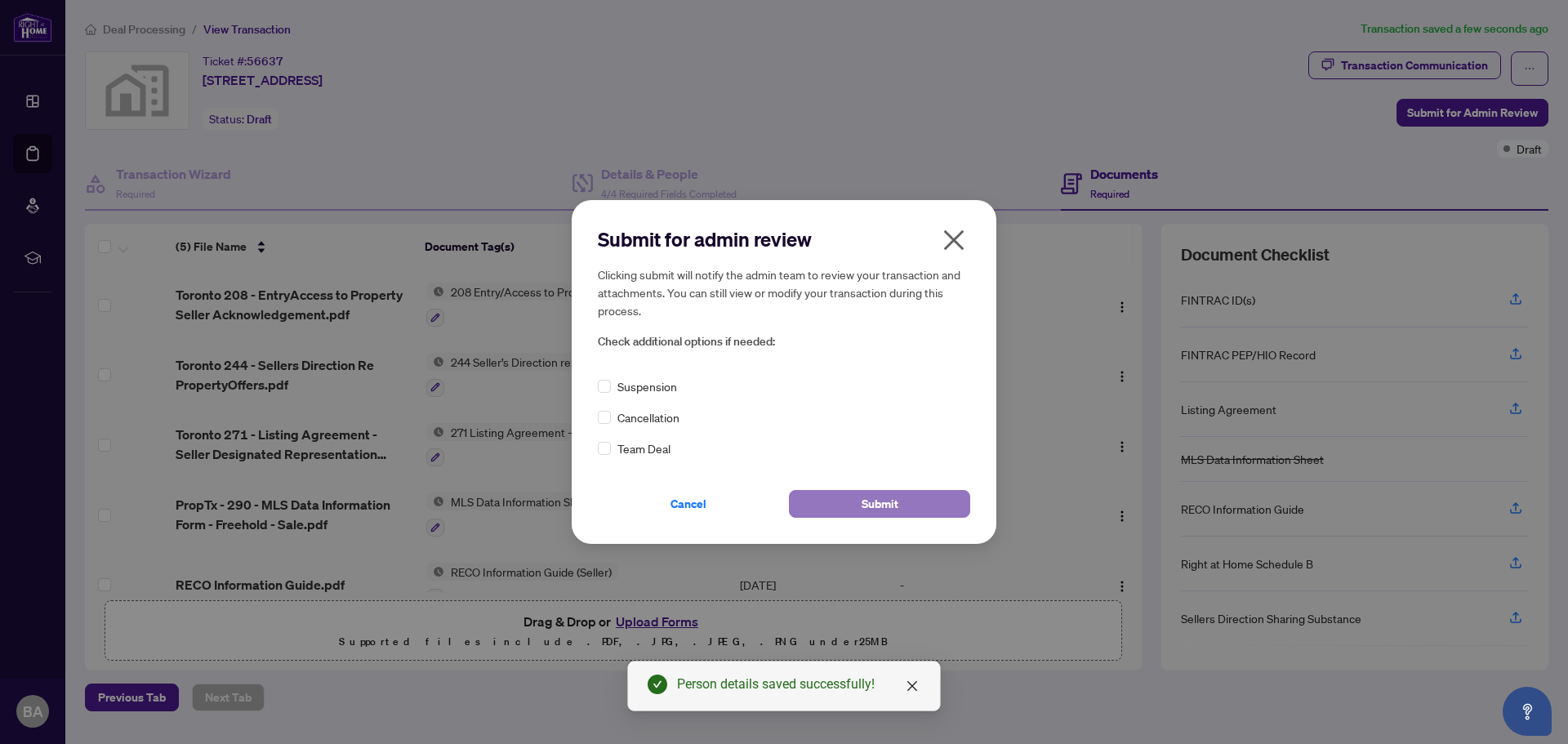
click at [884, 500] on span "Submit" at bounding box center [879, 504] width 37 height 26
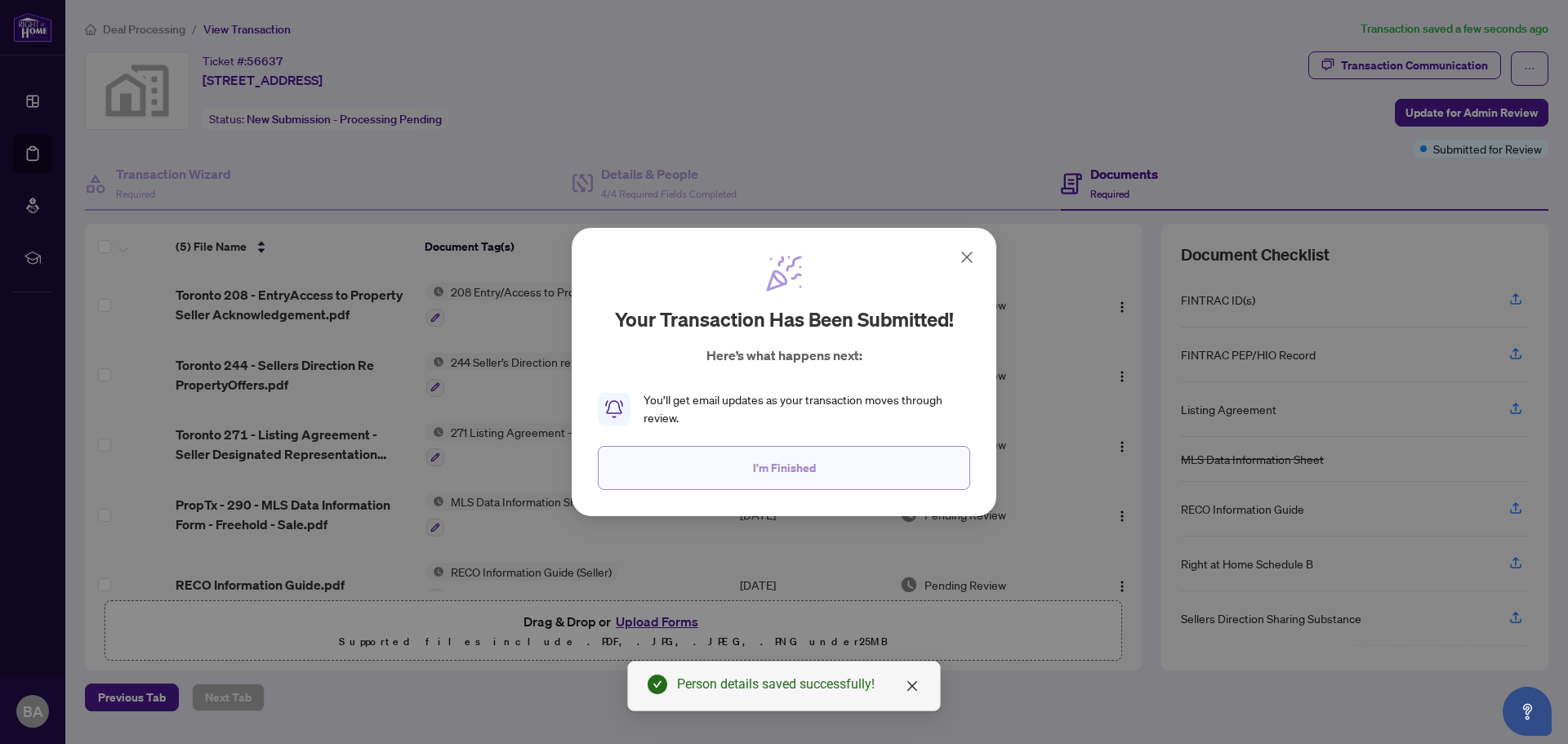
click at [792, 468] on span "I'm Finished" at bounding box center [784, 468] width 63 height 26
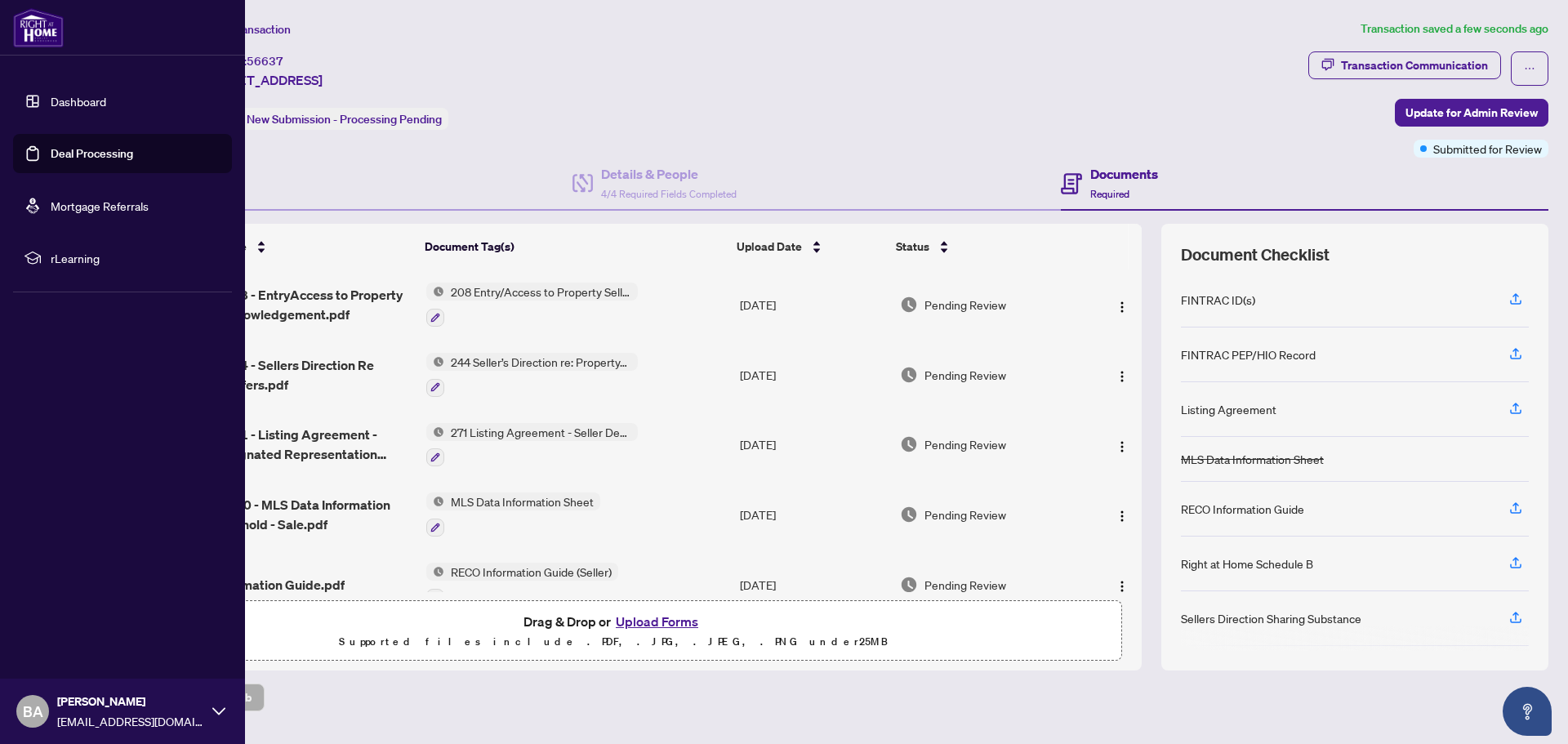
click at [109, 150] on link "Deal Processing" at bounding box center [92, 154] width 83 height 15
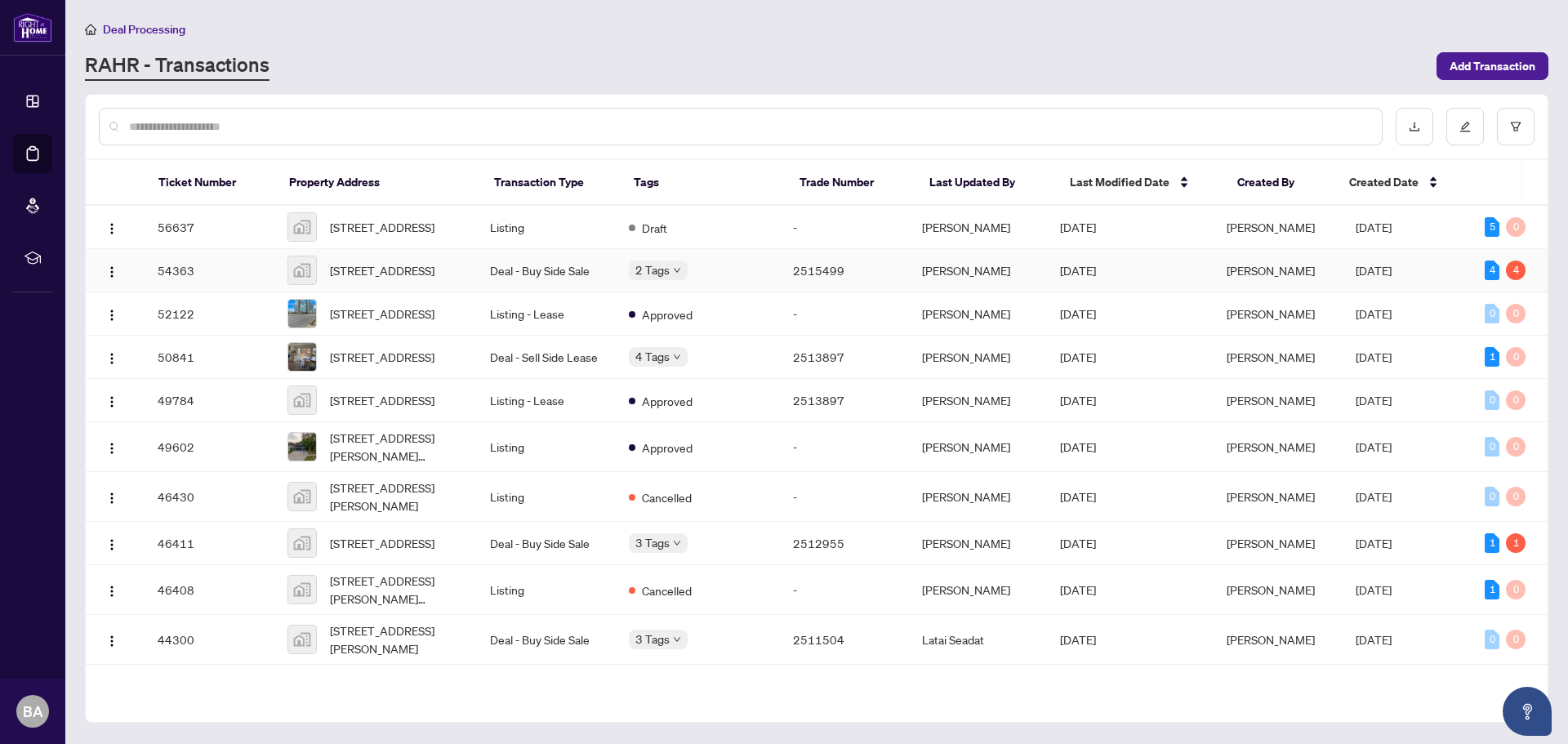
click at [671, 280] on span "Requires Additional Docs" at bounding box center [725, 287] width 122 height 18
click at [1287, 279] on td "[PERSON_NAME]" at bounding box center [1278, 270] width 129 height 43
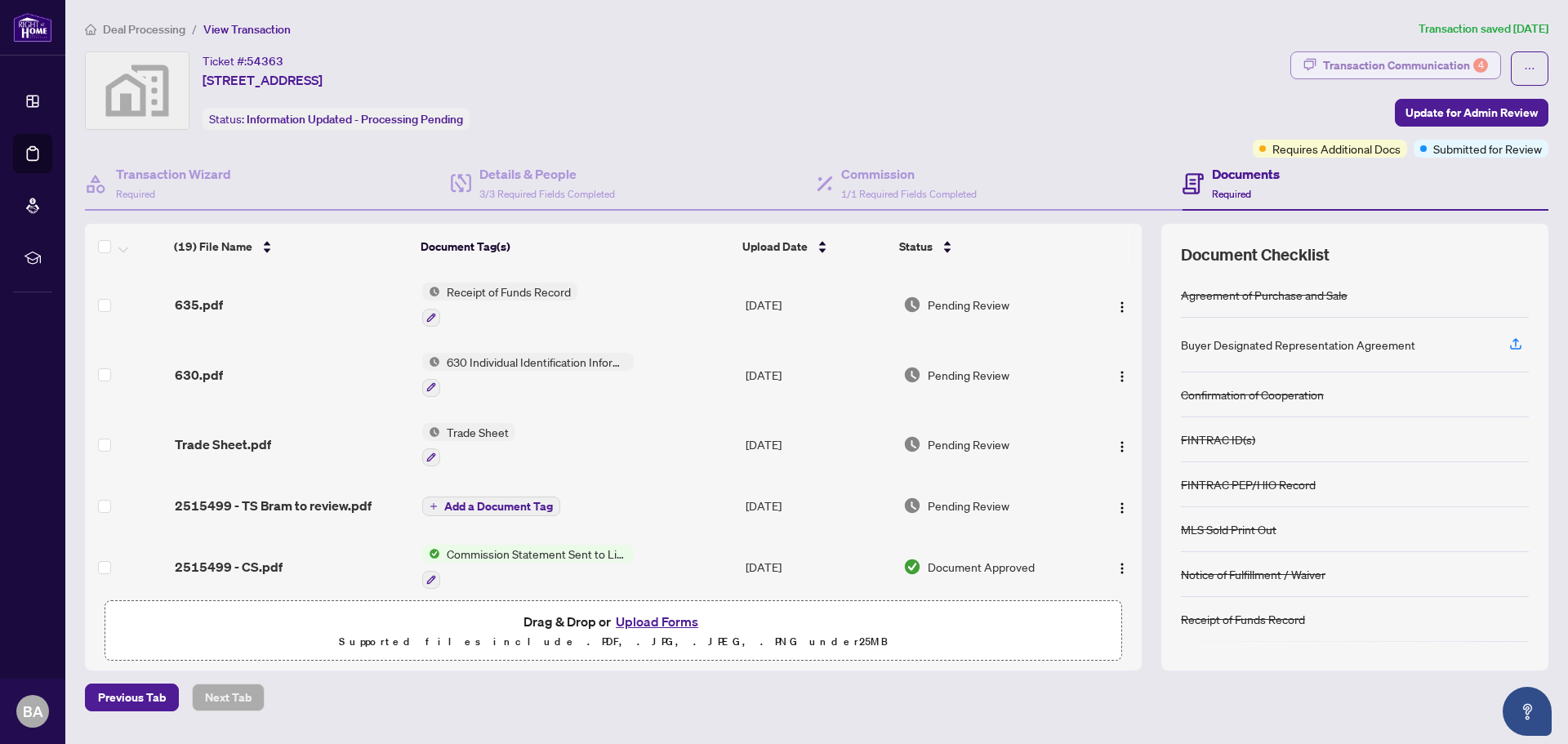
click at [1468, 66] on div "Transaction Communication 4" at bounding box center [1405, 65] width 165 height 26
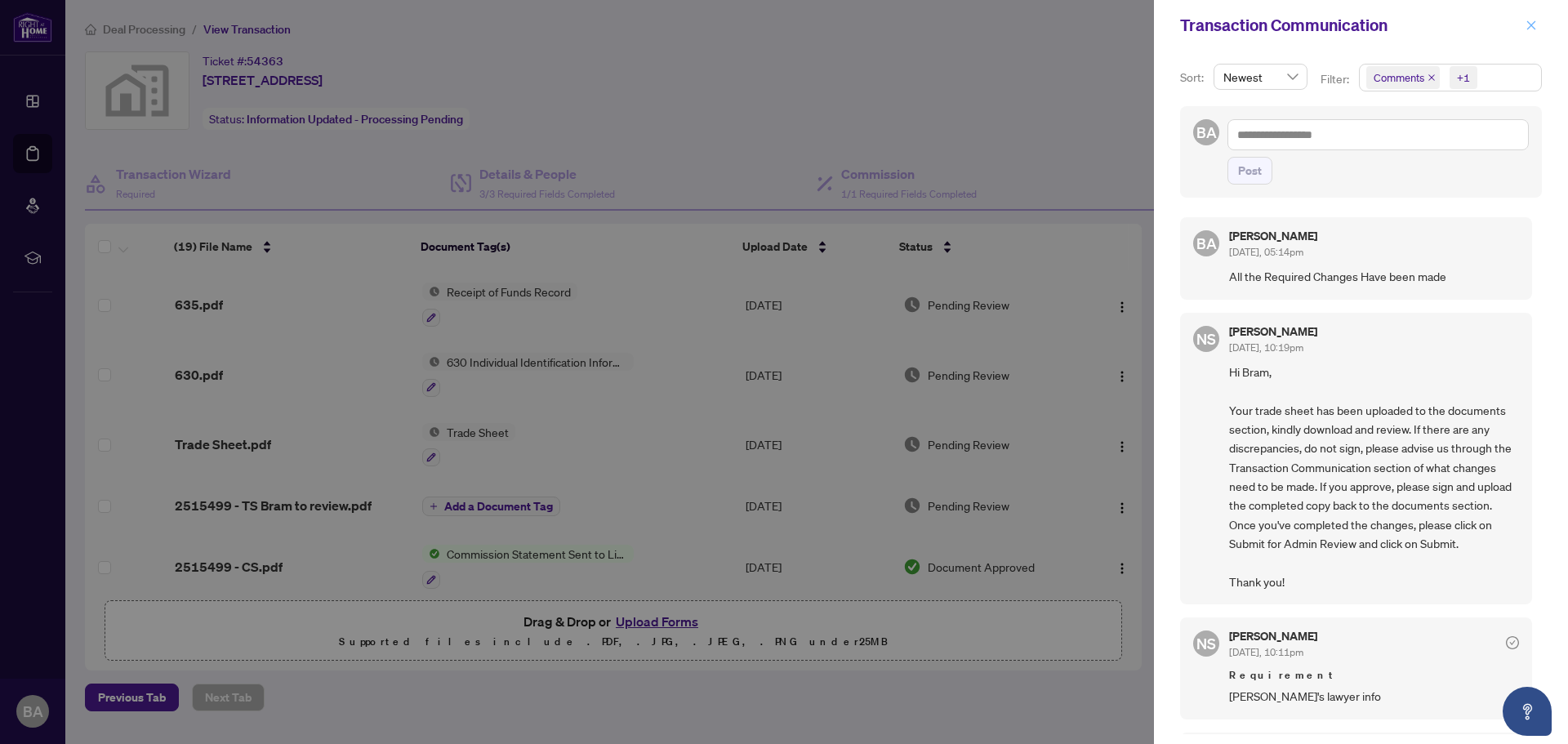
click at [1537, 26] on button "button" at bounding box center [1531, 24] width 22 height 20
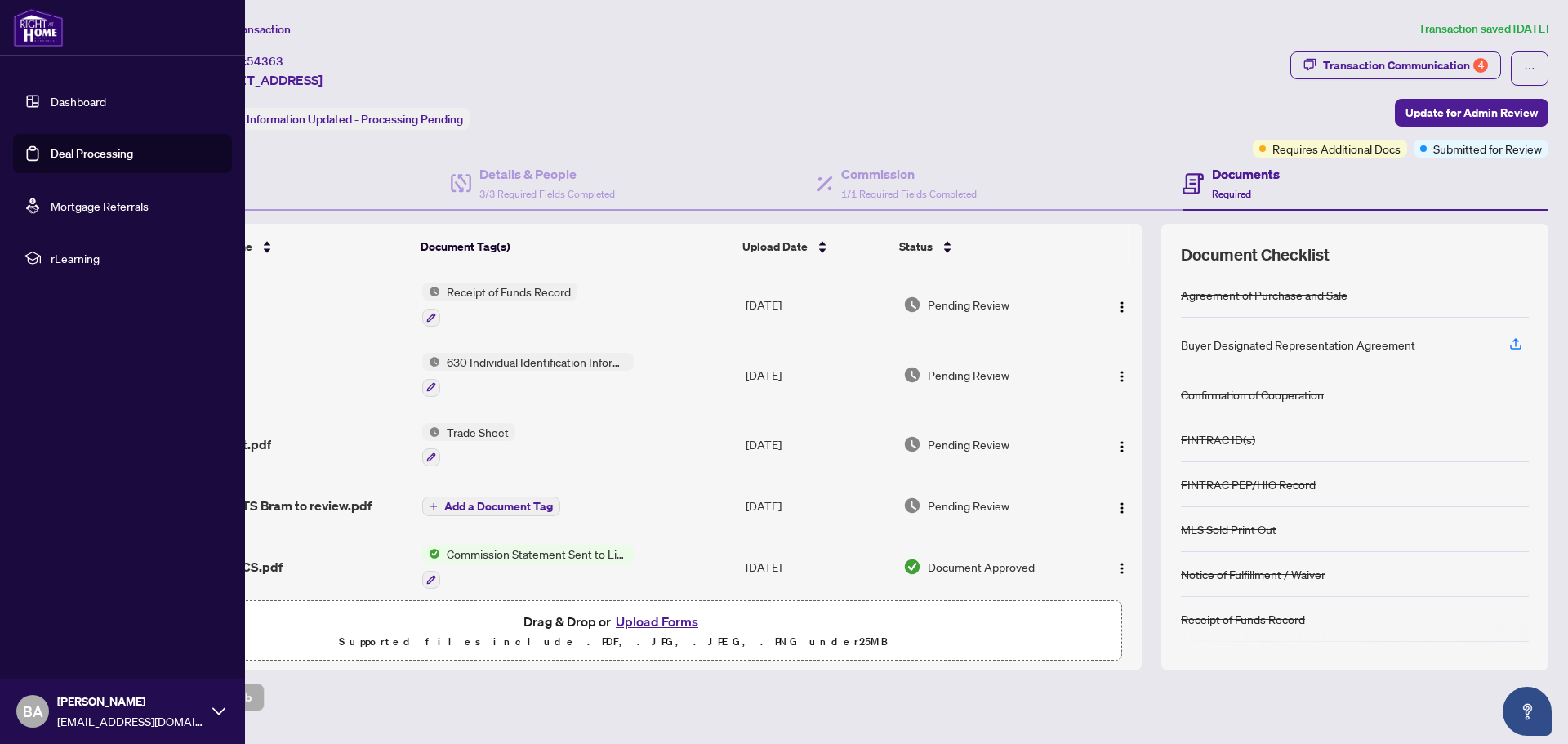
click at [113, 148] on link "Deal Processing" at bounding box center [92, 154] width 83 height 15
